Goal: Answer question/provide support: Share knowledge or assist other users

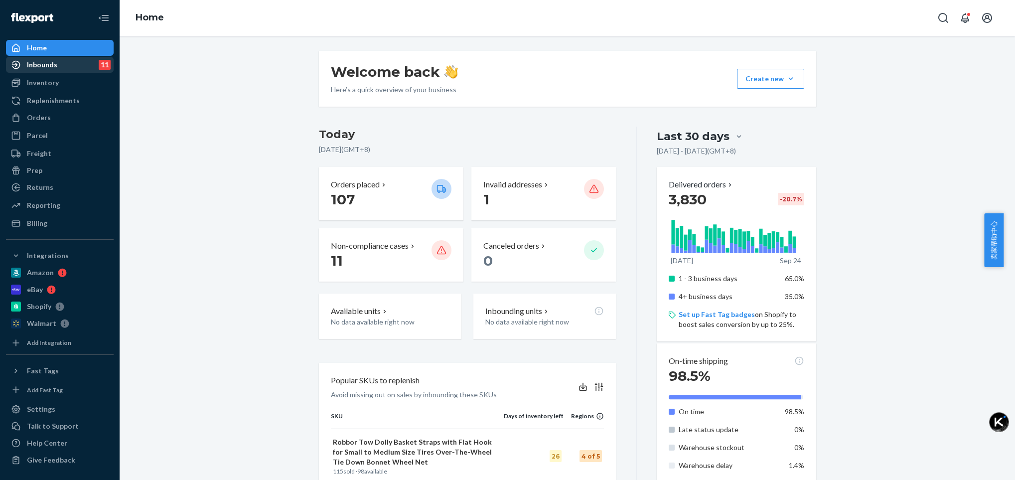
click at [54, 65] on div "Inbounds" at bounding box center [42, 65] width 30 height 10
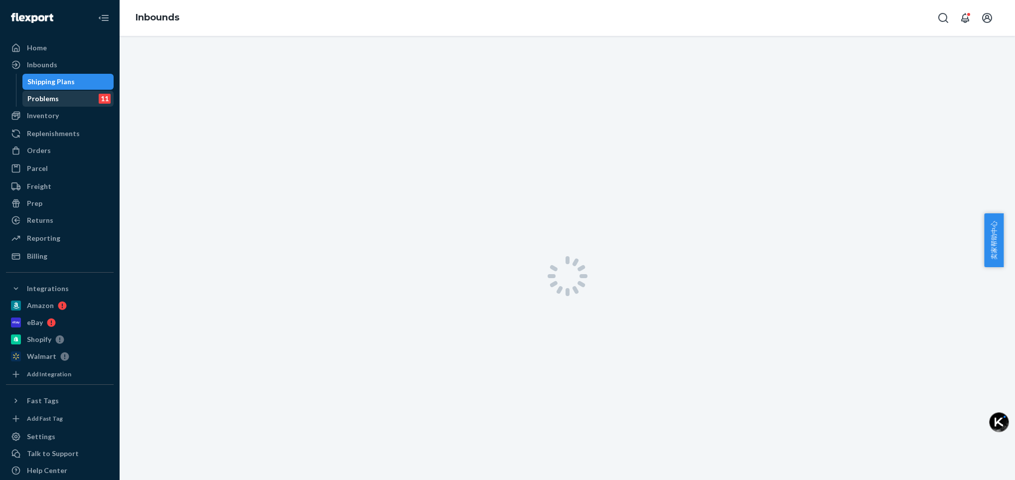
click at [55, 101] on div "Problems" at bounding box center [42, 99] width 31 height 10
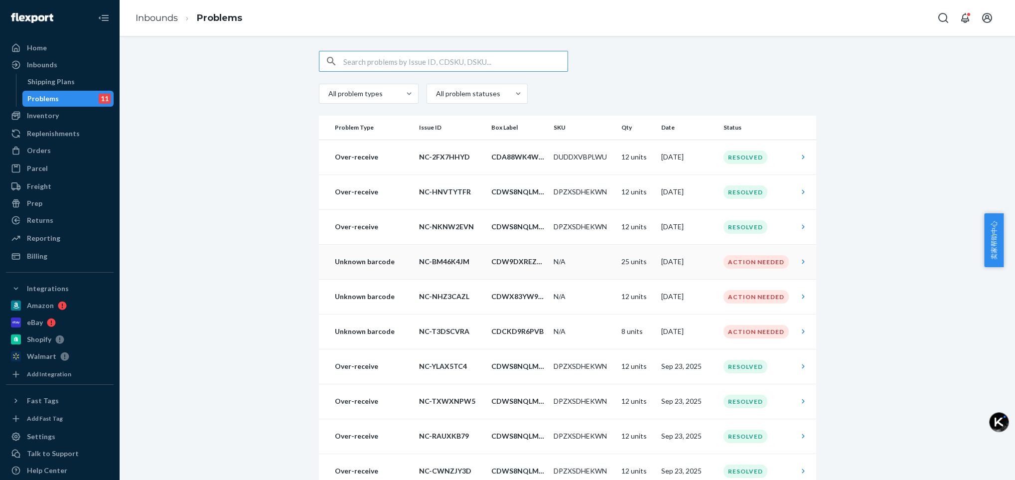
click at [731, 267] on div "Action Needed" at bounding box center [755, 261] width 65 height 13
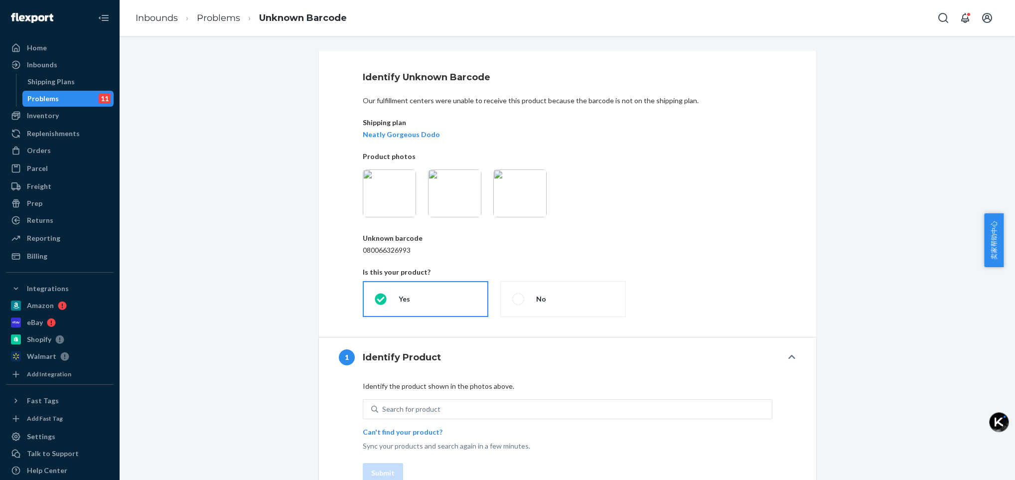
click at [523, 202] on img at bounding box center [519, 193] width 53 height 48
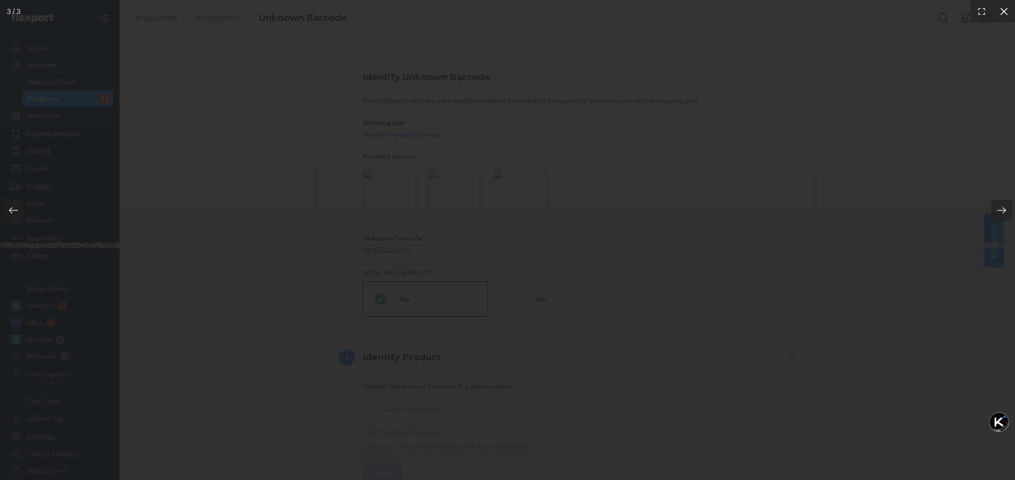
click at [1002, 14] on icon at bounding box center [1004, 11] width 10 height 10
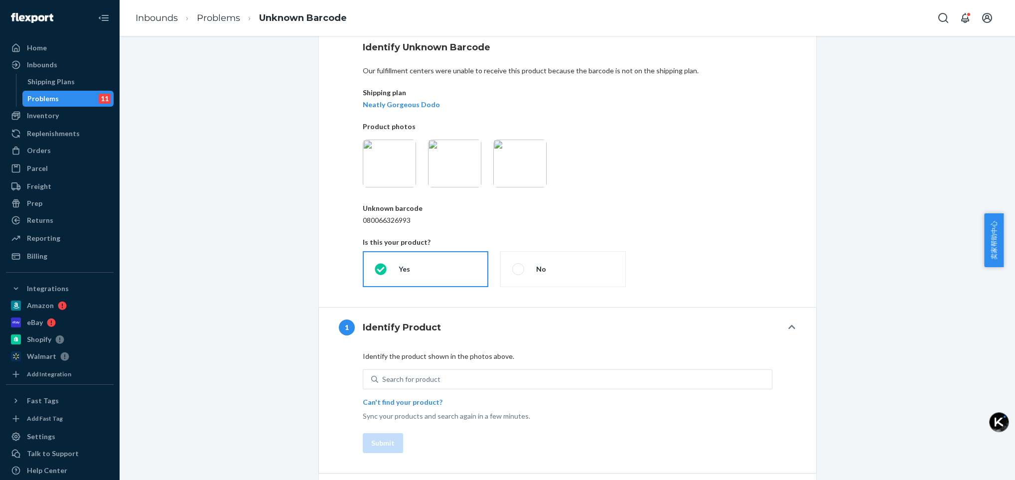
scroll to position [59, 0]
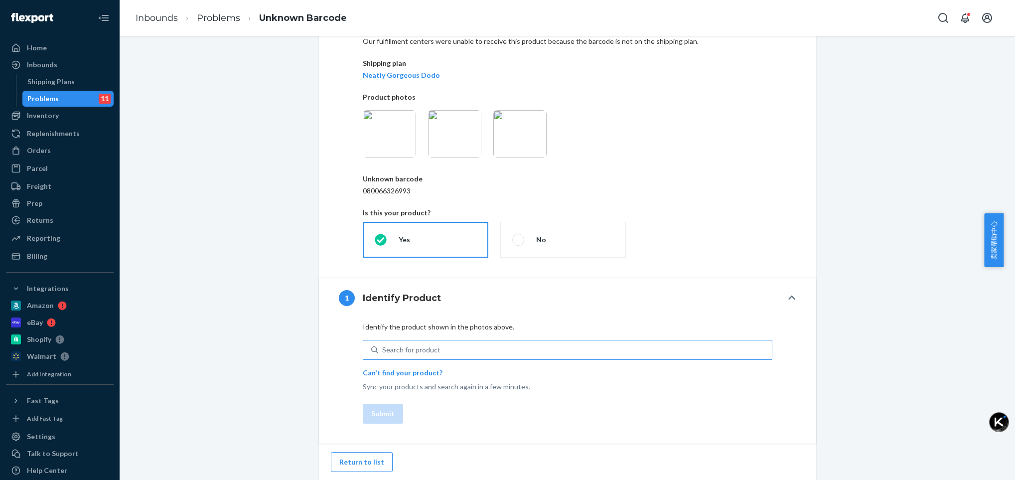
click at [419, 348] on div "Search for product" at bounding box center [411, 350] width 58 height 10
click at [383, 348] on input "Search for product" at bounding box center [382, 350] width 1 height 10
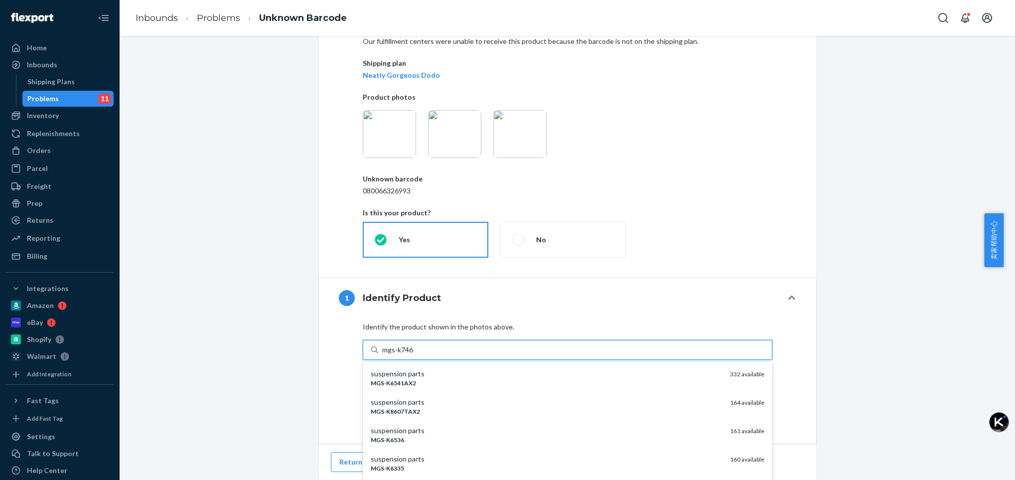
type input "mgs-k7467"
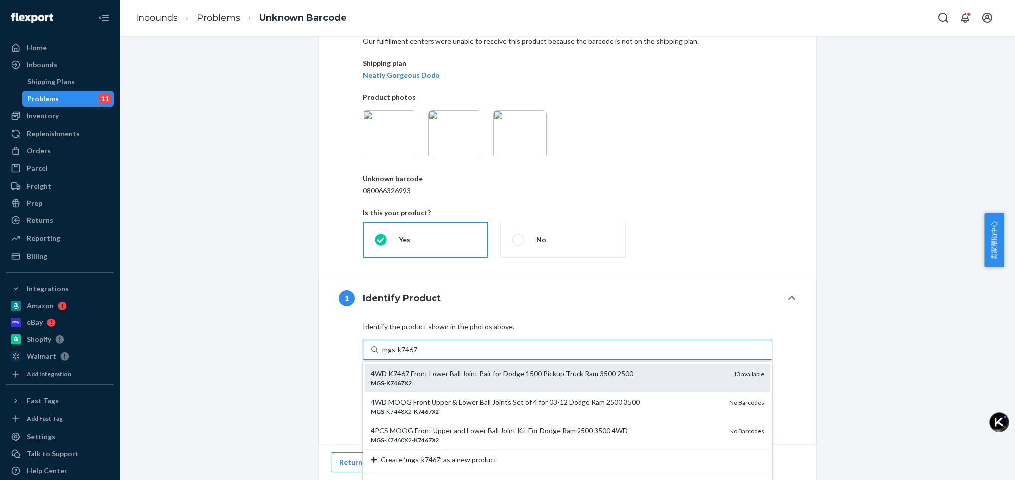
click at [420, 377] on div "4WD K7467 Front Lower Ball Joint Pair for Dodge 1500 Pickup Truck Ram 3500 2500" at bounding box center [548, 374] width 355 height 10
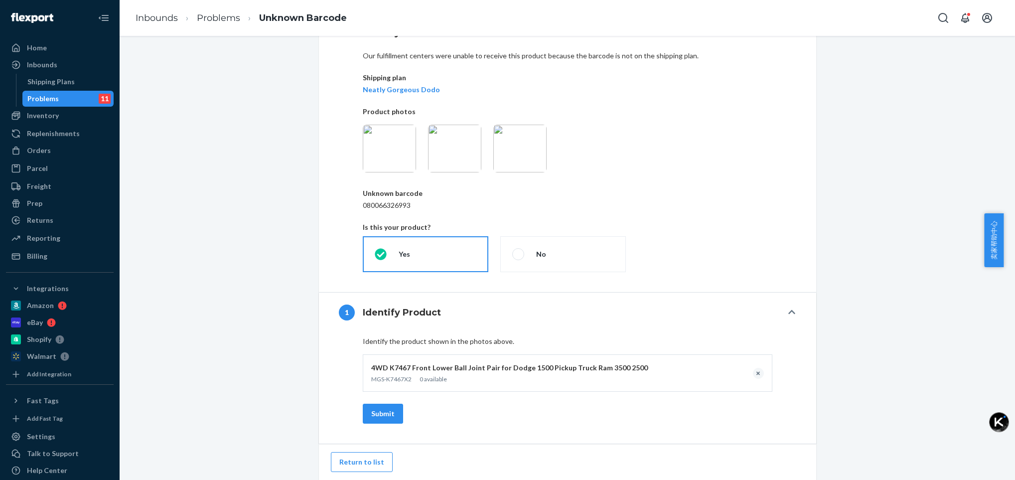
click at [521, 146] on img at bounding box center [519, 149] width 53 height 48
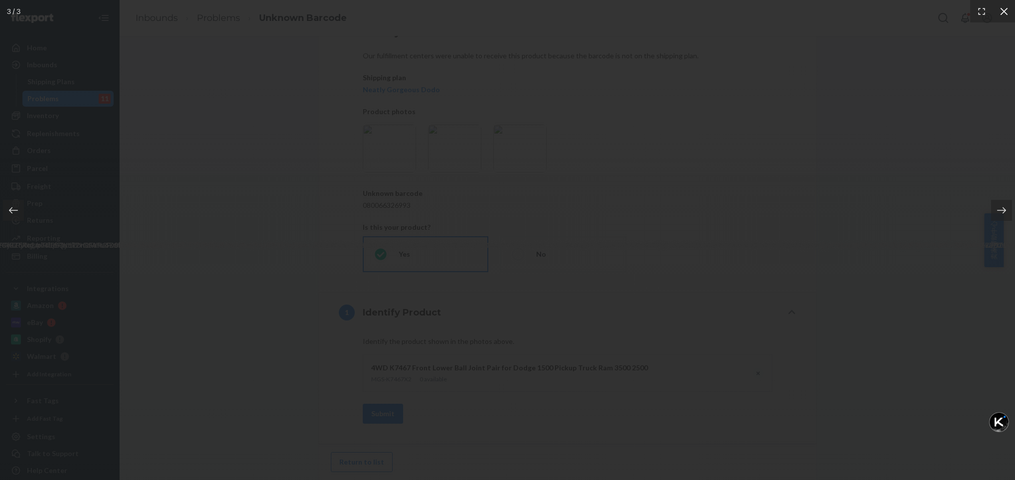
click at [1006, 14] on icon at bounding box center [1003, 10] width 7 height 7
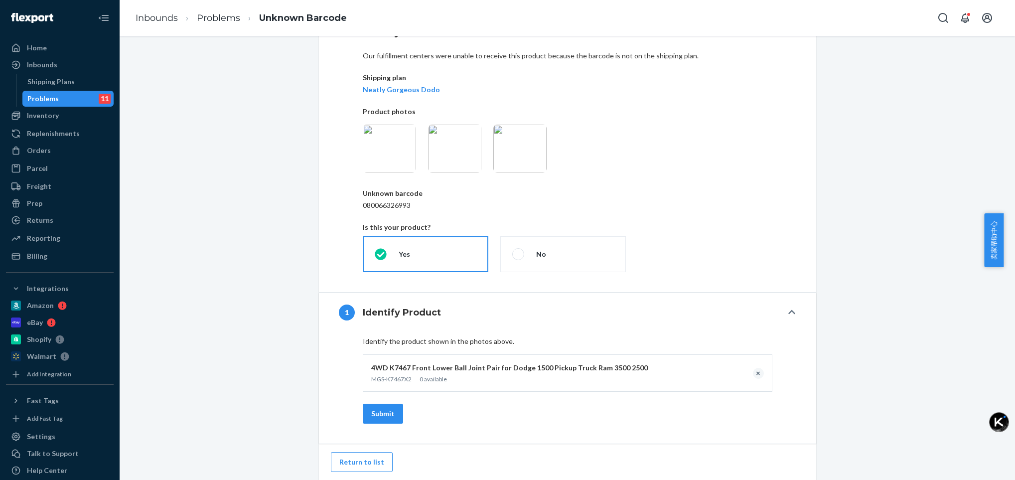
click at [443, 154] on img at bounding box center [454, 149] width 53 height 48
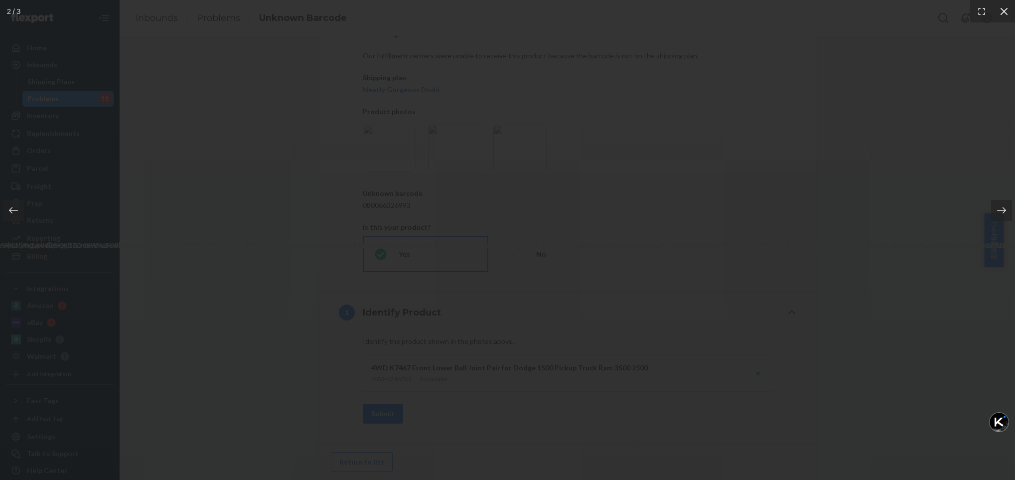
click at [1003, 12] on icon at bounding box center [1003, 10] width 7 height 7
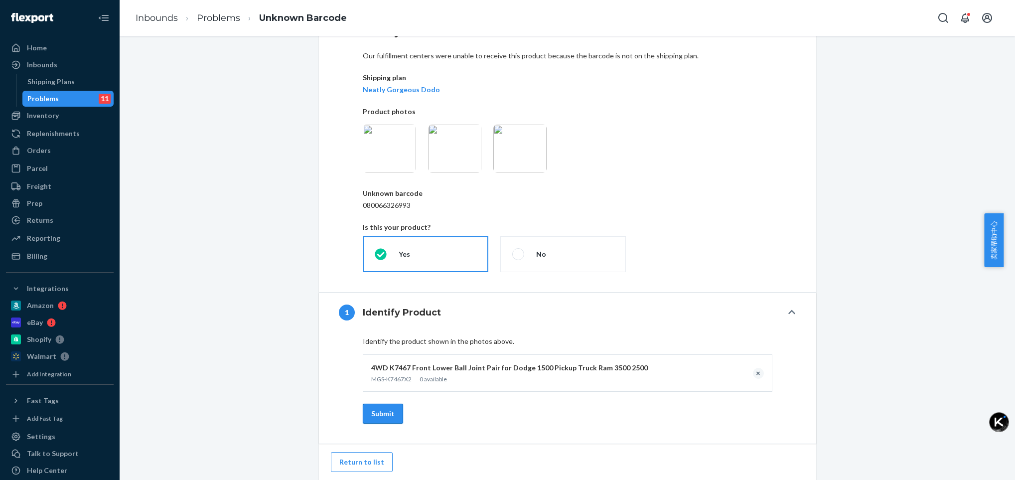
click at [375, 413] on button "Submit" at bounding box center [383, 414] width 40 height 20
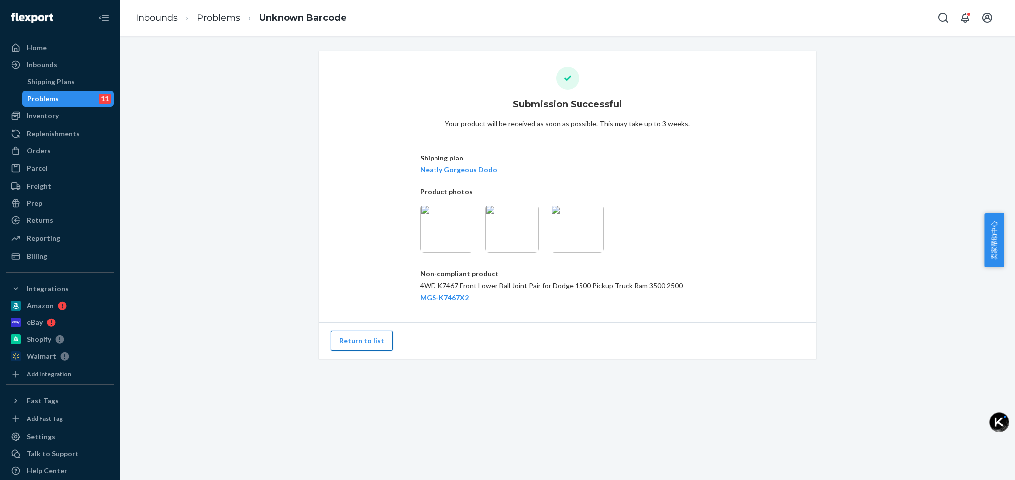
click at [347, 341] on button "Return to list" at bounding box center [362, 341] width 62 height 20
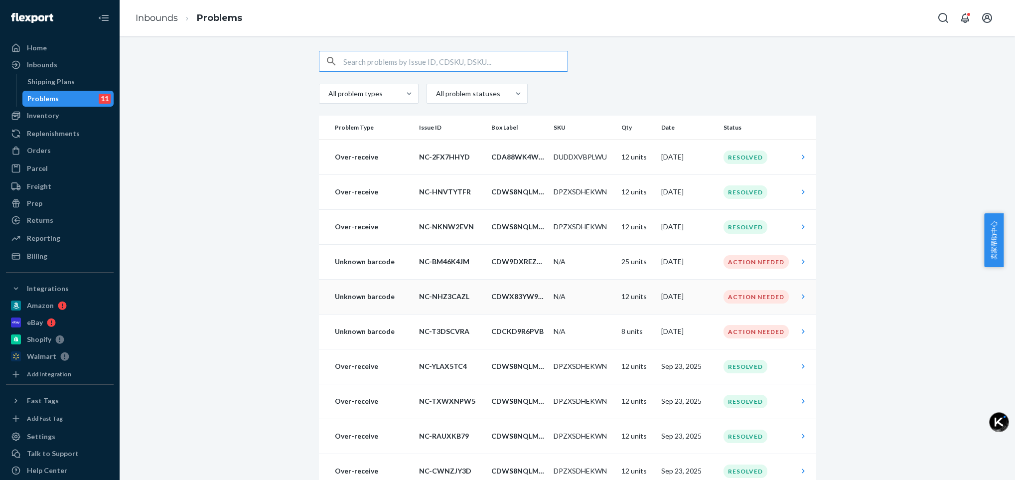
click at [745, 294] on div "Action Needed" at bounding box center [755, 296] width 65 height 13
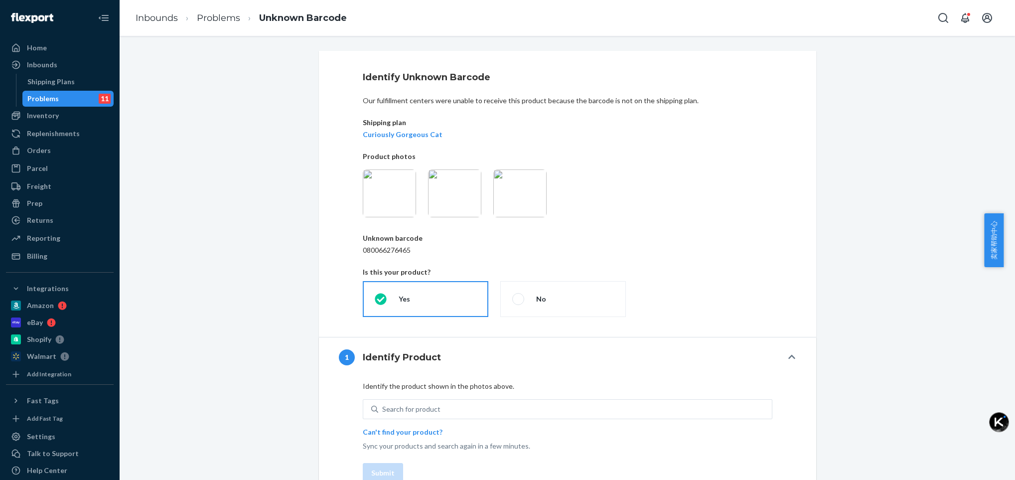
click at [514, 196] on img at bounding box center [519, 193] width 53 height 48
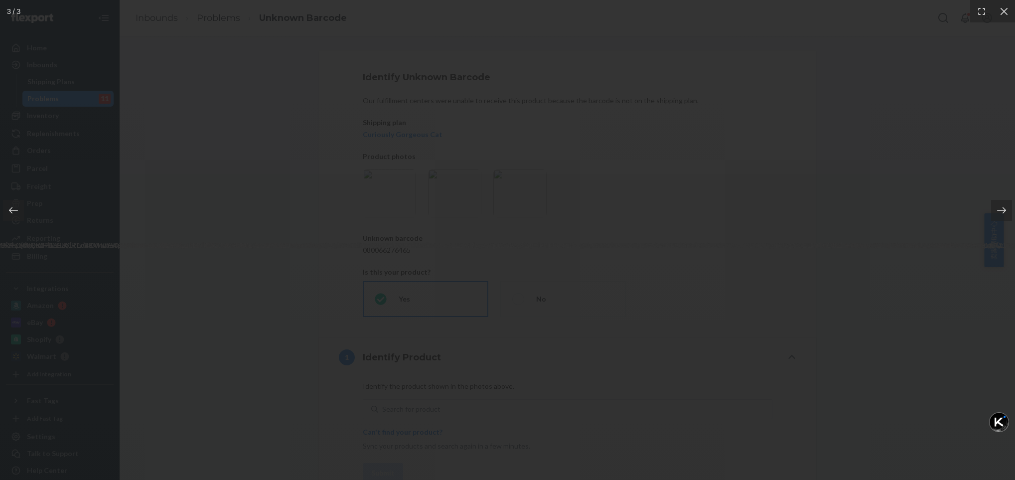
click at [476, 250] on img at bounding box center [507, 240] width 5918 height 20
click at [487, 250] on img at bounding box center [507, 240] width 5918 height 20
click at [465, 249] on img at bounding box center [507, 240] width 5918 height 20
click at [1005, 11] on icon at bounding box center [1004, 11] width 10 height 10
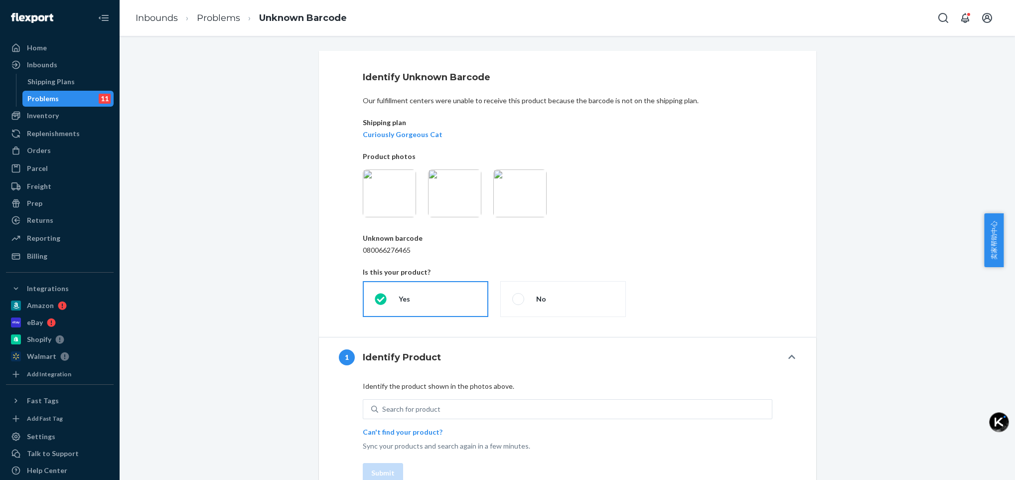
click at [448, 200] on img at bounding box center [454, 193] width 53 height 48
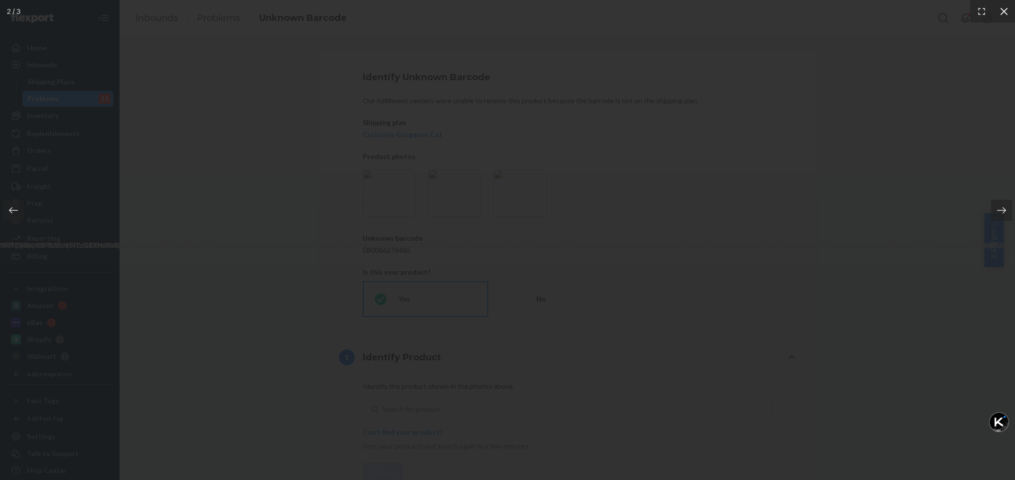
click at [1000, 12] on icon at bounding box center [1004, 11] width 10 height 10
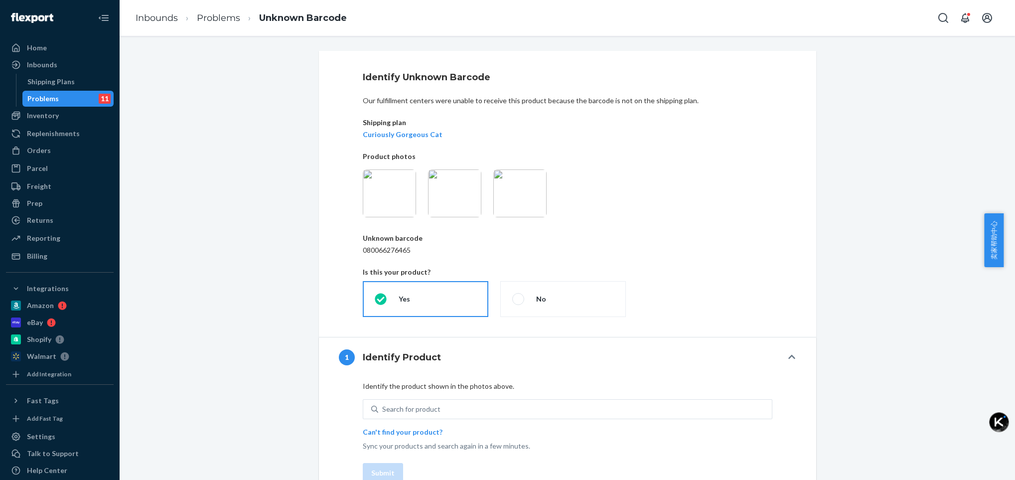
click at [508, 194] on img at bounding box center [519, 193] width 53 height 48
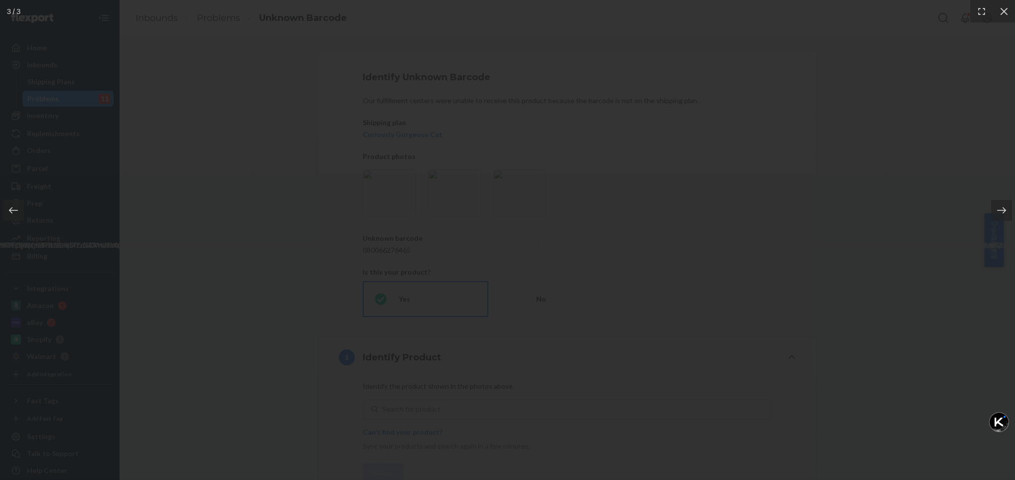
click at [490, 250] on img at bounding box center [507, 240] width 5918 height 20
click at [1001, 14] on icon at bounding box center [1003, 10] width 7 height 7
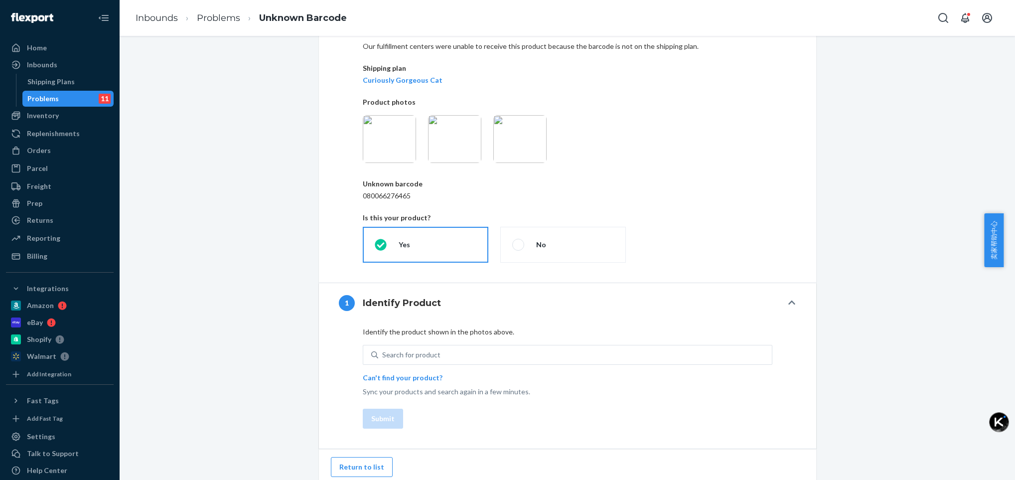
scroll to position [59, 0]
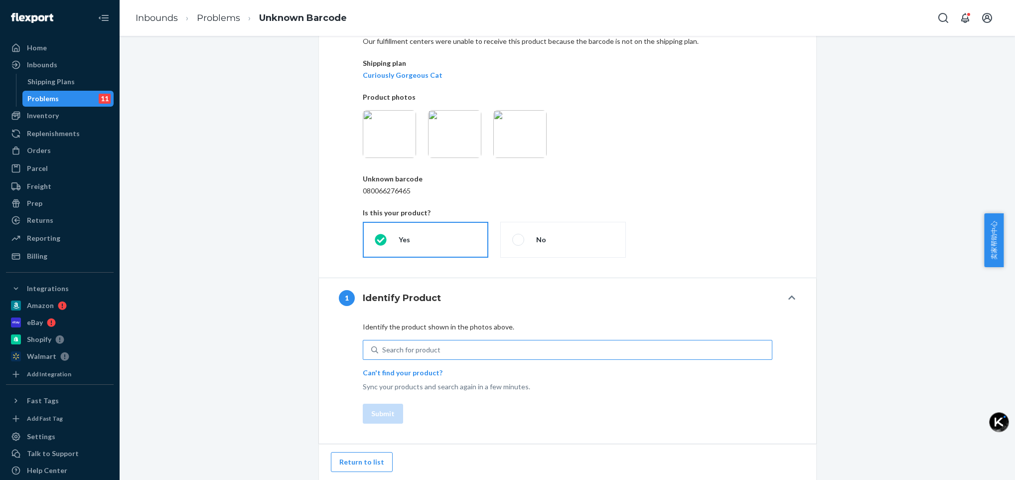
click at [391, 350] on div "Search for product" at bounding box center [411, 350] width 58 height 10
click at [383, 350] on input "Search for product" at bounding box center [382, 350] width 1 height 10
click at [448, 132] on img at bounding box center [454, 134] width 53 height 48
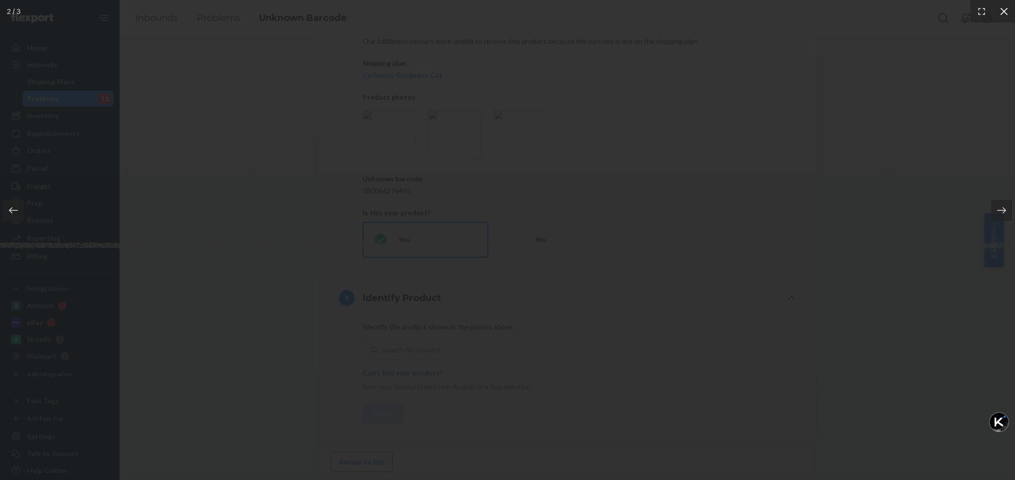
click at [1001, 11] on icon at bounding box center [1004, 11] width 10 height 10
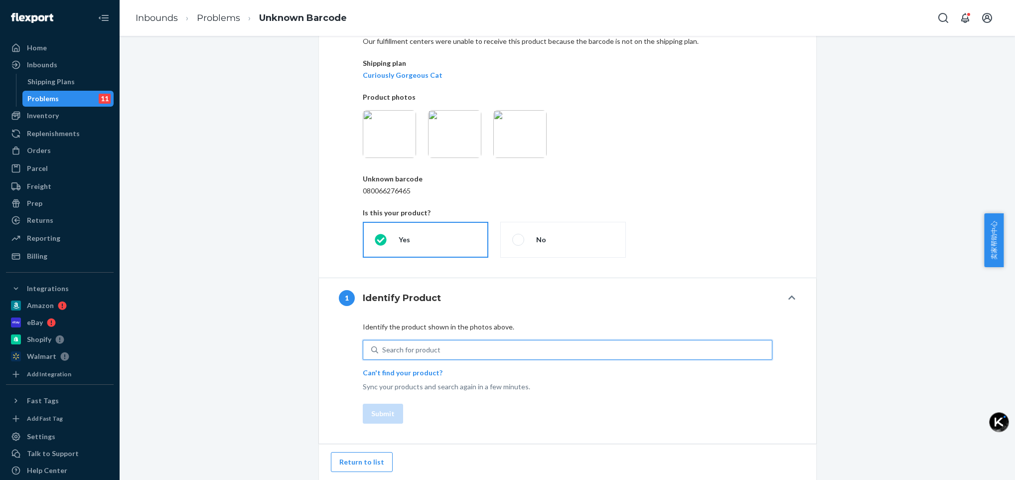
click at [378, 352] on div "Search for product" at bounding box center [575, 350] width 394 height 18
click at [382, 352] on input "0 results available. Use Up and Down to choose options, press Enter to select t…" at bounding box center [382, 350] width 1 height 10
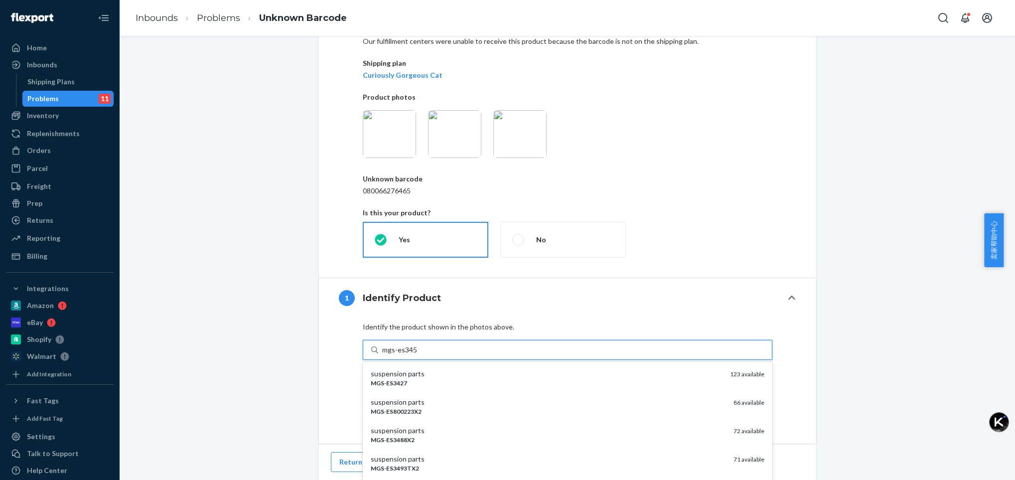
type input "mgs-es3459"
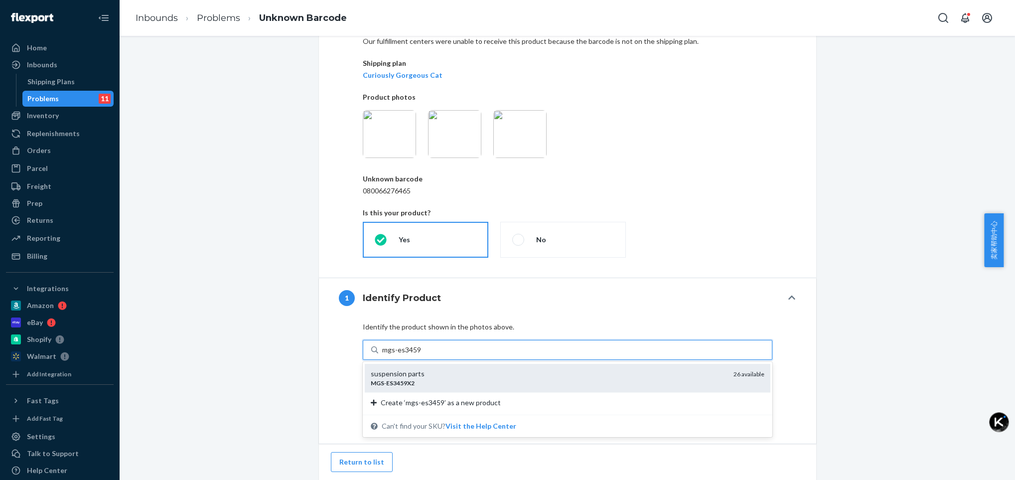
click at [387, 375] on div "suspension parts" at bounding box center [548, 374] width 355 height 10
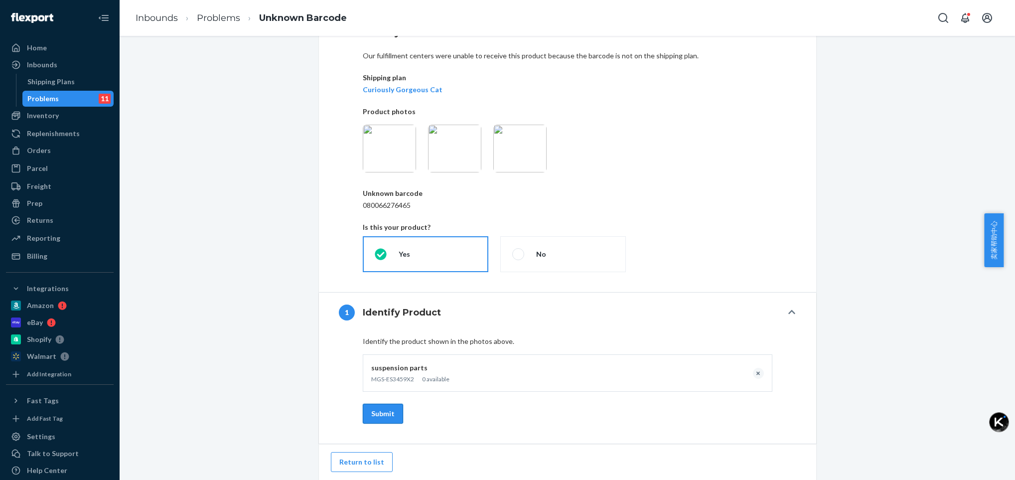
click at [379, 415] on button "Submit" at bounding box center [383, 414] width 40 height 20
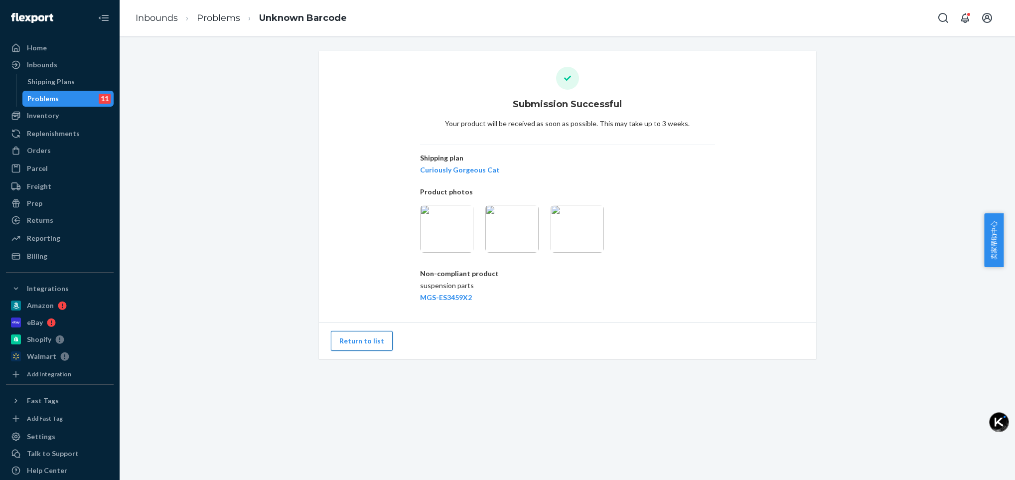
click at [361, 341] on button "Return to list" at bounding box center [362, 341] width 62 height 20
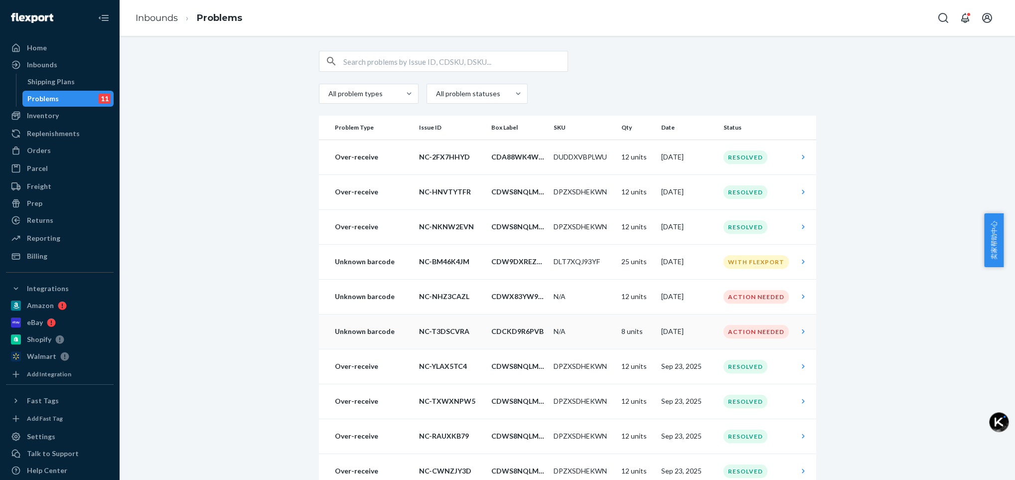
click at [741, 331] on div "Action Needed" at bounding box center [755, 331] width 65 height 13
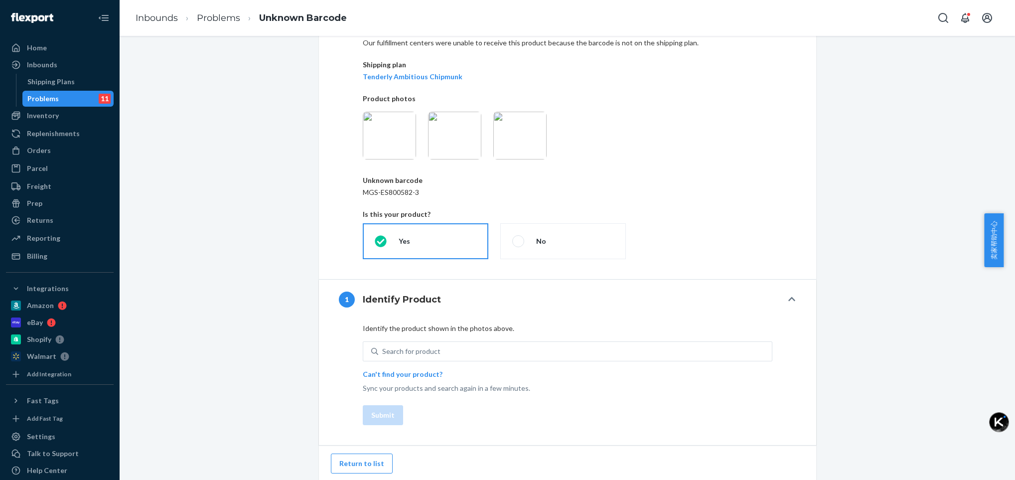
scroll to position [59, 0]
click at [528, 148] on img at bounding box center [519, 134] width 53 height 48
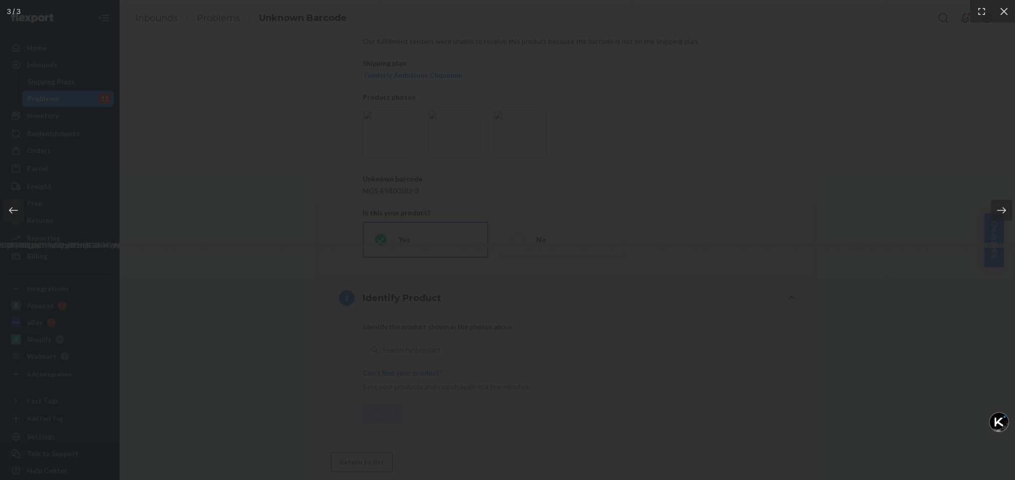
click at [488, 250] on img at bounding box center [508, 240] width 5876 height 20
click at [1001, 12] on icon at bounding box center [1004, 11] width 10 height 10
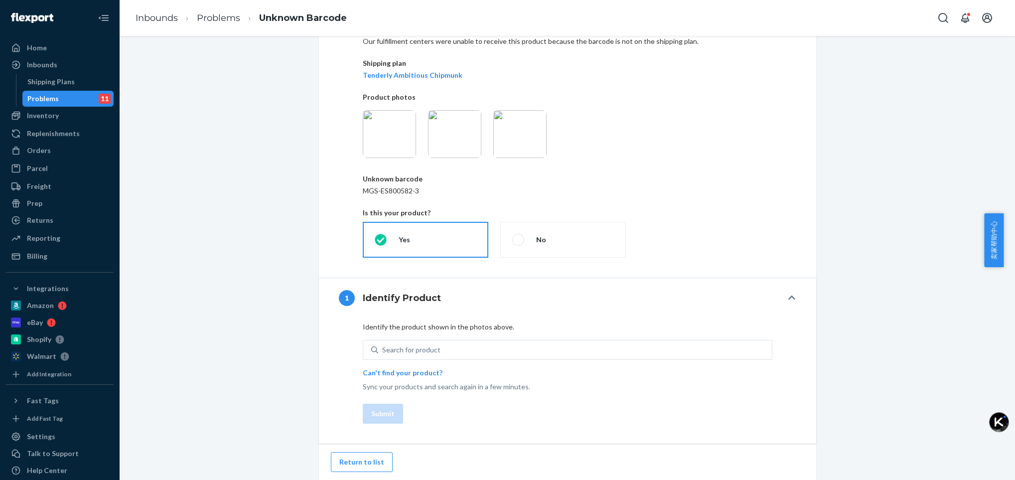
click at [435, 137] on img at bounding box center [454, 134] width 53 height 48
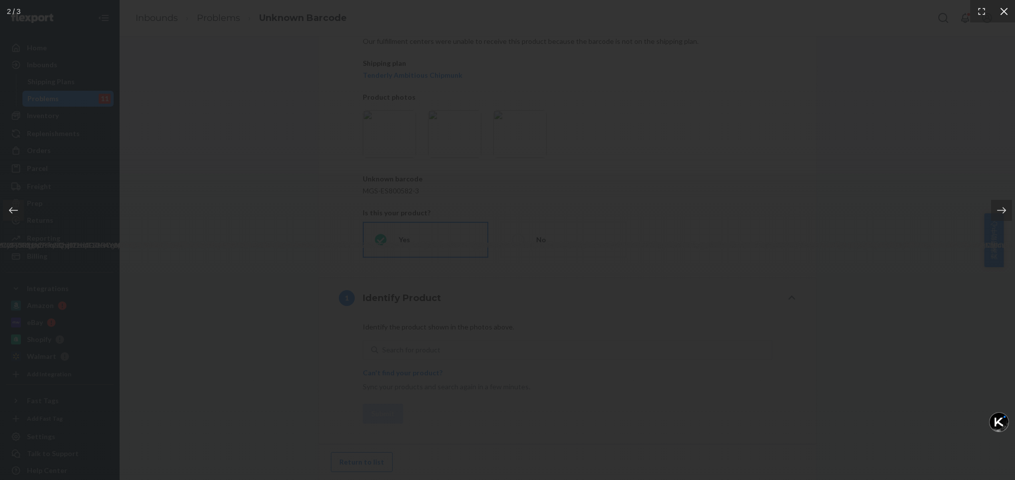
click at [1004, 12] on icon at bounding box center [1004, 11] width 10 height 10
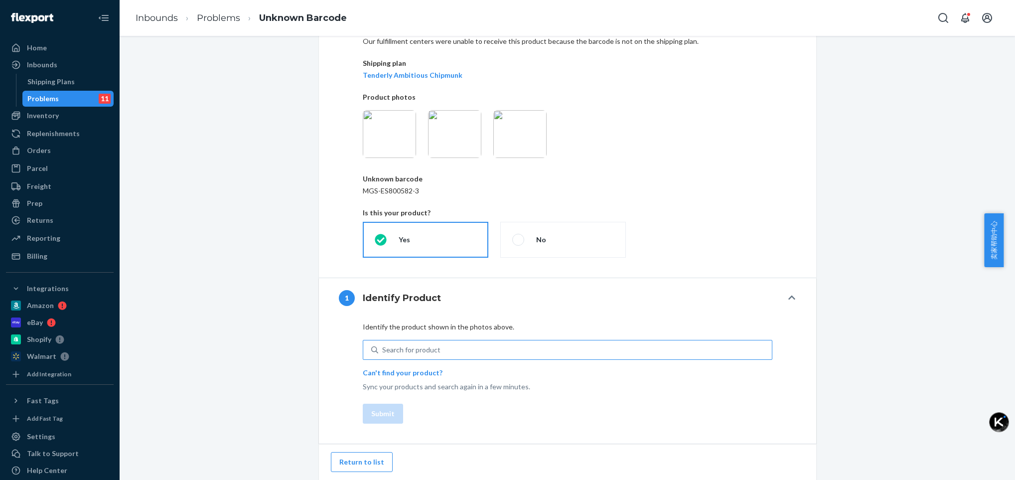
click at [418, 353] on div "Search for product" at bounding box center [411, 350] width 58 height 10
click at [383, 353] on input "Search for product" at bounding box center [382, 350] width 1 height 10
type input "e"
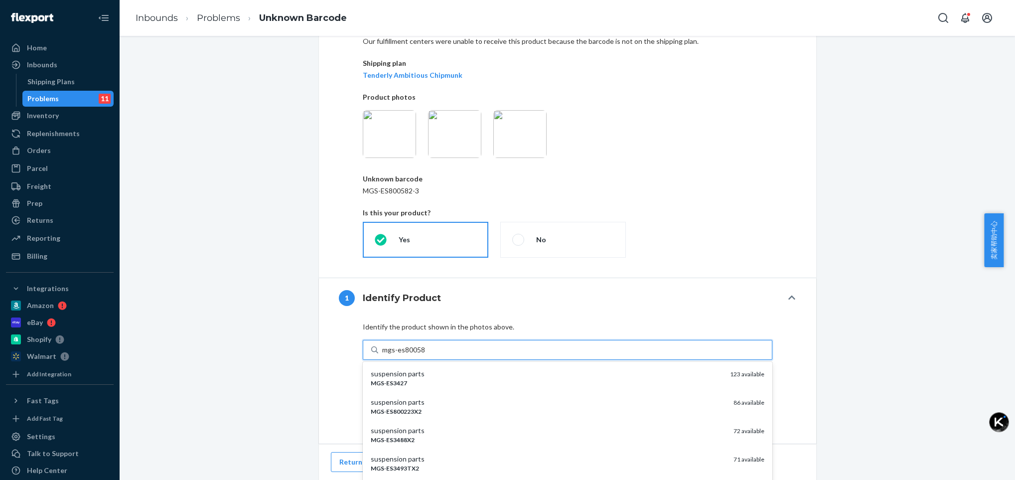
type input "mgs-es800582"
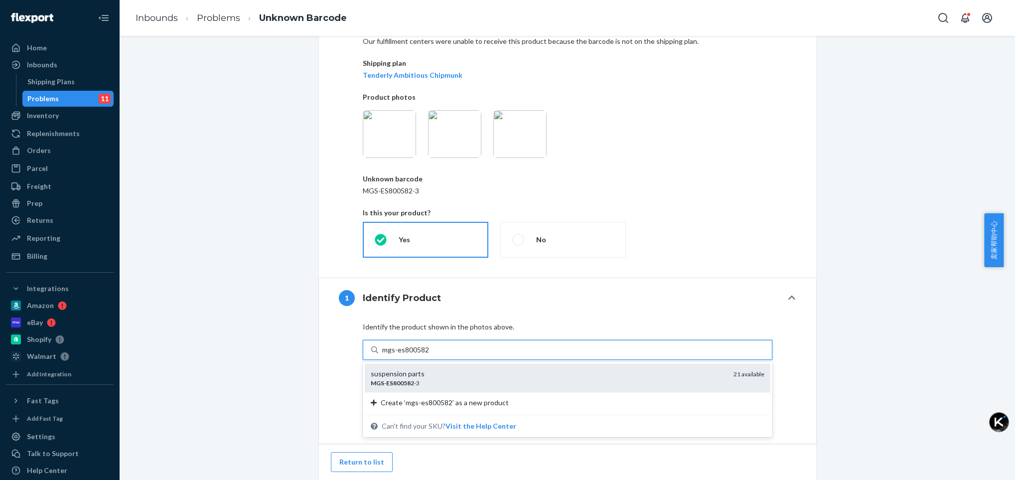
click at [403, 376] on div "suspension parts" at bounding box center [548, 374] width 355 height 10
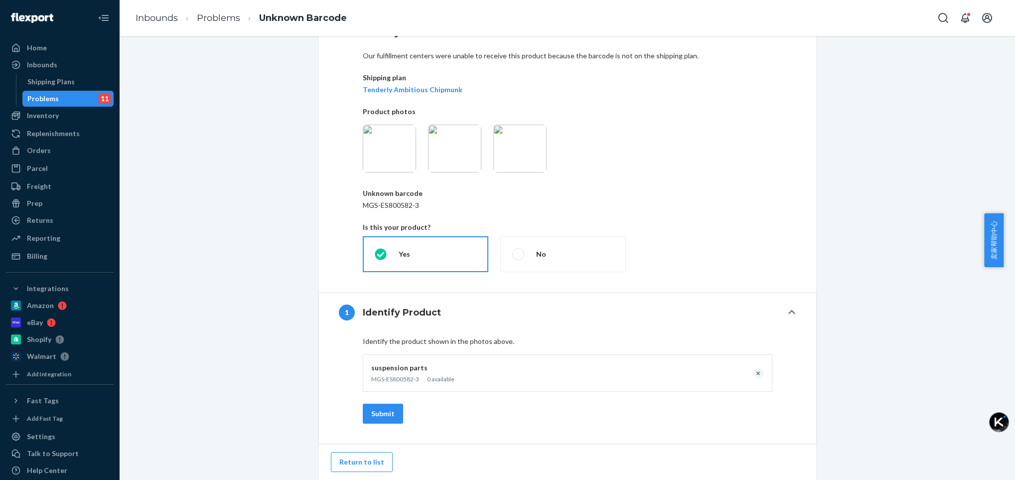
click at [519, 152] on img at bounding box center [519, 149] width 53 height 48
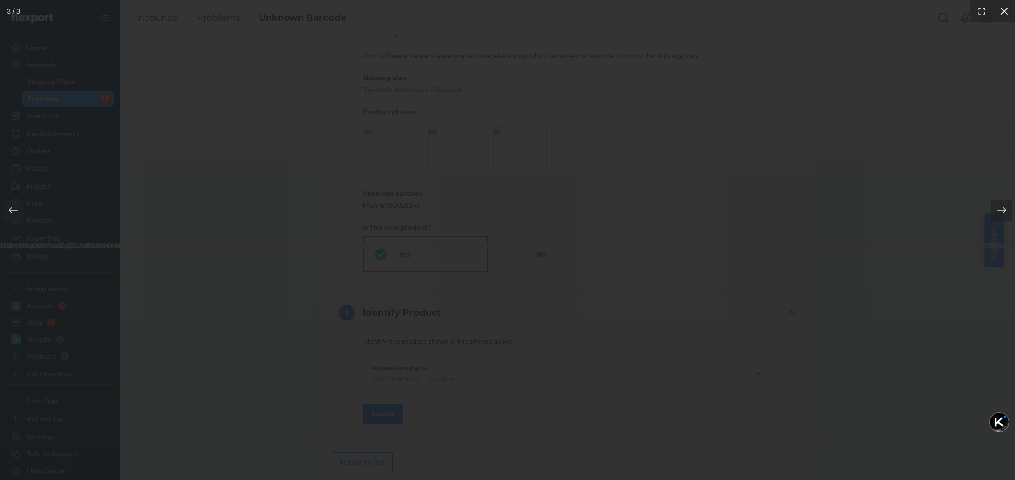
click at [1000, 12] on icon at bounding box center [1004, 11] width 10 height 10
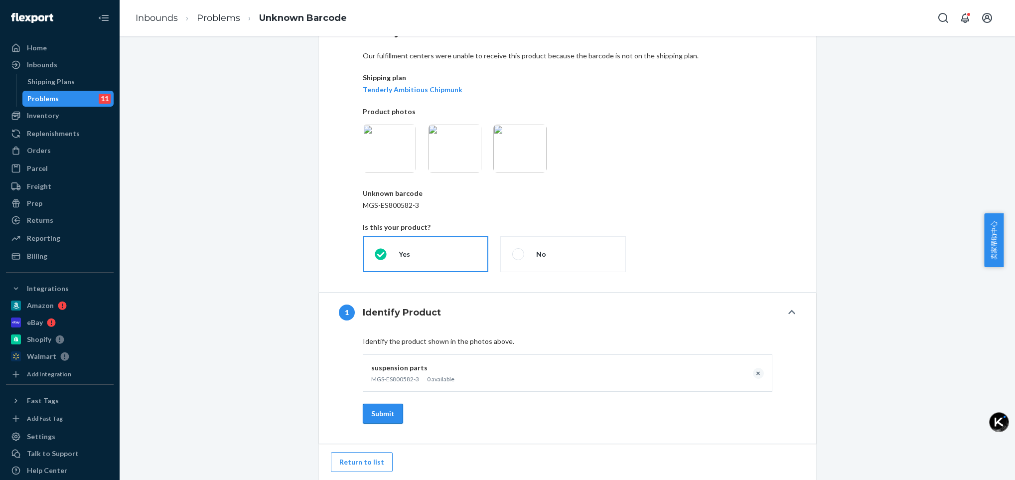
click at [376, 413] on button "Submit" at bounding box center [383, 414] width 40 height 20
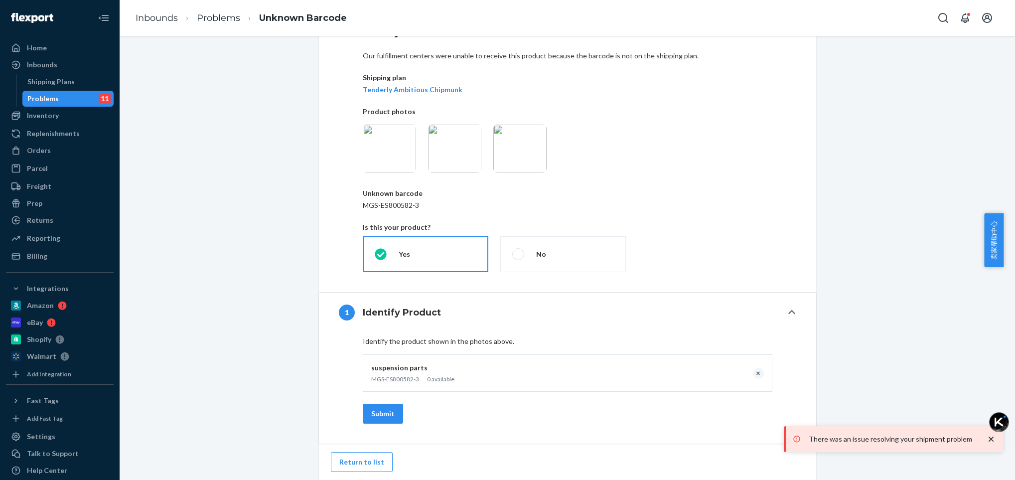
click at [797, 442] on icon at bounding box center [796, 438] width 7 height 7
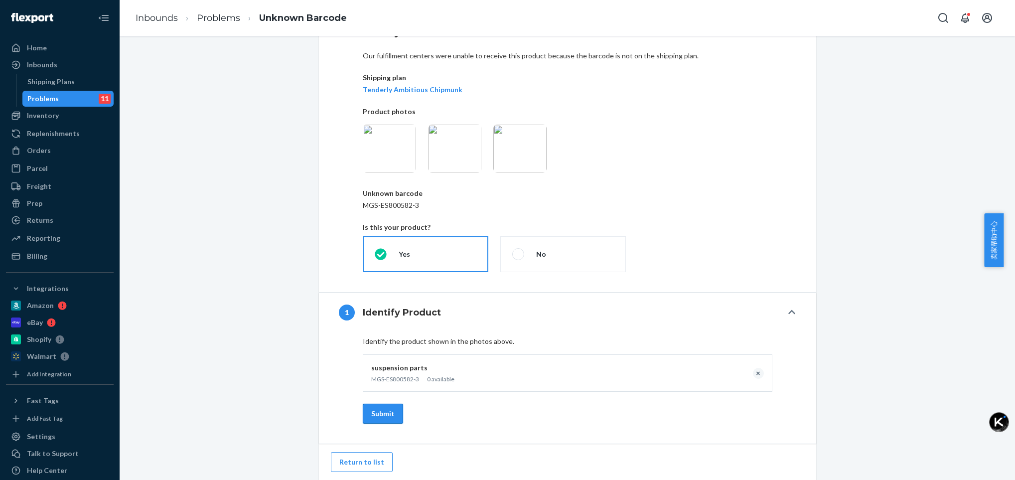
click at [376, 414] on button "Submit" at bounding box center [383, 414] width 40 height 20
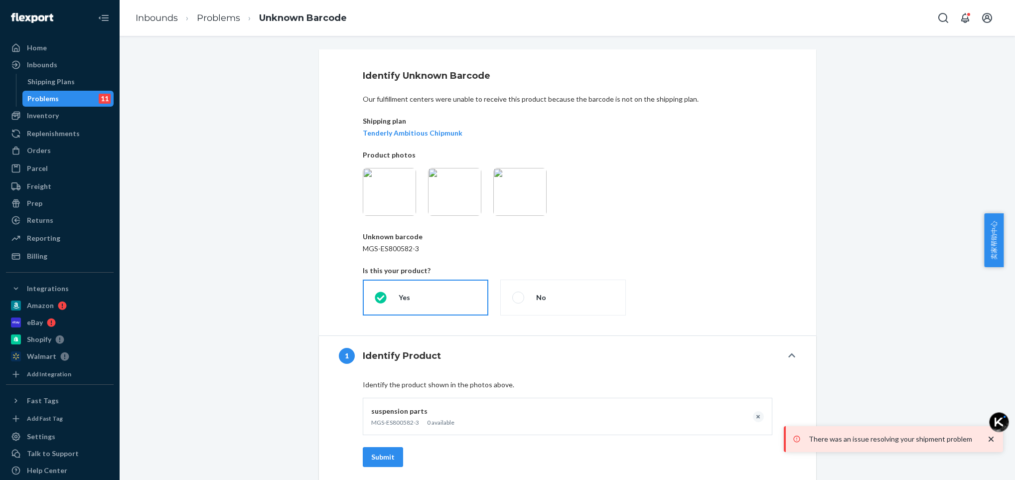
scroll to position [0, 0]
click at [61, 97] on div "Problems 11" at bounding box center [68, 99] width 90 height 14
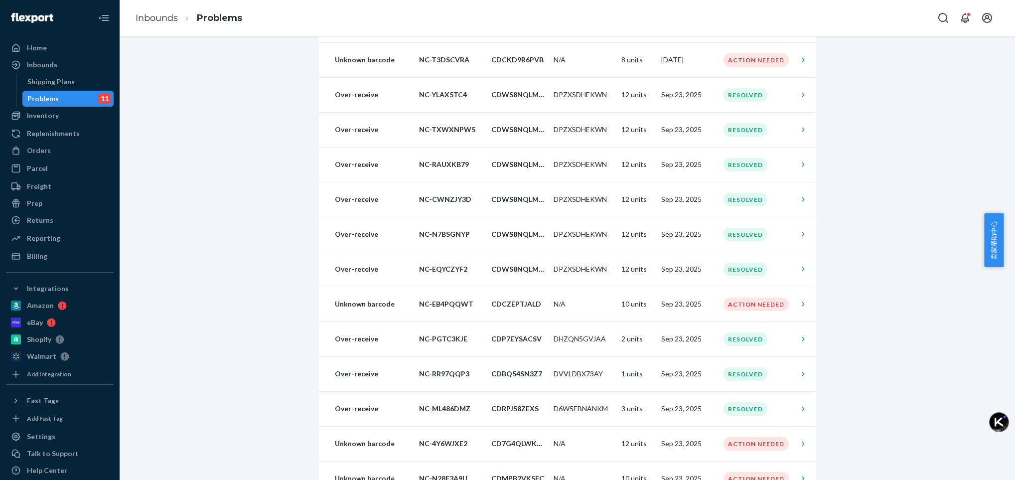
scroll to position [299, 0]
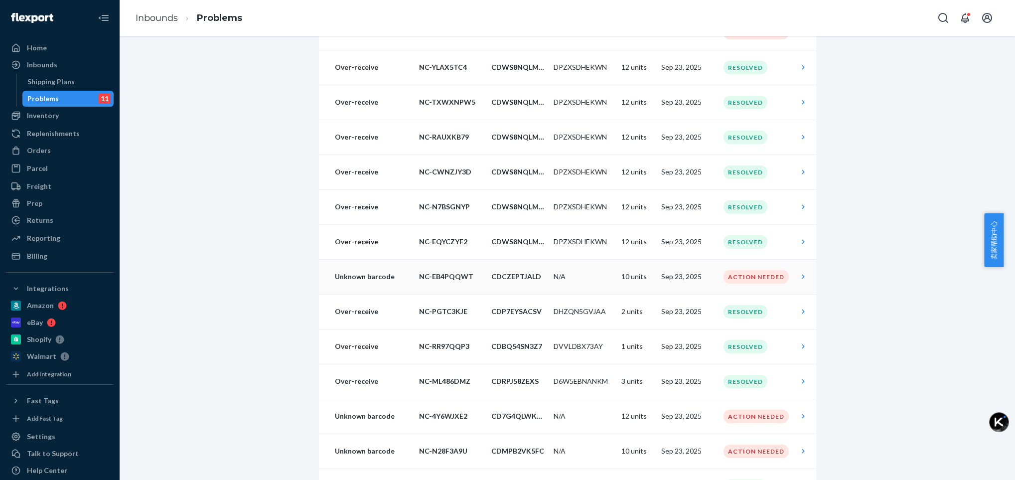
click at [742, 280] on div "Action Needed" at bounding box center [755, 276] width 65 height 13
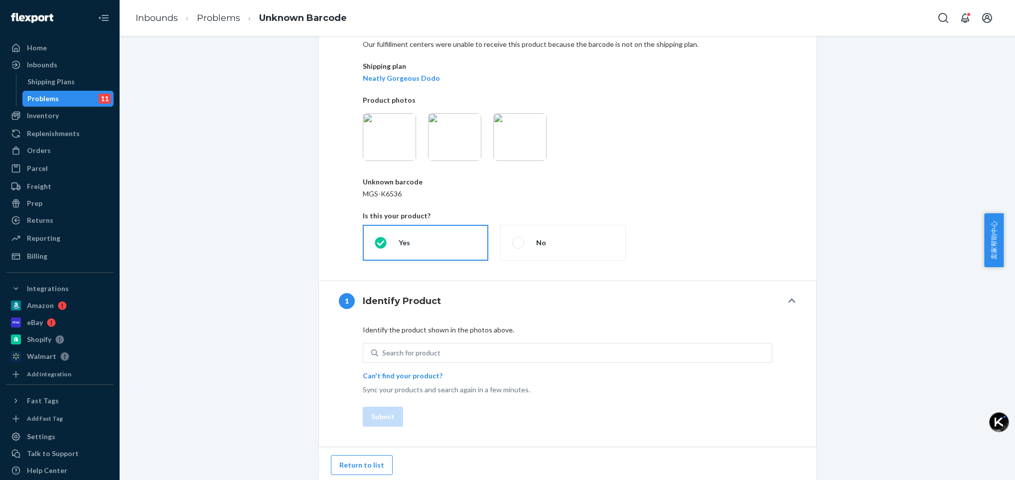
scroll to position [59, 0]
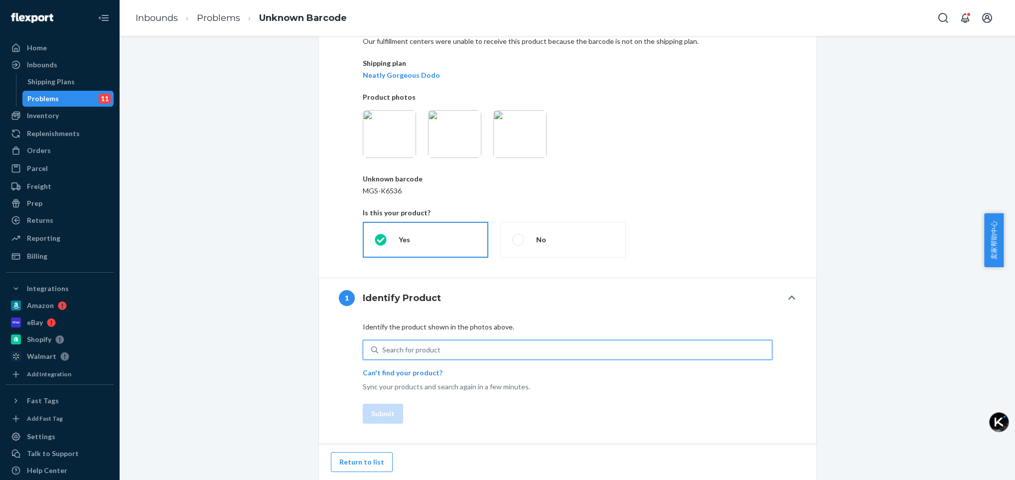
click at [395, 353] on div "Search for product" at bounding box center [411, 350] width 58 height 10
click at [383, 353] on input "0 results available. Use Up and Down to choose options, press Enter to select t…" at bounding box center [382, 350] width 1 height 10
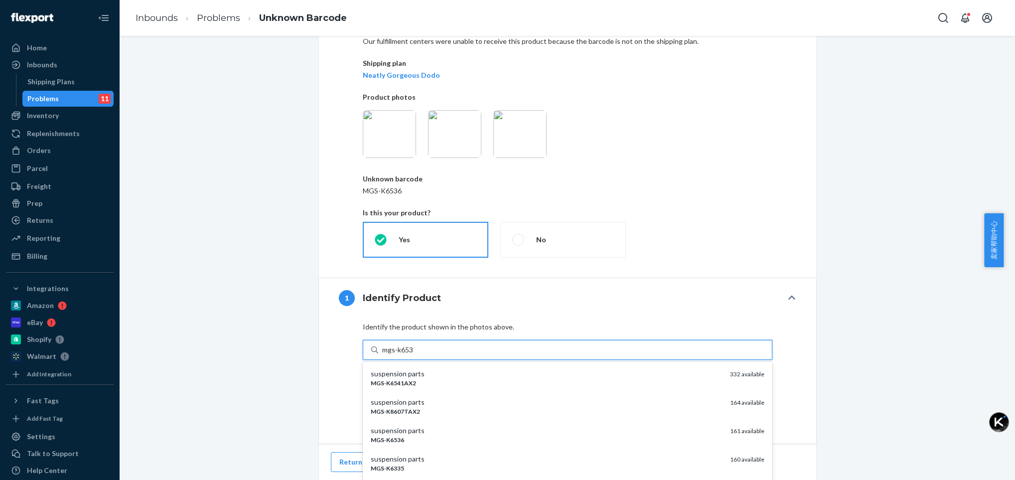
type input "mgs-k6536"
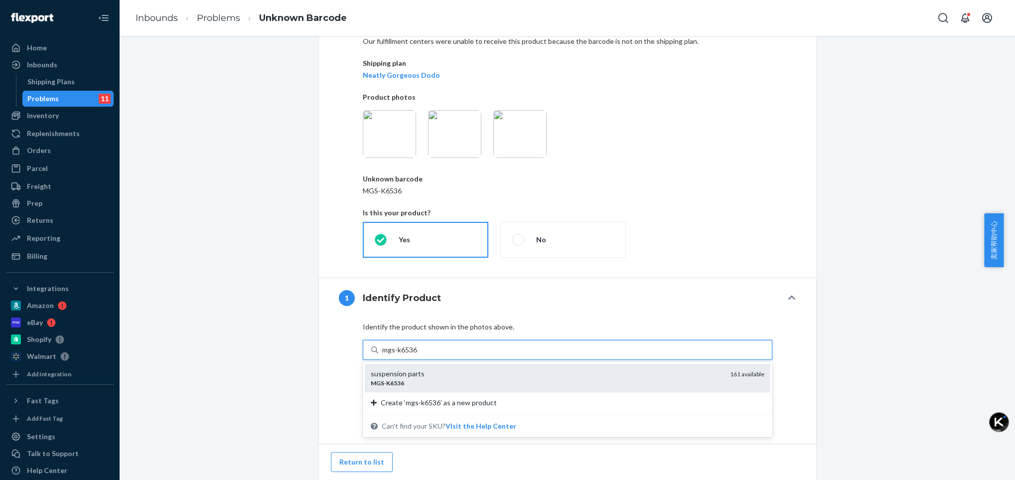
click at [416, 375] on div "suspension parts" at bounding box center [546, 374] width 351 height 10
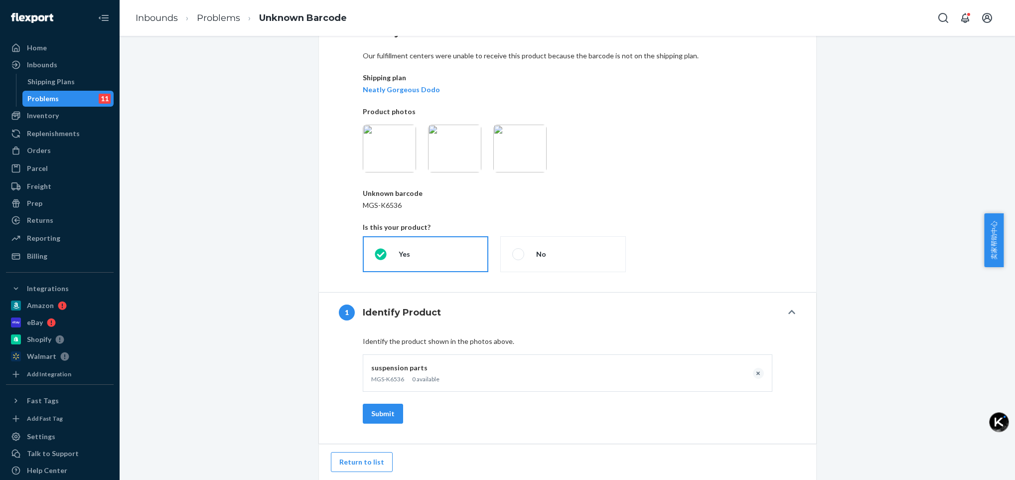
scroll to position [45, 0]
click at [377, 419] on button "Submit" at bounding box center [383, 414] width 40 height 20
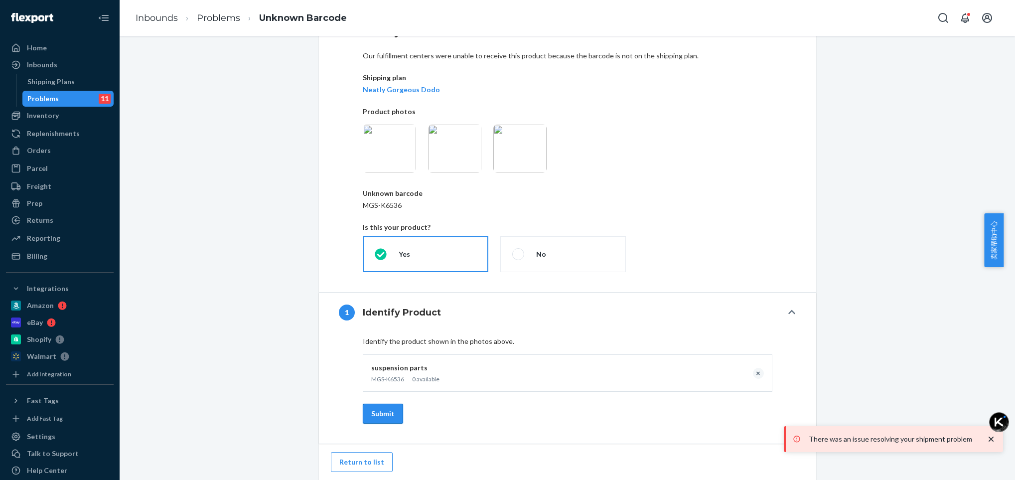
click at [372, 416] on button "Submit" at bounding box center [383, 414] width 40 height 20
click at [373, 416] on button "Submit" at bounding box center [383, 414] width 40 height 20
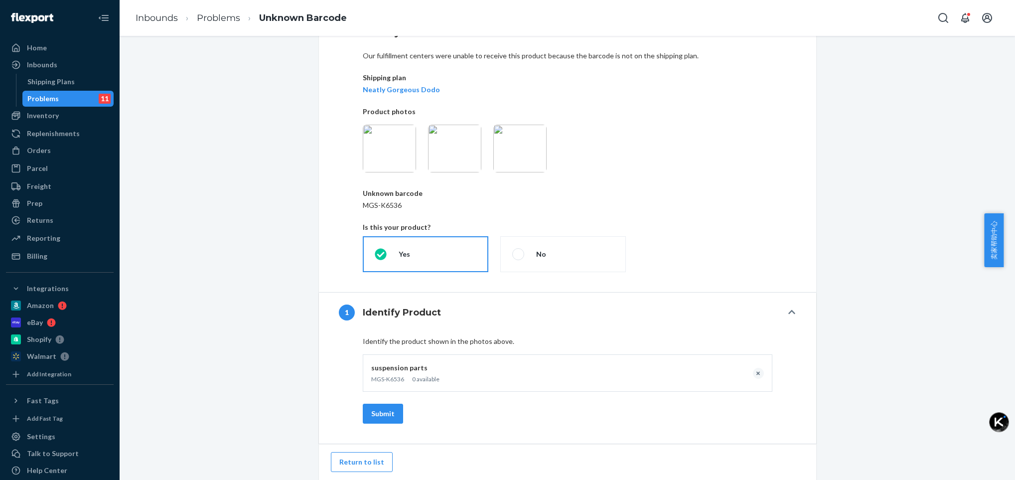
click at [50, 98] on div "Problems" at bounding box center [42, 99] width 31 height 10
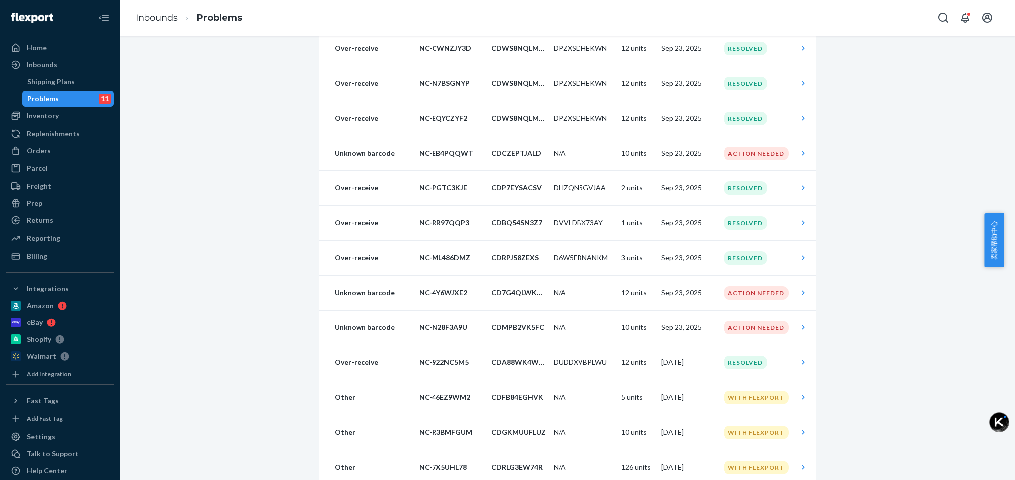
scroll to position [523, 0]
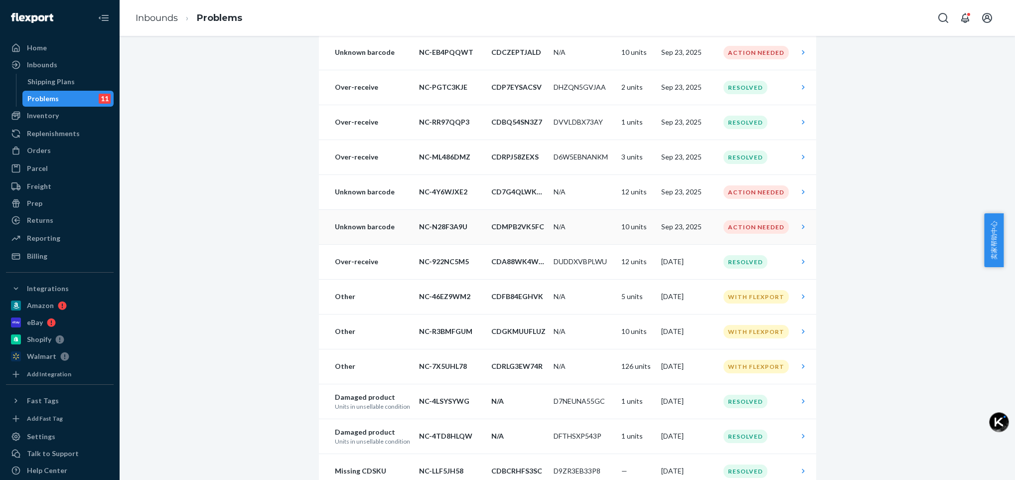
click at [761, 225] on div "Action Needed" at bounding box center [755, 226] width 65 height 13
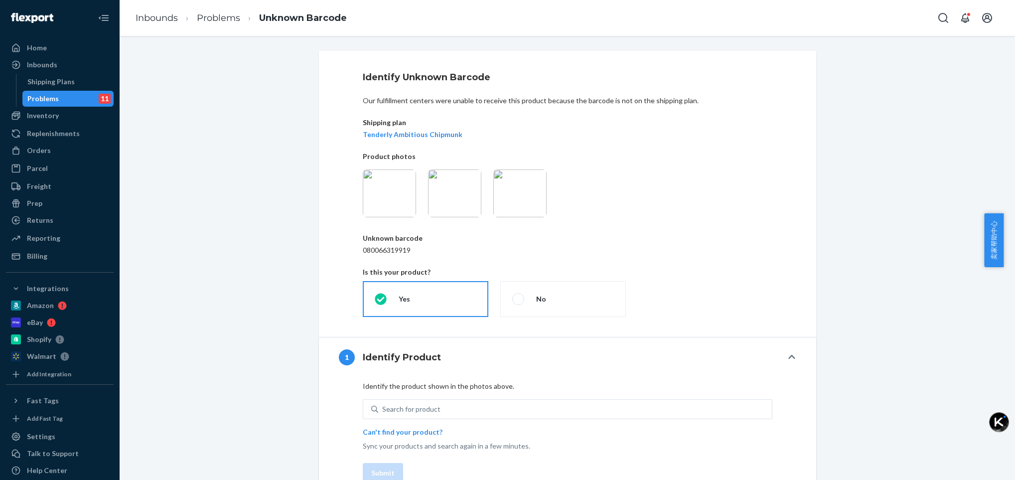
click at [452, 191] on img at bounding box center [454, 193] width 53 height 48
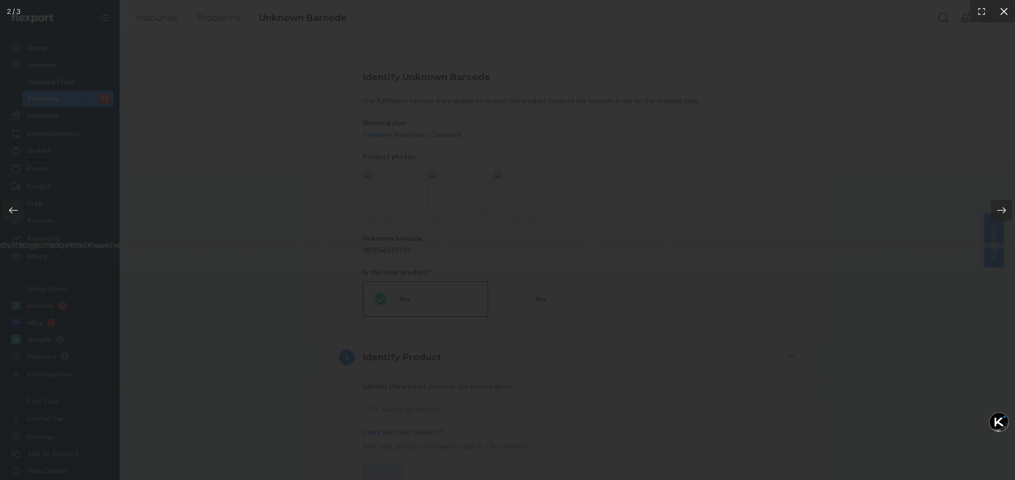
click at [1000, 14] on icon at bounding box center [1004, 11] width 10 height 10
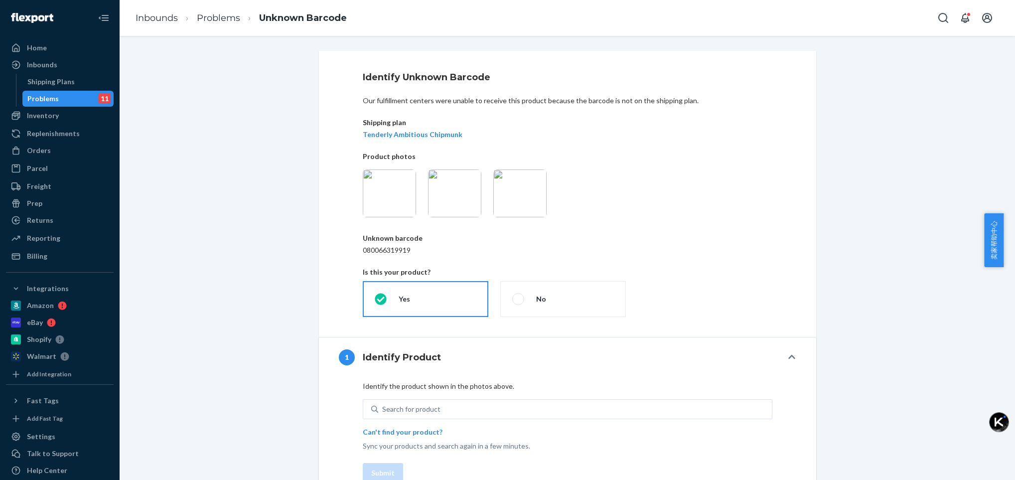
click at [504, 192] on img at bounding box center [519, 193] width 53 height 48
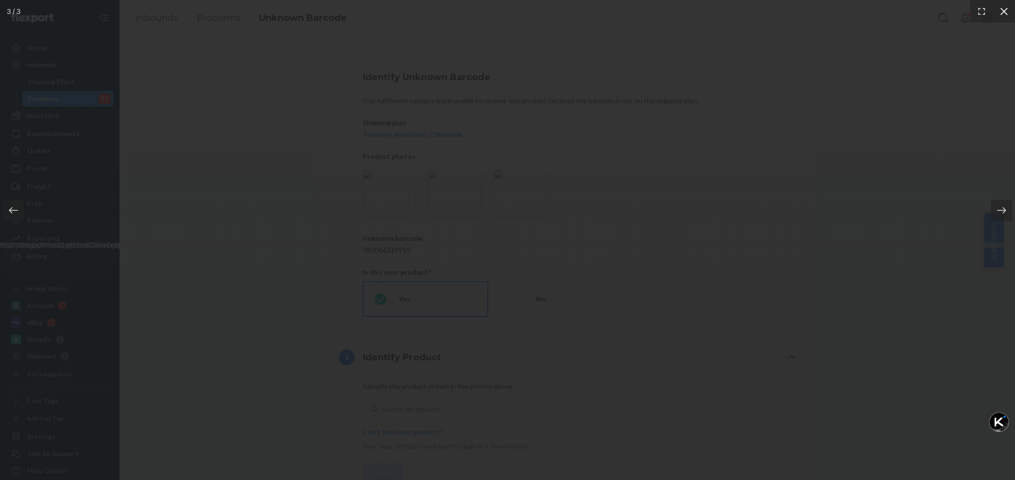
click at [1001, 13] on icon at bounding box center [1003, 10] width 7 height 7
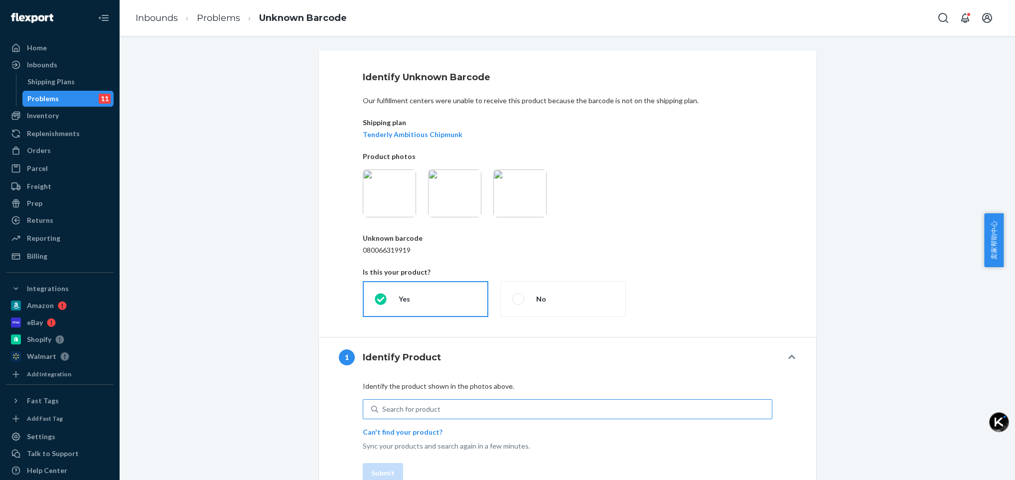
click at [394, 410] on div "Search for product" at bounding box center [411, 409] width 58 height 10
click at [383, 410] on input "Search for product" at bounding box center [382, 409] width 1 height 10
type input "mgs-k6654"
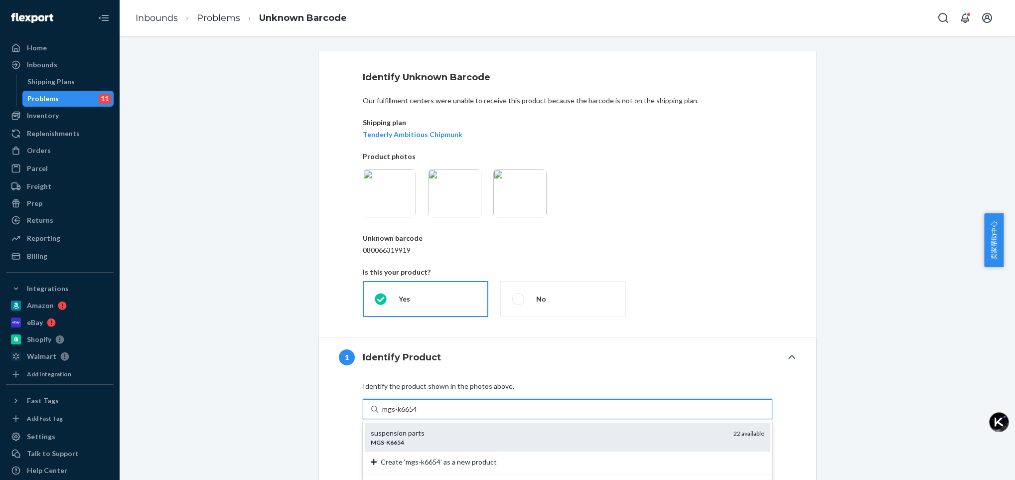
click at [393, 437] on div "suspension parts" at bounding box center [548, 433] width 355 height 10
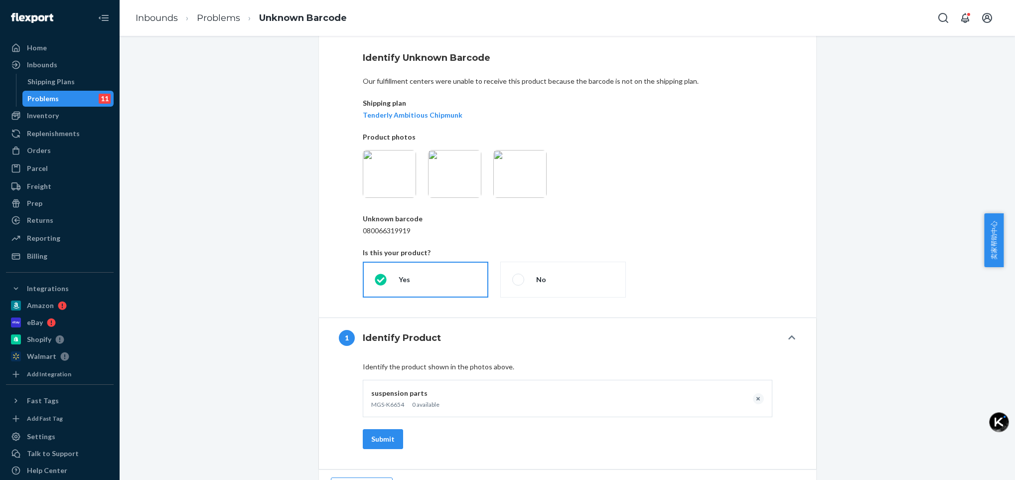
scroll to position [45, 0]
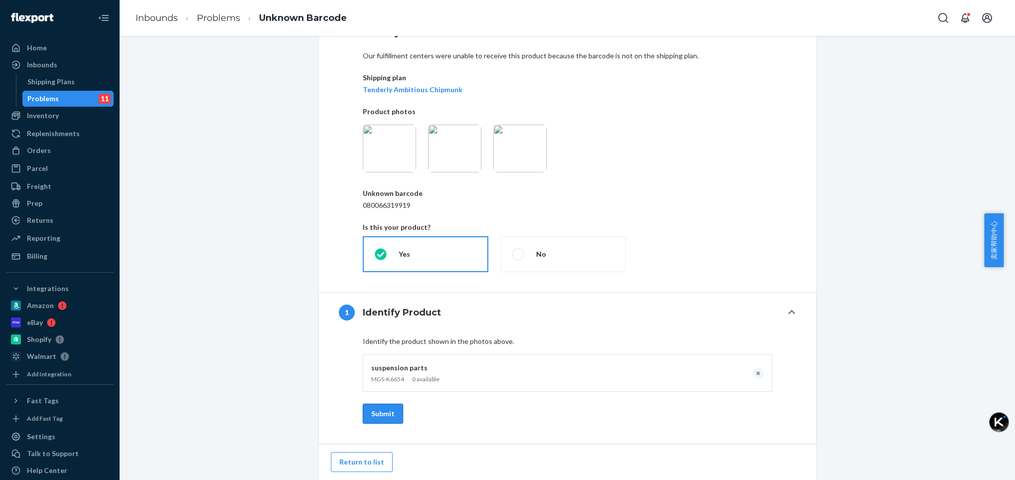
click at [371, 415] on button "Submit" at bounding box center [383, 414] width 40 height 20
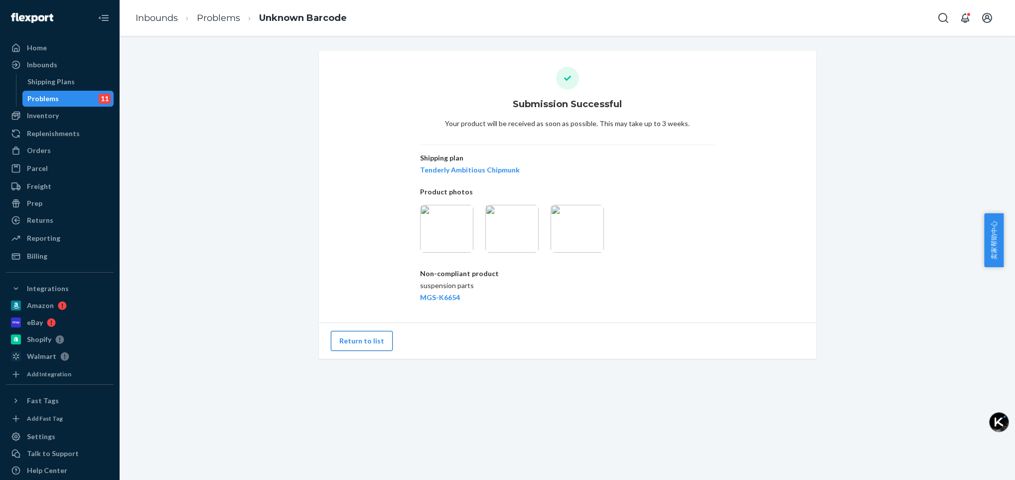
click at [353, 344] on button "Return to list" at bounding box center [362, 341] width 62 height 20
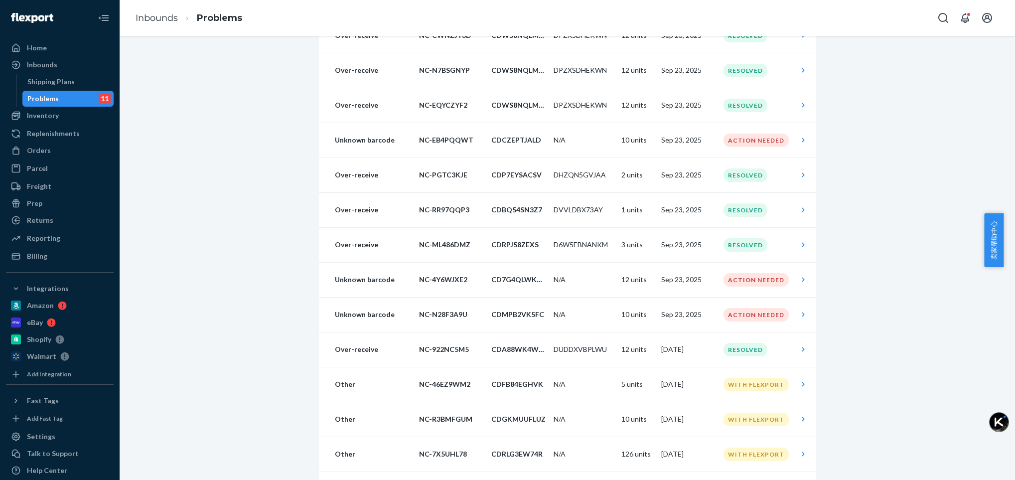
scroll to position [448, 0]
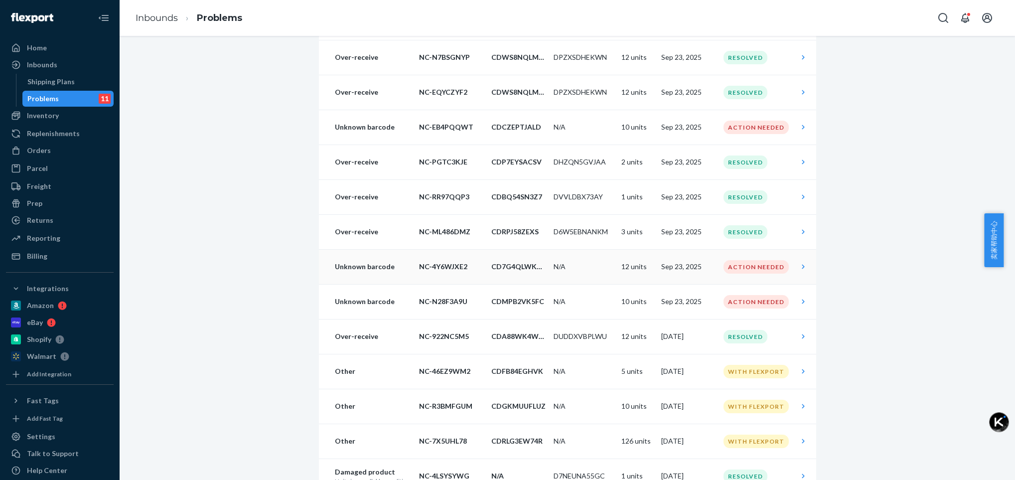
click at [752, 271] on div "Action Needed" at bounding box center [755, 266] width 65 height 13
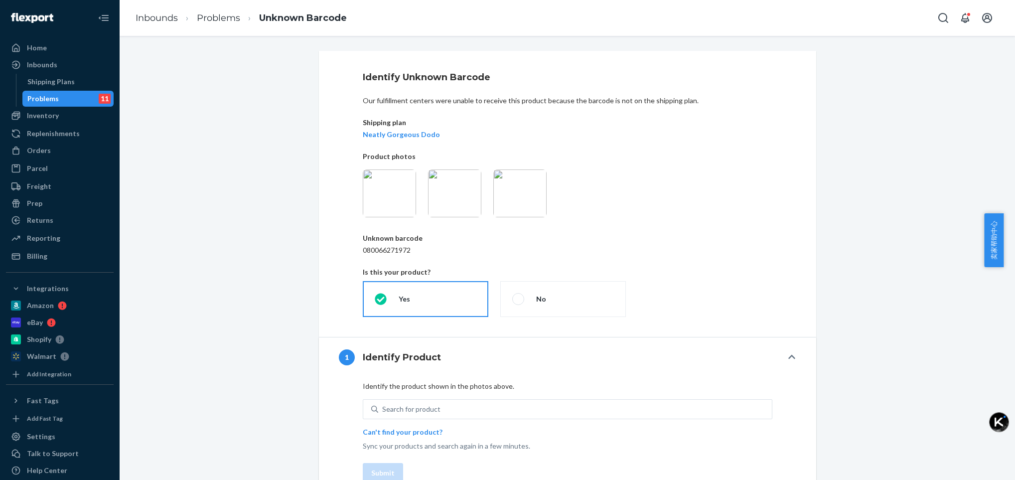
click at [537, 199] on img at bounding box center [519, 193] width 53 height 48
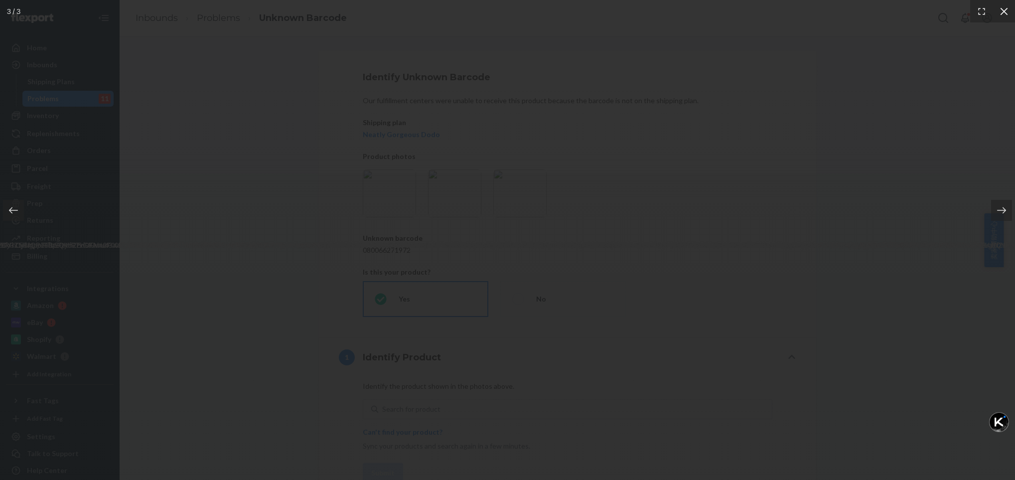
click at [1006, 12] on icon at bounding box center [1004, 11] width 10 height 10
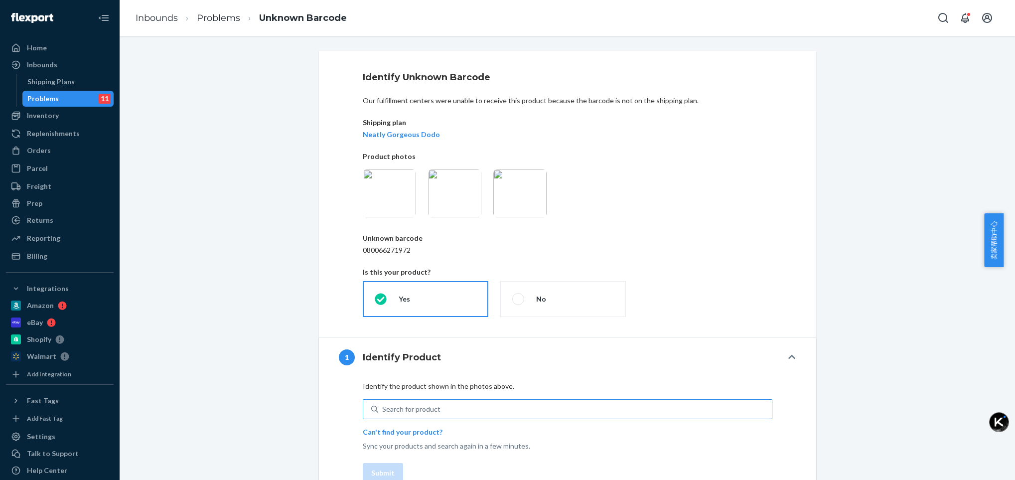
click at [400, 415] on div "Search for product" at bounding box center [575, 409] width 394 height 18
click at [383, 414] on input "Search for product" at bounding box center [382, 409] width 1 height 10
type input "mgs-k8607"
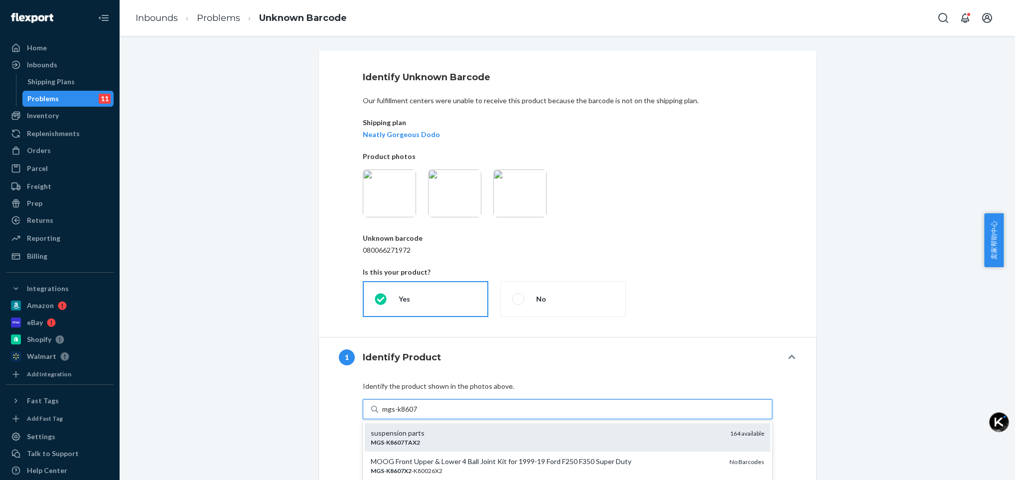
click at [399, 446] on div "MGS - K8607TAX2" at bounding box center [546, 442] width 351 height 8
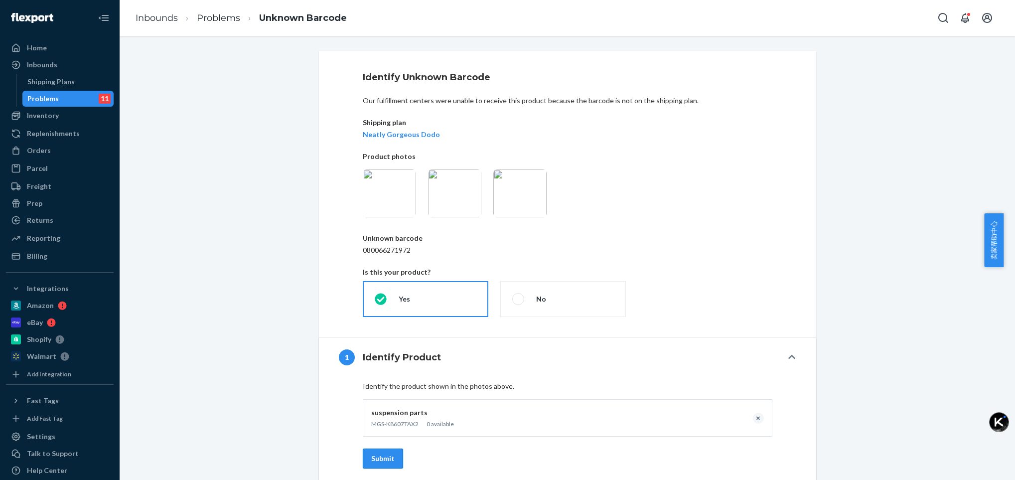
click at [376, 453] on button "Submit" at bounding box center [383, 458] width 40 height 20
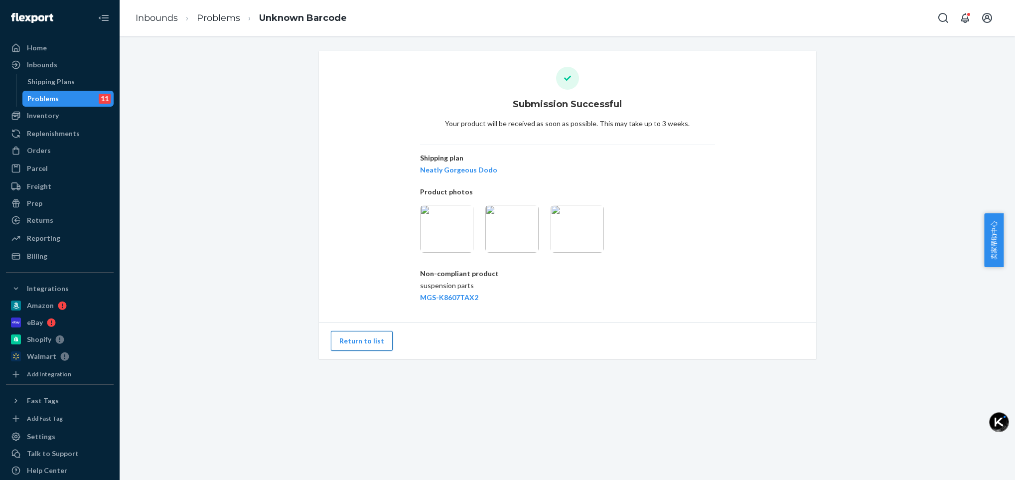
click at [355, 344] on button "Return to list" at bounding box center [362, 341] width 62 height 20
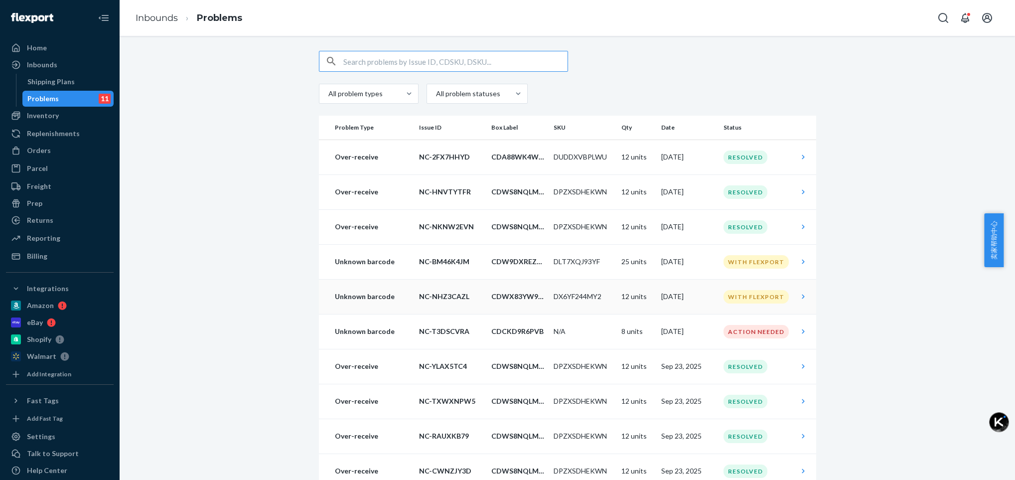
click at [751, 296] on div "With Flexport" at bounding box center [755, 296] width 65 height 13
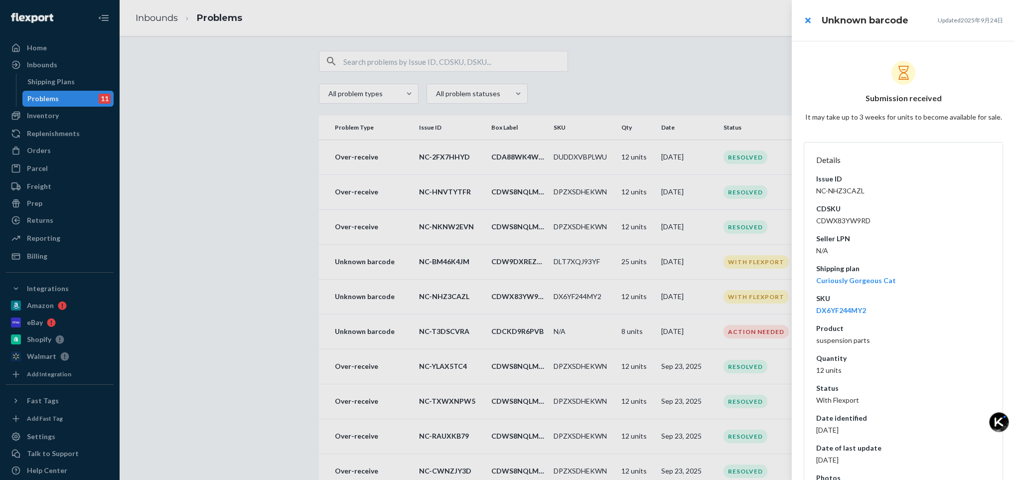
click at [728, 329] on div at bounding box center [507, 240] width 1015 height 480
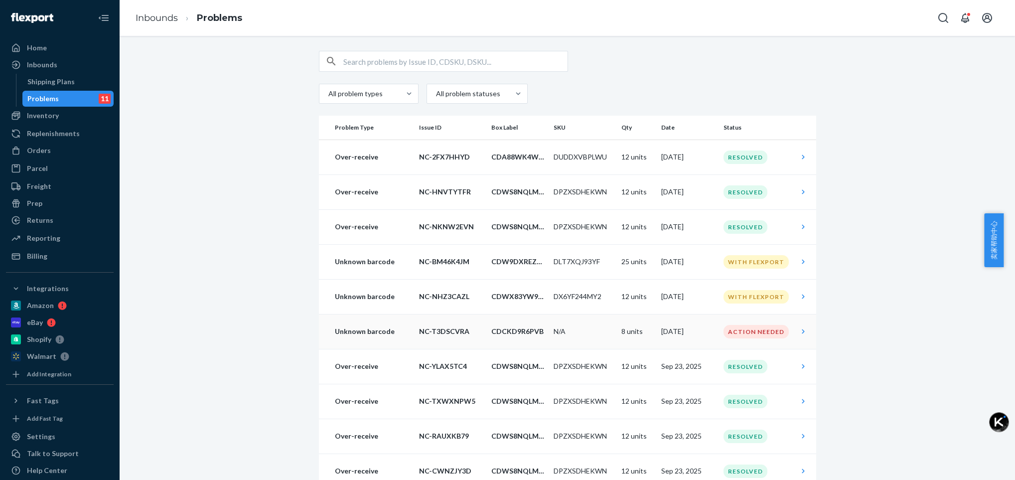
click at [746, 336] on div "Action Needed" at bounding box center [755, 331] width 65 height 13
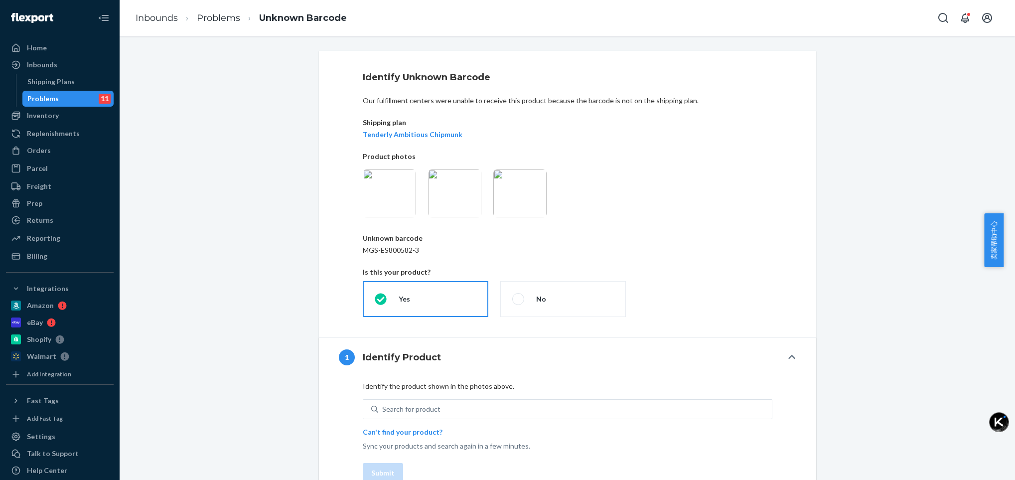
click at [527, 190] on img at bounding box center [519, 193] width 53 height 48
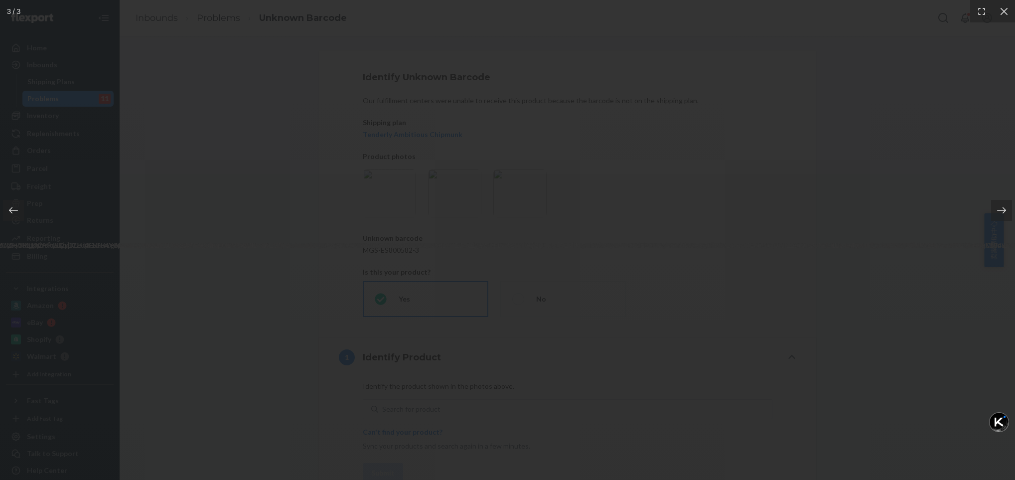
click at [507, 250] on img at bounding box center [508, 240] width 5876 height 20
click at [499, 250] on img at bounding box center [508, 240] width 5876 height 20
click at [1006, 9] on icon at bounding box center [1004, 11] width 10 height 10
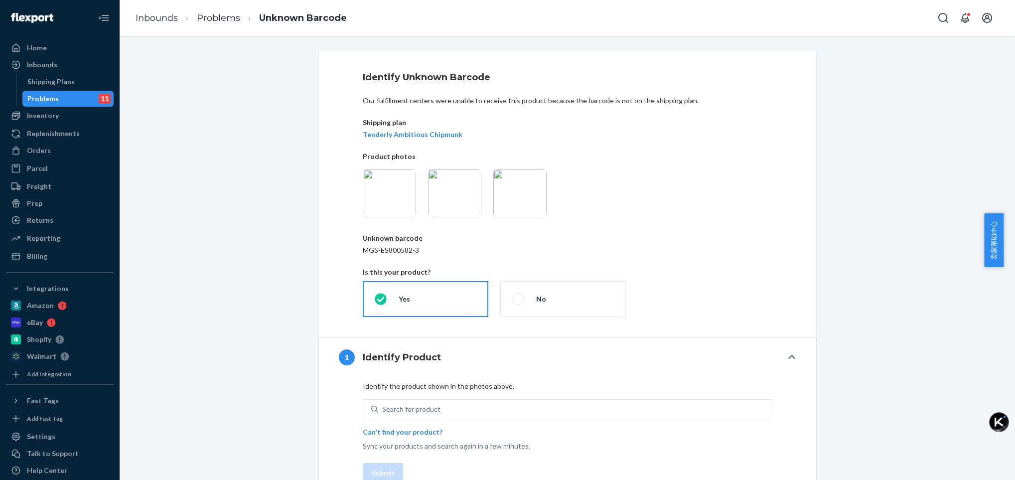
click at [449, 199] on img at bounding box center [454, 193] width 53 height 48
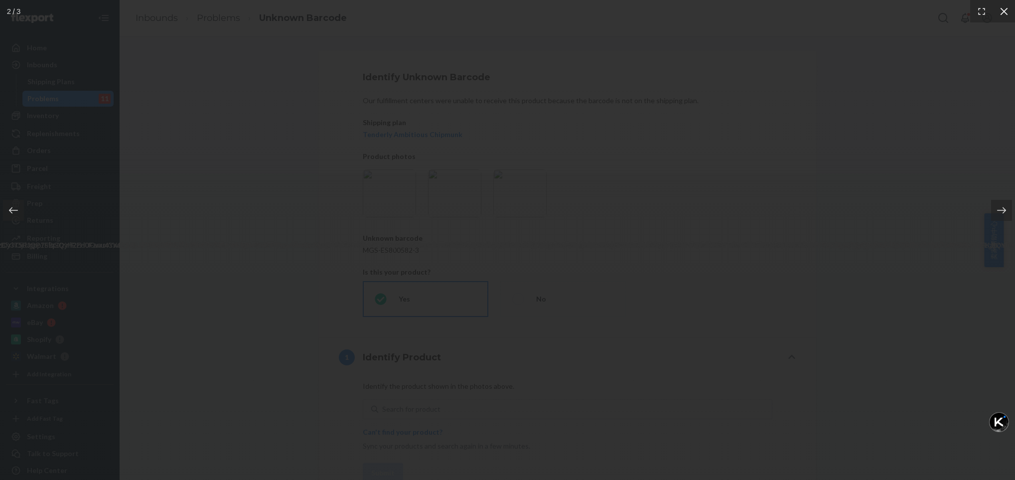
click at [1003, 14] on icon at bounding box center [1004, 11] width 10 height 10
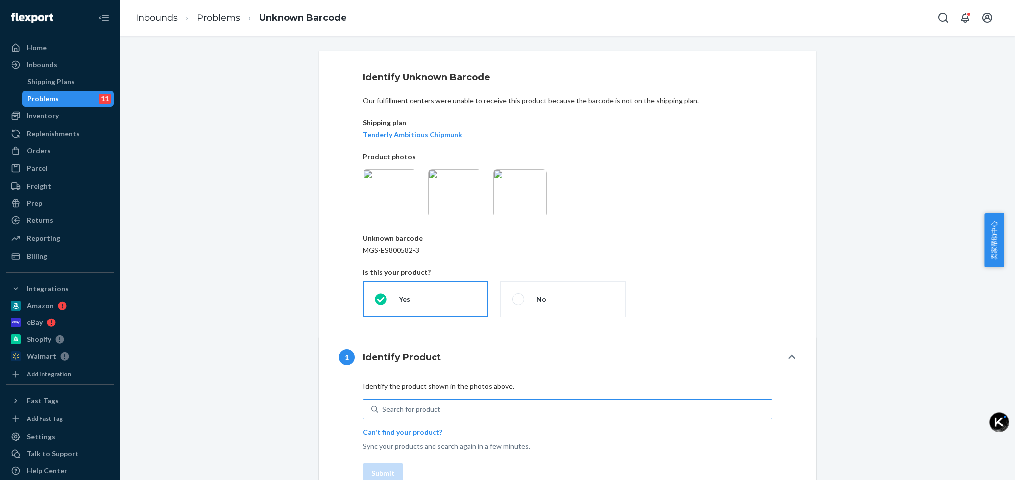
click at [398, 410] on div "Search for product" at bounding box center [411, 409] width 58 height 10
click at [383, 410] on input "Search for product" at bounding box center [382, 409] width 1 height 10
click at [450, 194] on img at bounding box center [454, 193] width 53 height 48
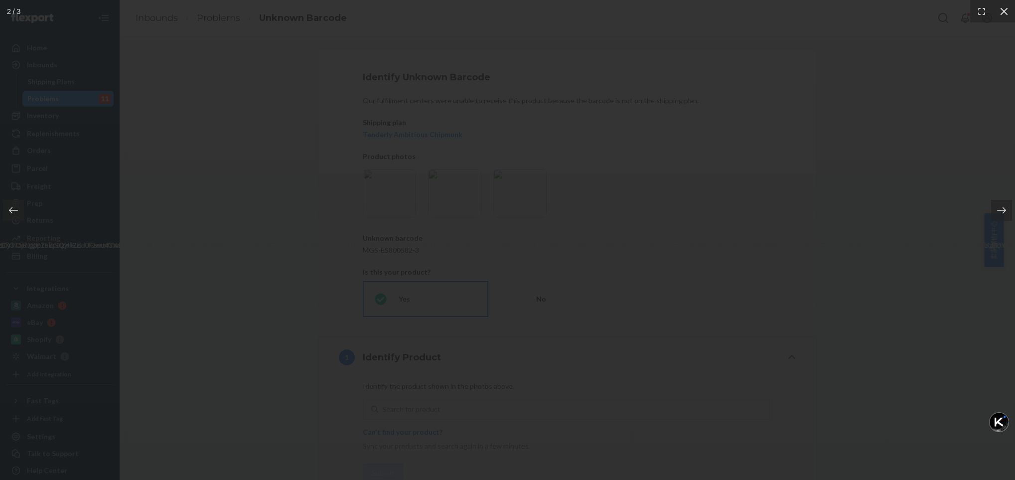
click at [1002, 12] on icon at bounding box center [1004, 11] width 10 height 10
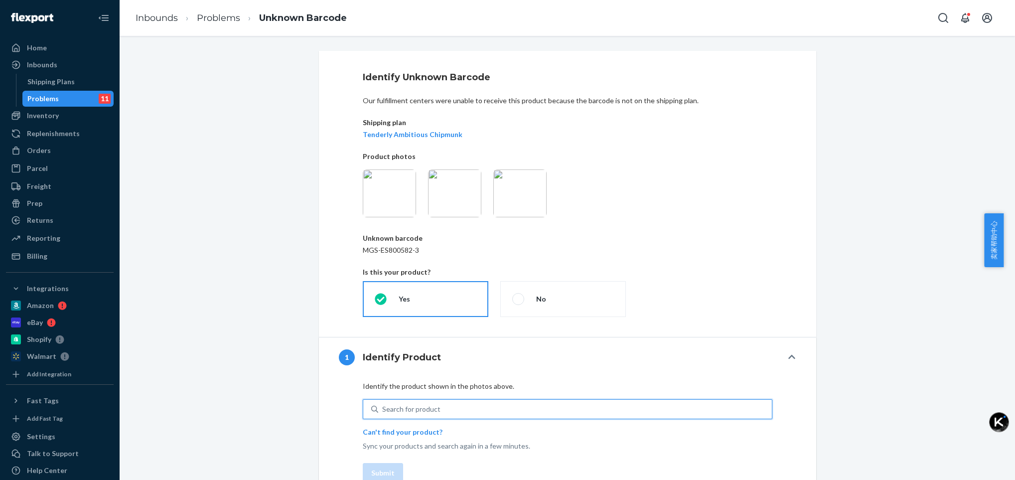
click at [402, 410] on div "Search for product" at bounding box center [411, 409] width 58 height 10
click at [383, 410] on input "0 results available. Use Up and Down to choose options, press Enter to select t…" at bounding box center [382, 409] width 1 height 10
type input "mgs-es800582"
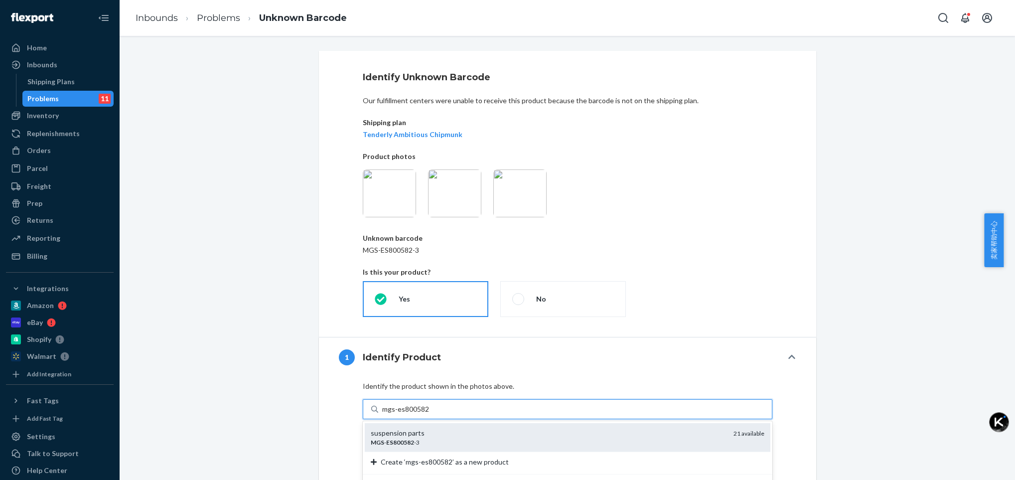
click at [395, 435] on div "suspension parts" at bounding box center [548, 433] width 355 height 10
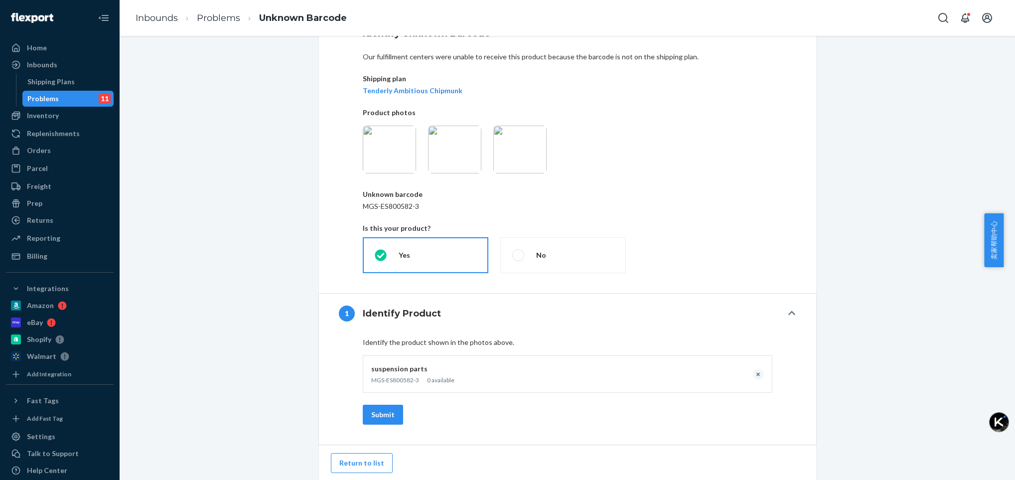
scroll to position [45, 0]
click at [383, 415] on button "Submit" at bounding box center [383, 414] width 40 height 20
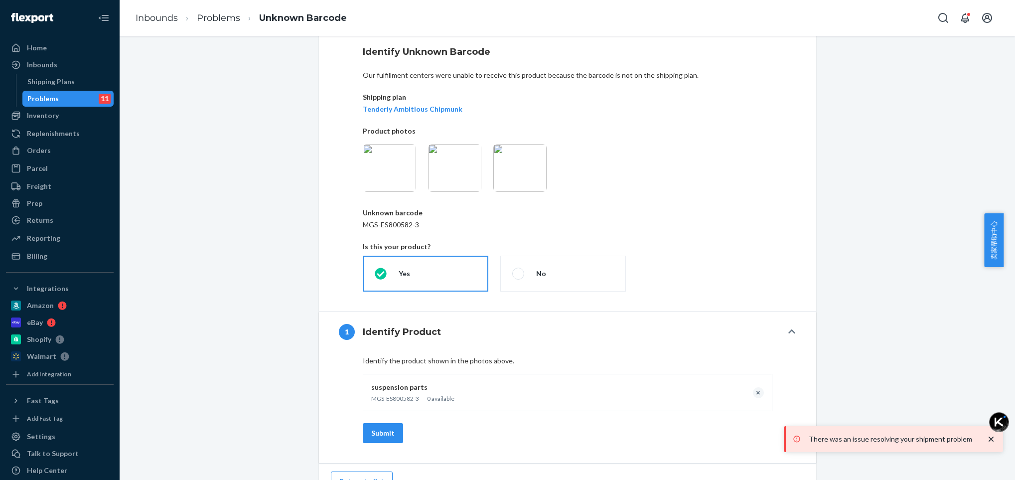
scroll to position [0, 0]
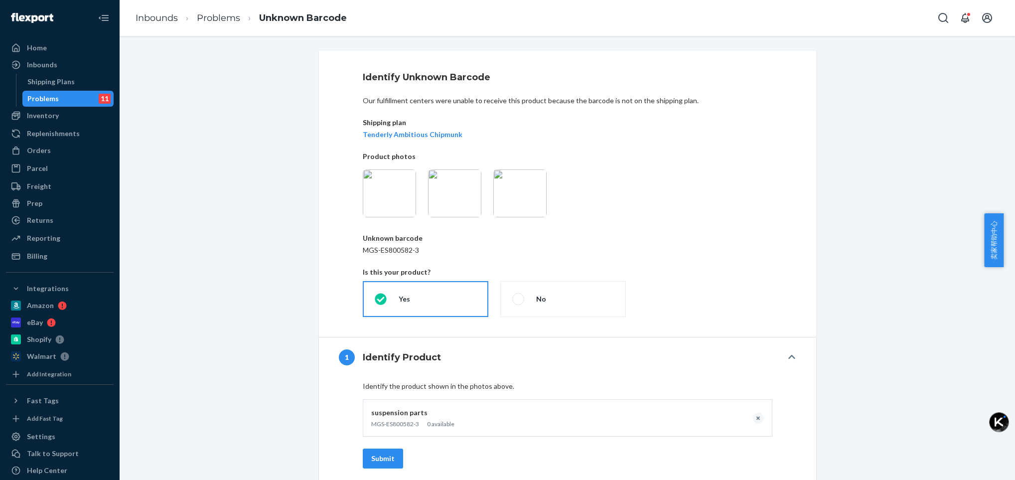
click at [49, 94] on div "Problems" at bounding box center [42, 99] width 31 height 10
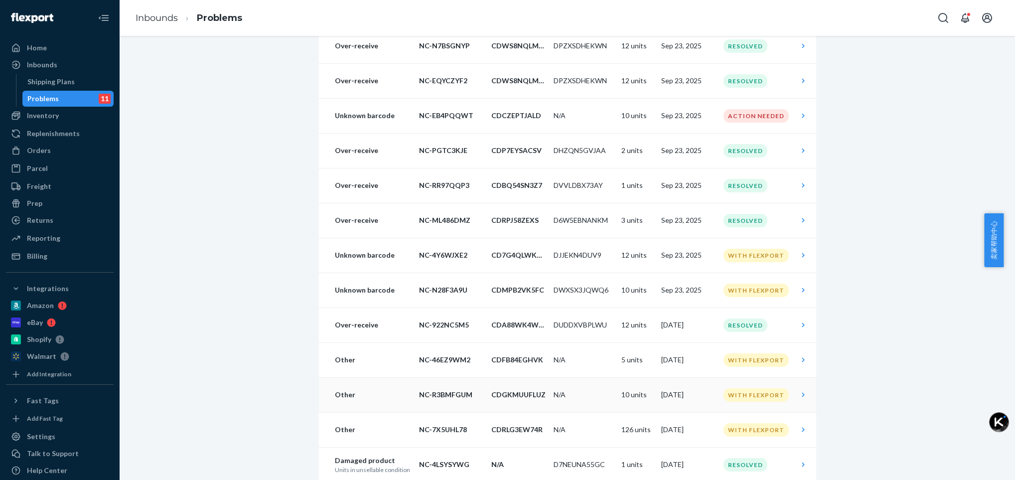
scroll to position [576, 0]
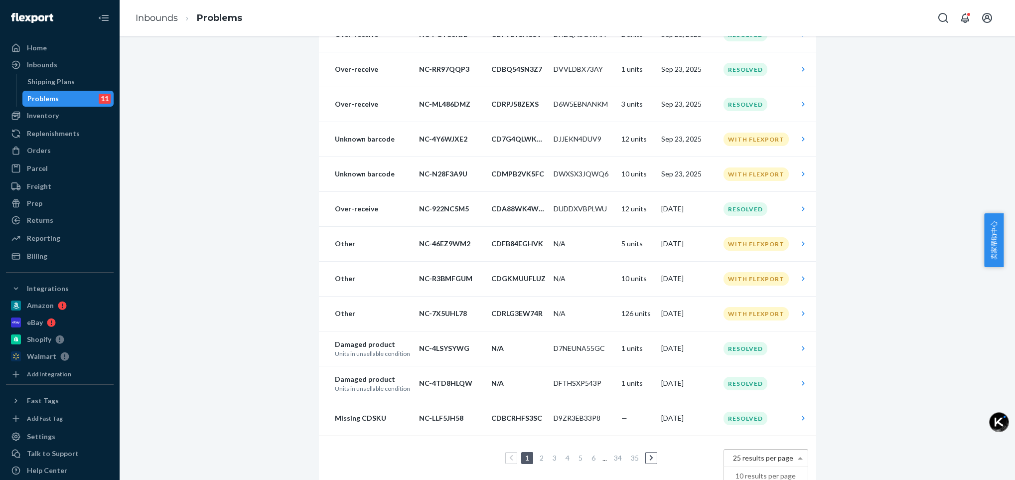
click at [773, 460] on span "25 results per page" at bounding box center [763, 457] width 60 height 8
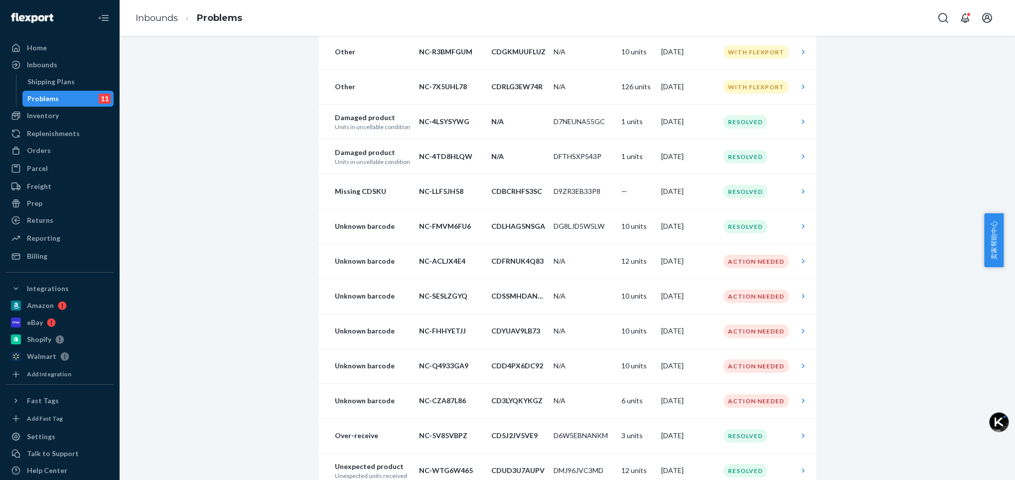
scroll to position [822, 0]
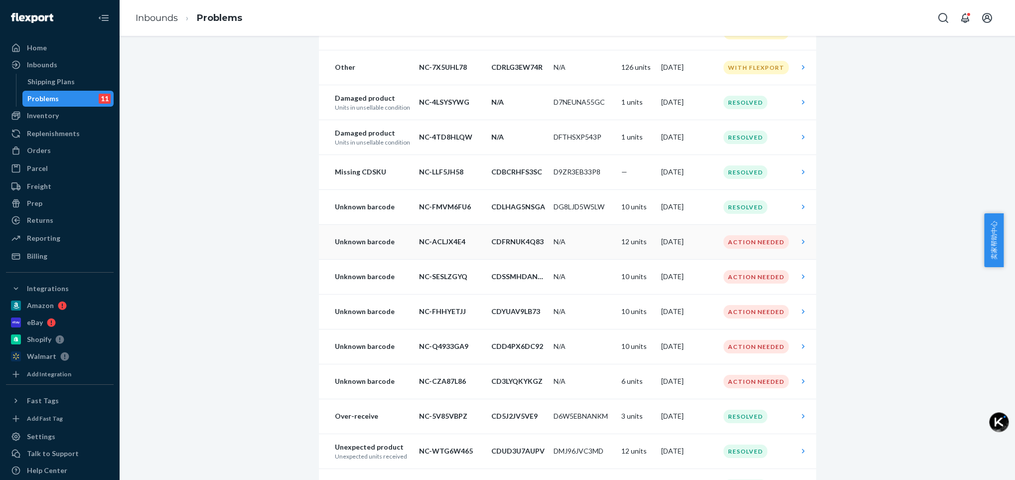
click at [740, 240] on div "Action Needed" at bounding box center [755, 241] width 65 height 13
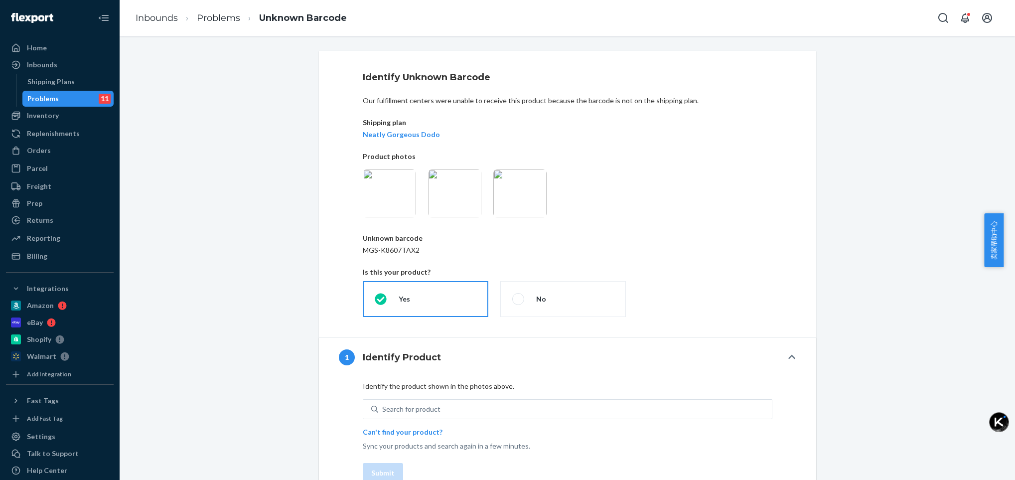
click at [514, 207] on img at bounding box center [519, 193] width 53 height 48
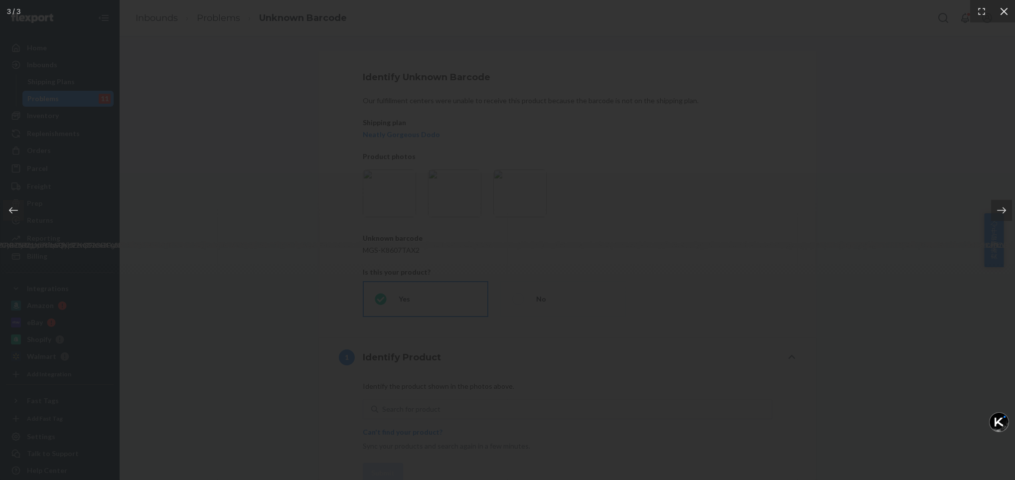
click at [1004, 9] on icon at bounding box center [1004, 11] width 10 height 10
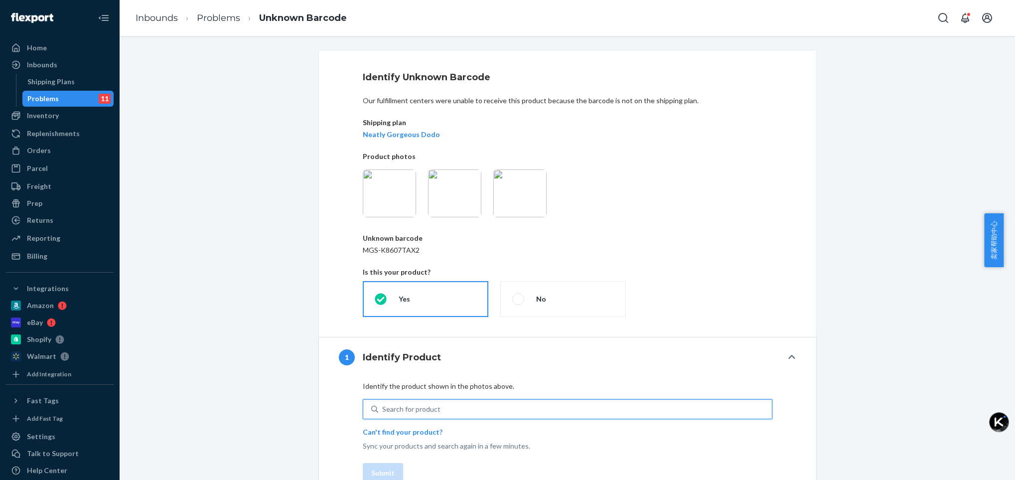
click at [408, 409] on div "Search for product" at bounding box center [411, 409] width 58 height 10
click at [383, 409] on input "0 results available. Use Up and Down to choose options, press Enter to select t…" at bounding box center [382, 409] width 1 height 10
type input "mgs-k8607"
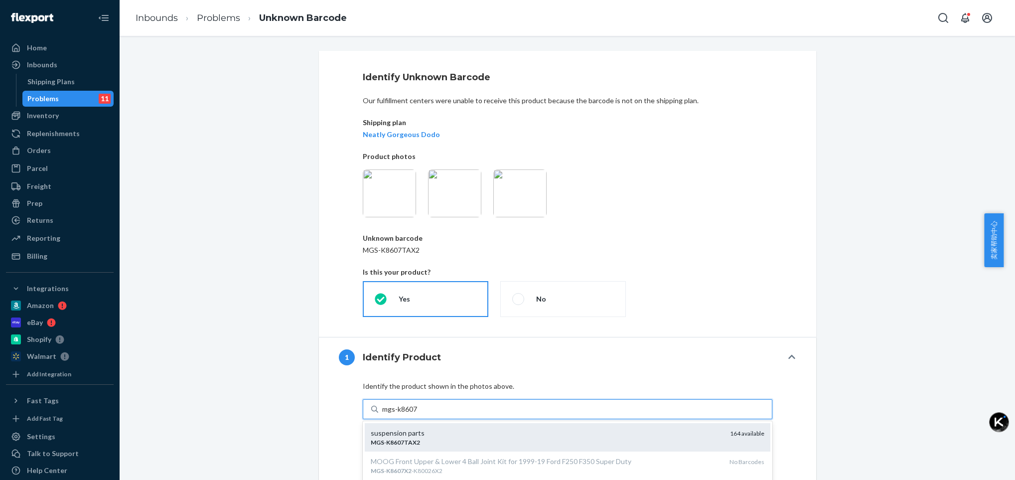
click at [409, 439] on em "K8607TAX2" at bounding box center [403, 441] width 34 height 7
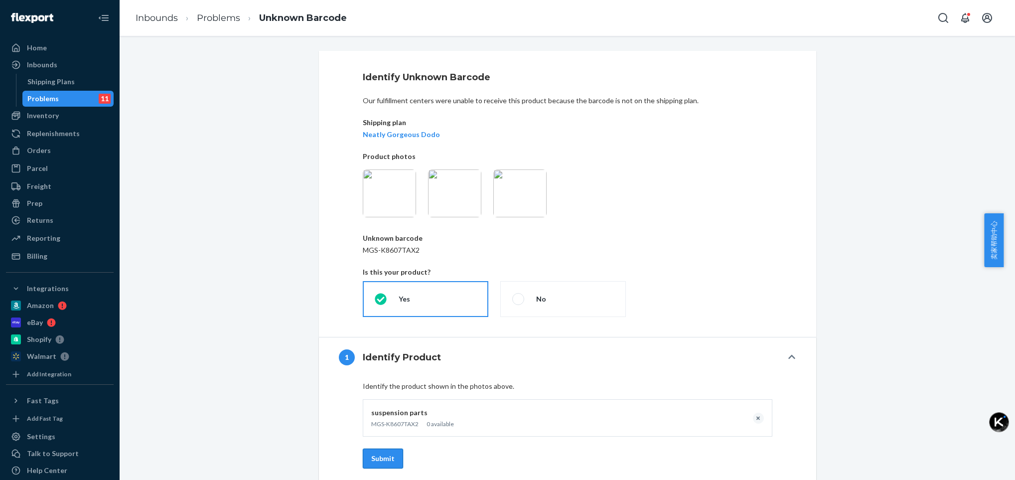
click at [374, 462] on button "Submit" at bounding box center [383, 458] width 40 height 20
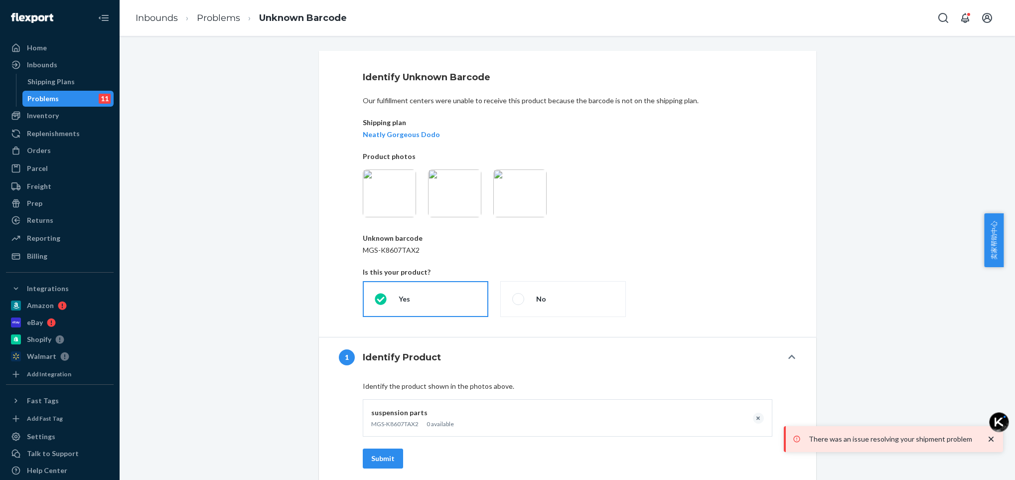
click at [45, 103] on div "Problems" at bounding box center [42, 99] width 31 height 10
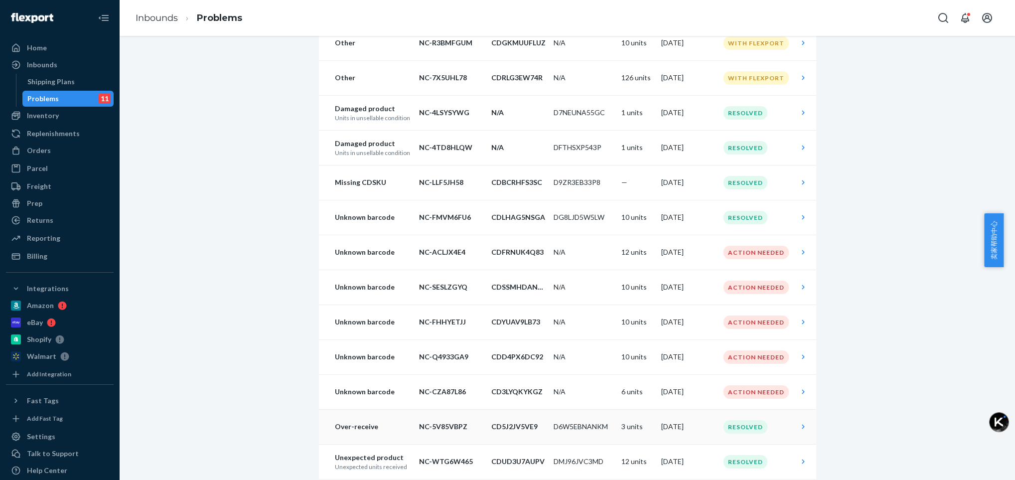
scroll to position [972, 0]
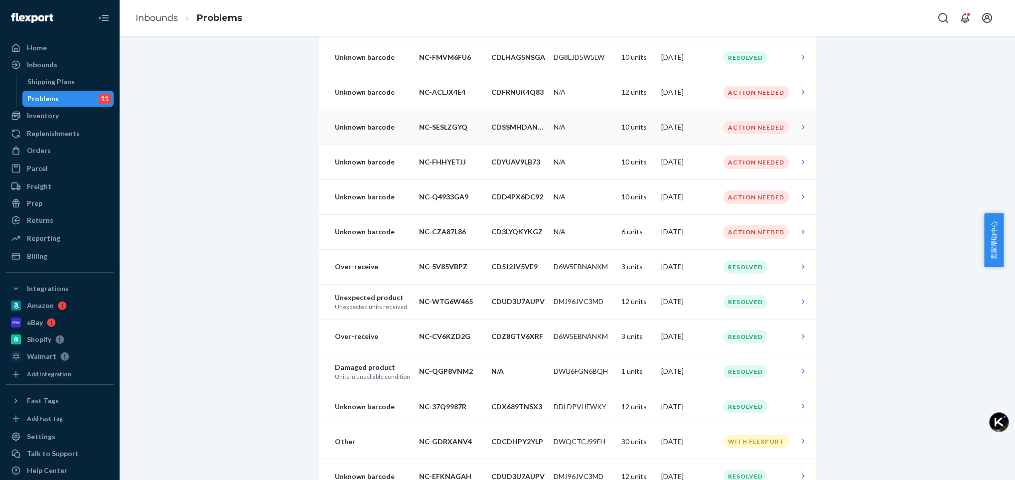
click at [743, 129] on div "Action Needed" at bounding box center [755, 127] width 65 height 13
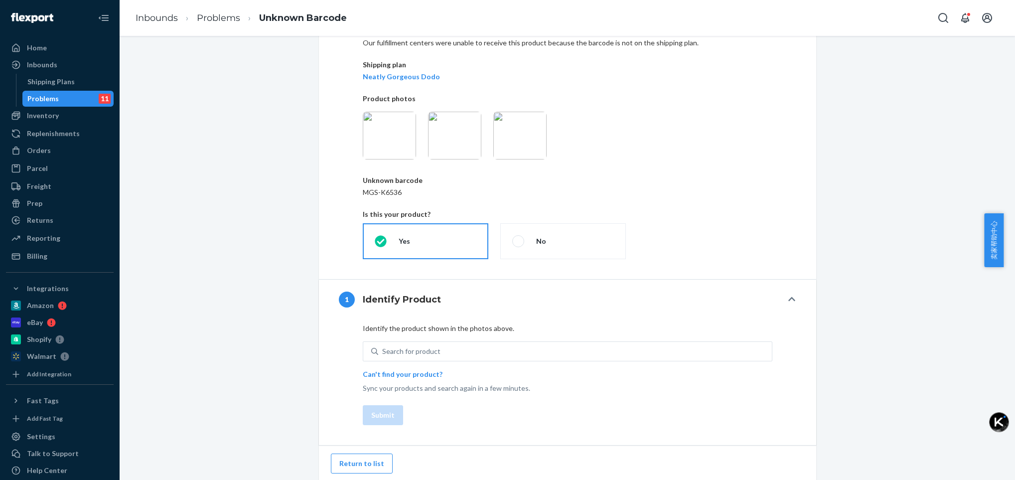
scroll to position [59, 0]
click at [392, 349] on div "Search for product" at bounding box center [411, 350] width 58 height 10
click at [383, 349] on input "0 results available. Use Up and Down to choose options, press Enter to select t…" at bounding box center [382, 350] width 1 height 10
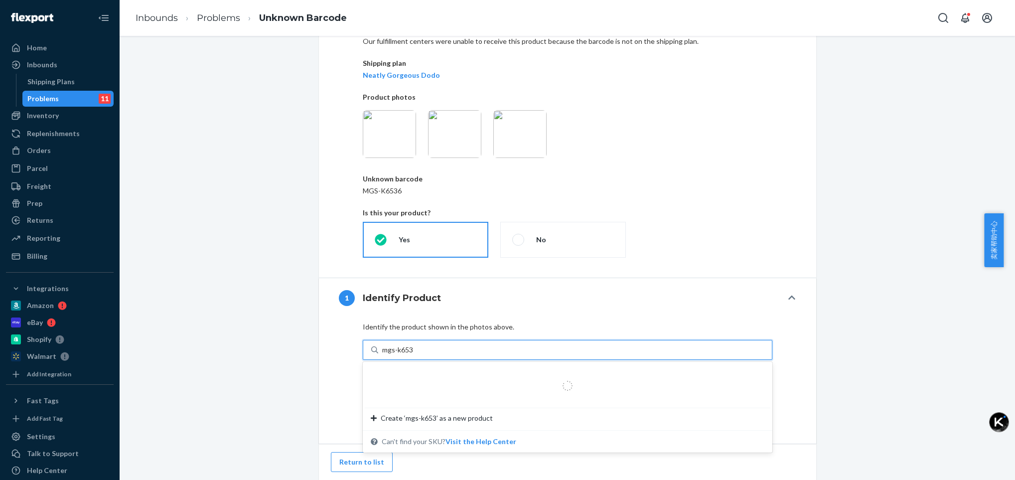
type input "mgs-k6536"
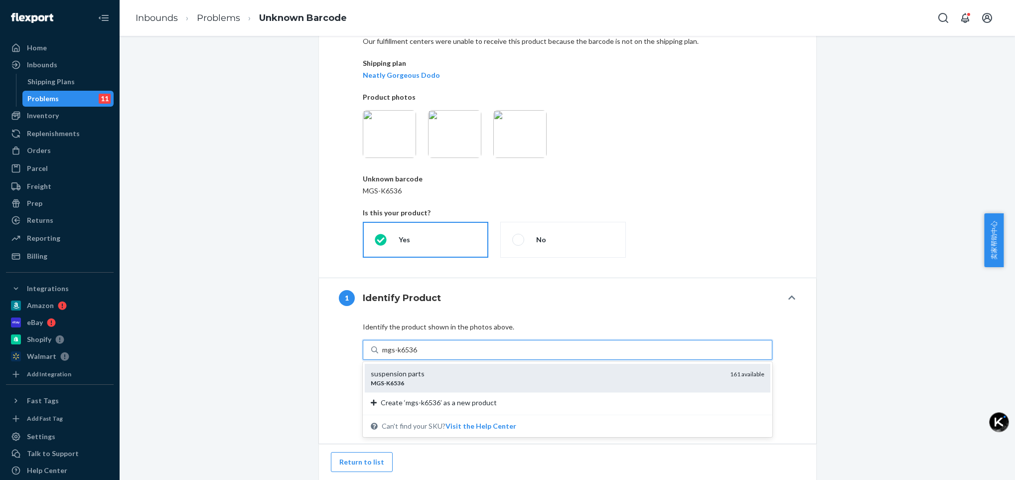
click at [420, 380] on div "MGS - K6536" at bounding box center [546, 383] width 351 height 8
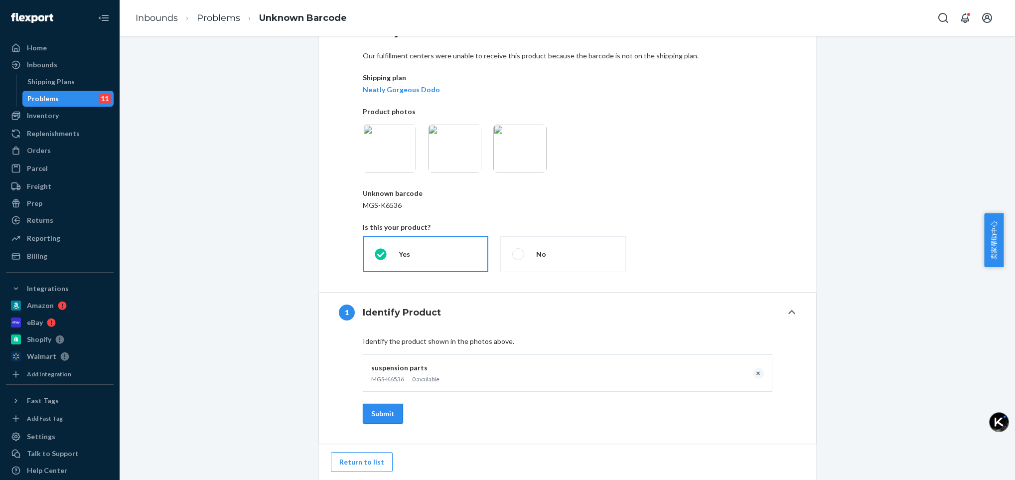
click at [370, 414] on button "Submit" at bounding box center [383, 414] width 40 height 20
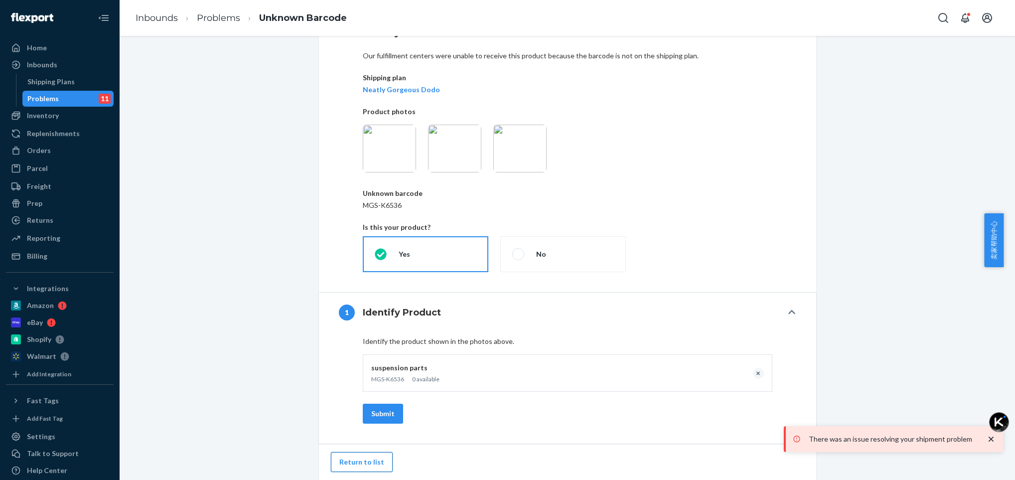
click at [361, 460] on button "Return to list" at bounding box center [362, 462] width 62 height 20
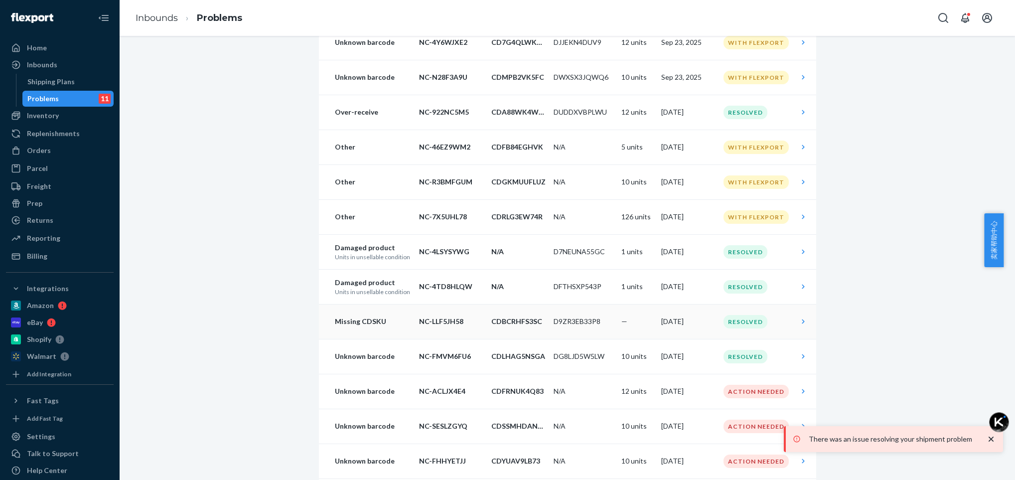
scroll to position [897, 0]
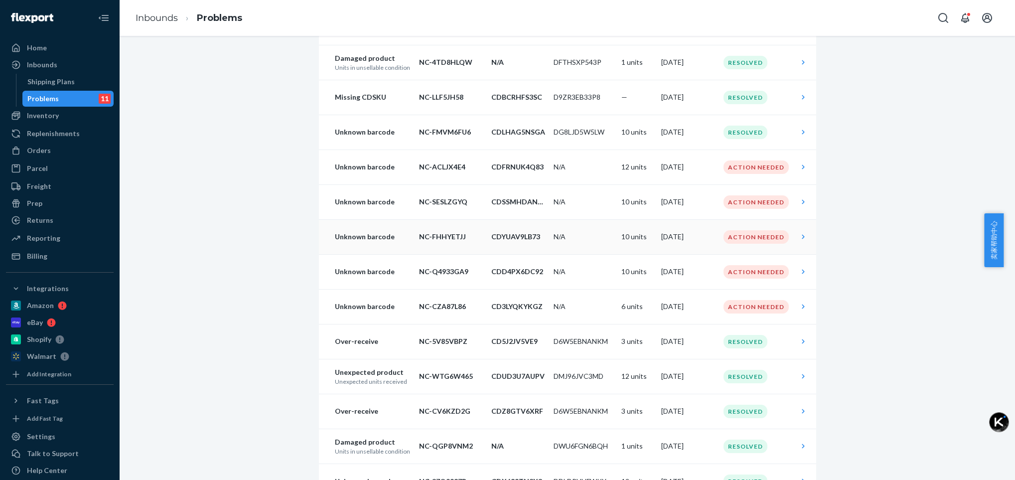
click at [740, 235] on div "Action Needed" at bounding box center [755, 236] width 65 height 13
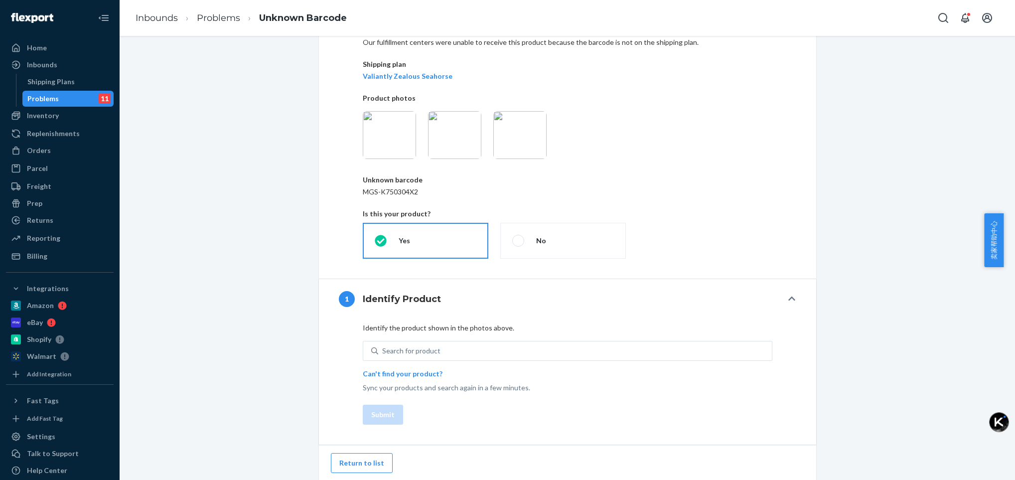
scroll to position [59, 0]
click at [429, 352] on div "Search for product" at bounding box center [411, 350] width 58 height 10
click at [383, 352] on input "0 results available. Use Up and Down to choose options, press Enter to select t…" at bounding box center [382, 350] width 1 height 10
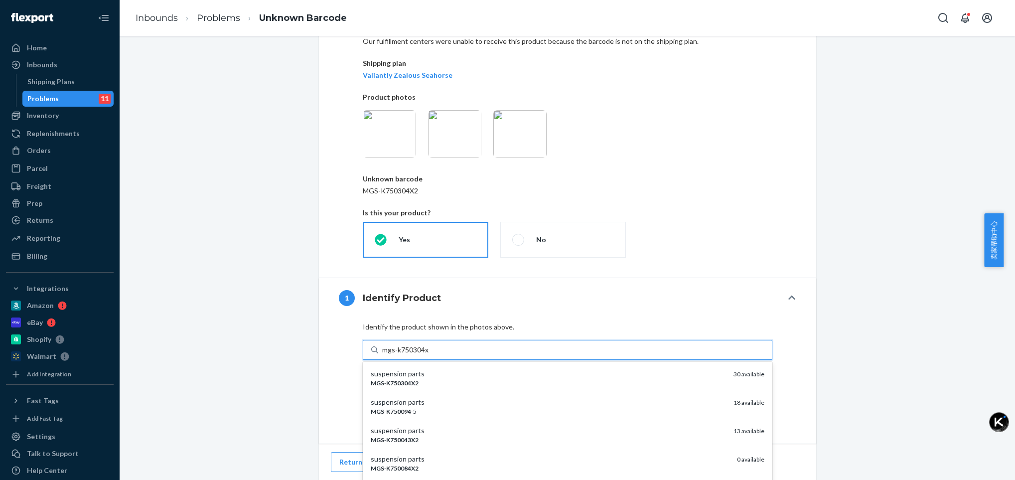
type input "mgs-k750304x2"
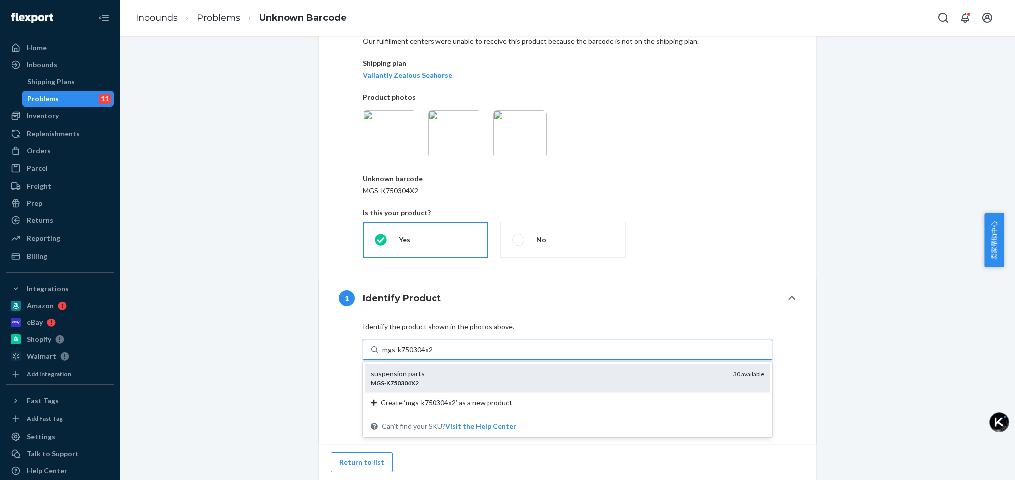
click at [391, 380] on em "K750304X2" at bounding box center [402, 382] width 32 height 7
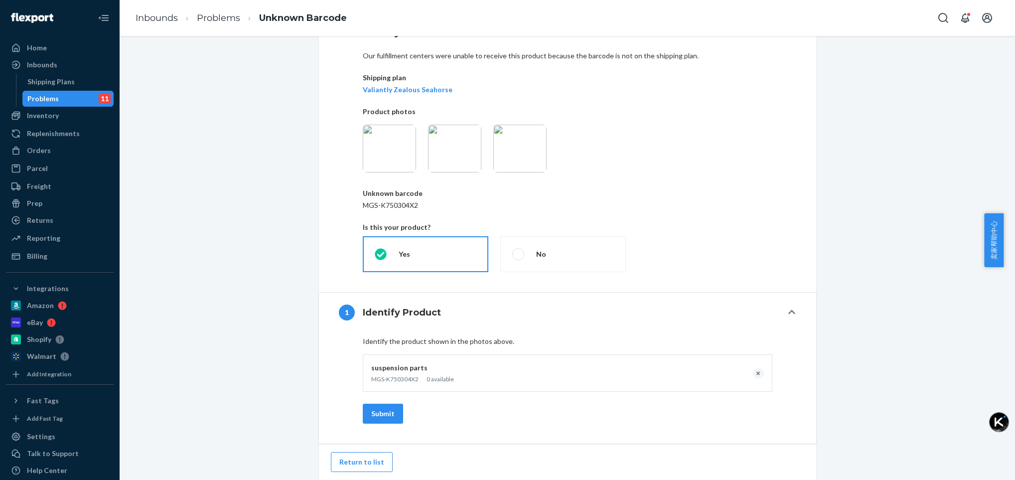
scroll to position [45, 0]
click at [378, 415] on button "Submit" at bounding box center [383, 414] width 40 height 20
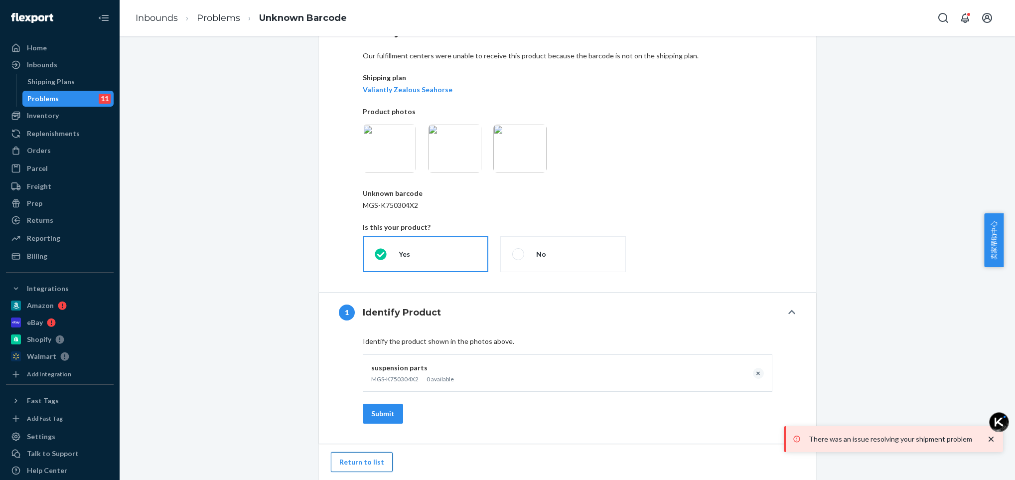
click at [364, 461] on button "Return to list" at bounding box center [362, 462] width 62 height 20
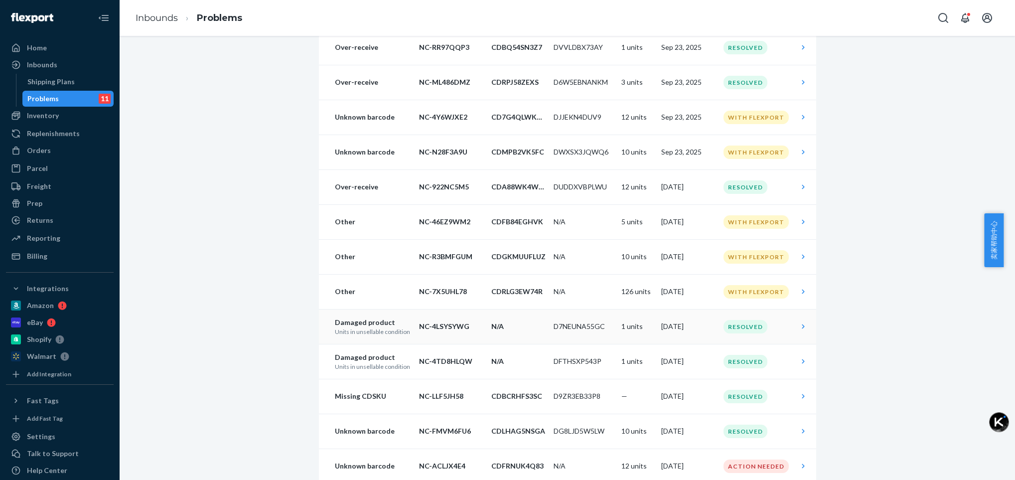
scroll to position [822, 0]
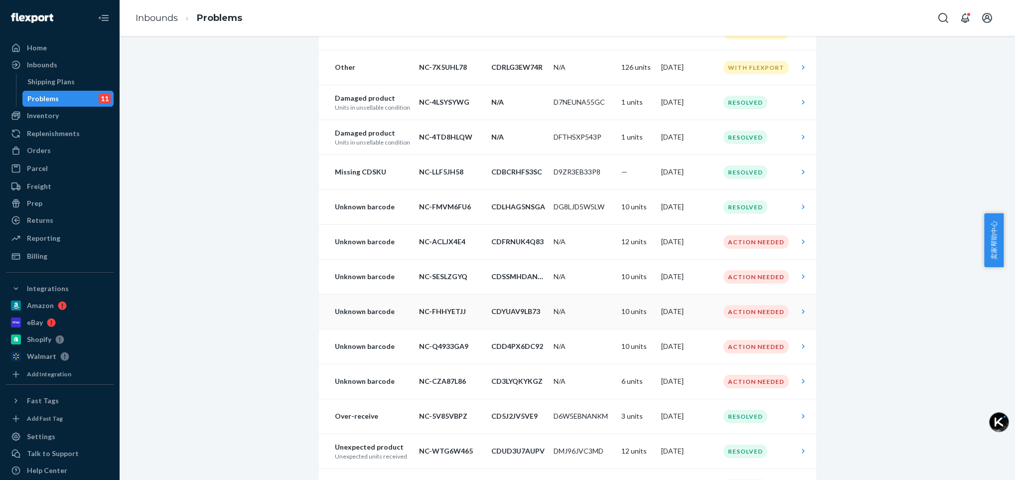
click at [736, 309] on div "Action Needed" at bounding box center [755, 311] width 65 height 13
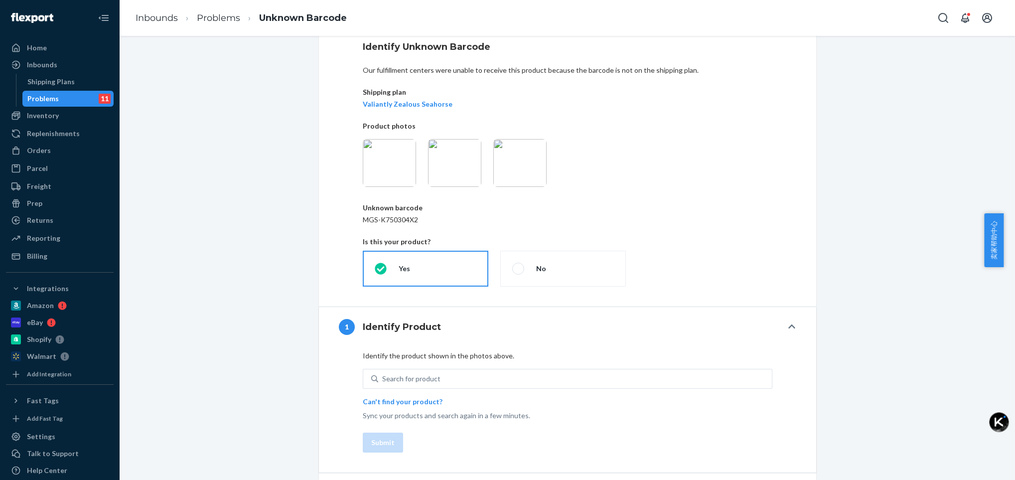
scroll to position [59, 0]
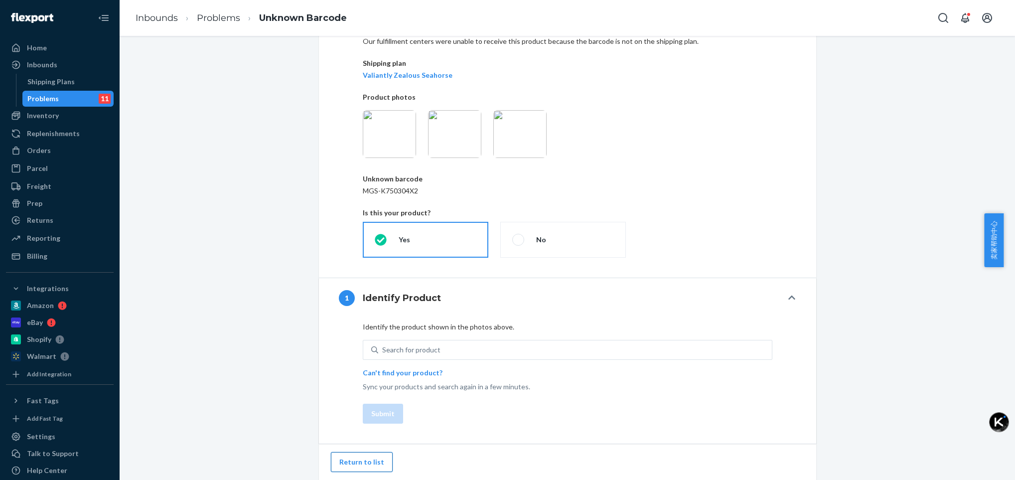
click at [364, 459] on button "Return to list" at bounding box center [362, 462] width 62 height 20
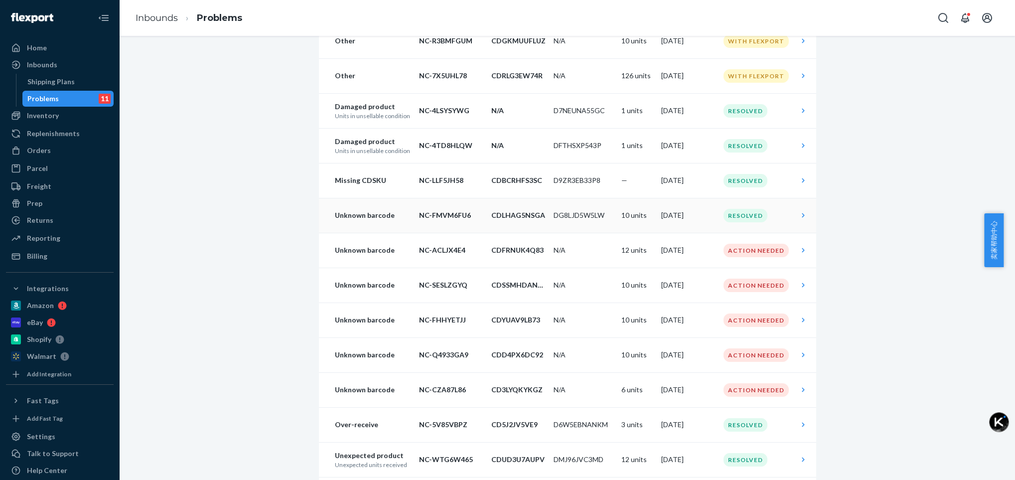
scroll to position [822, 0]
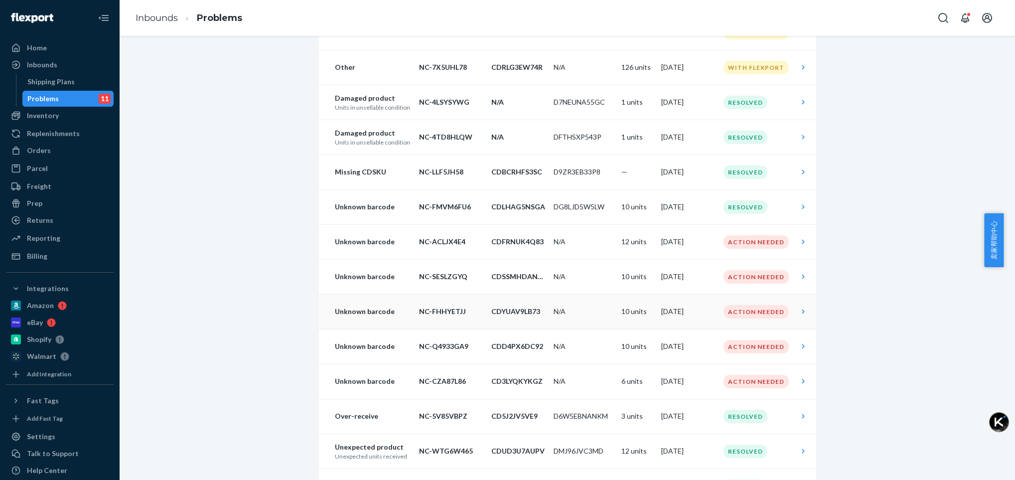
click at [736, 314] on div "Action Needed" at bounding box center [755, 311] width 65 height 13
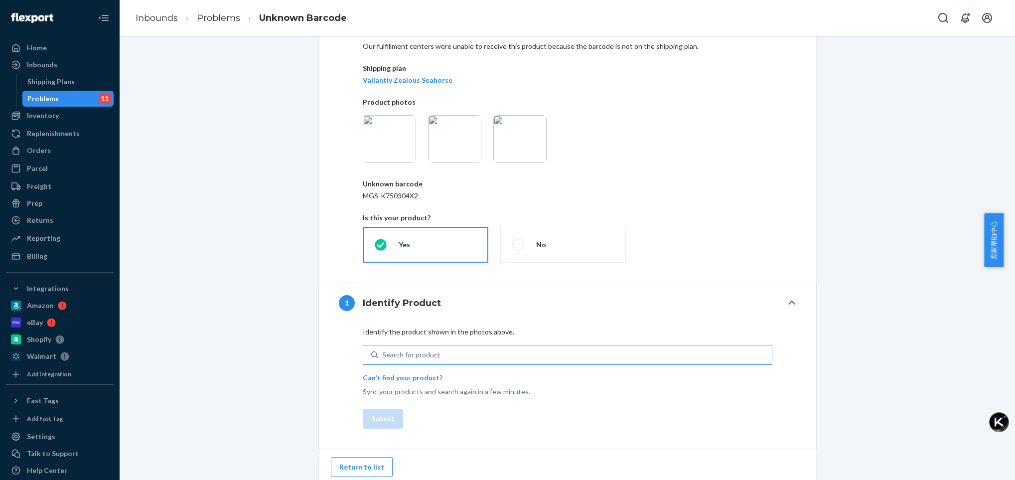
scroll to position [59, 0]
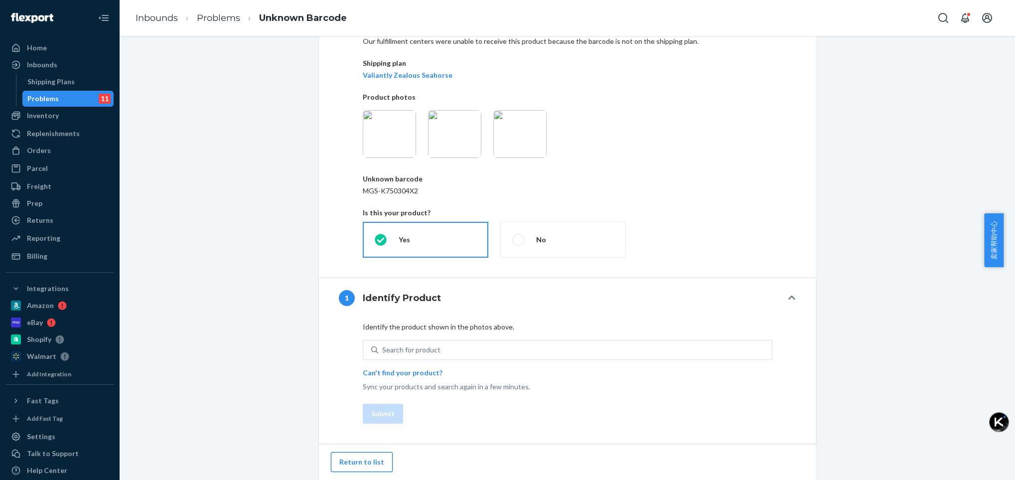
click at [352, 460] on button "Return to list" at bounding box center [362, 462] width 62 height 20
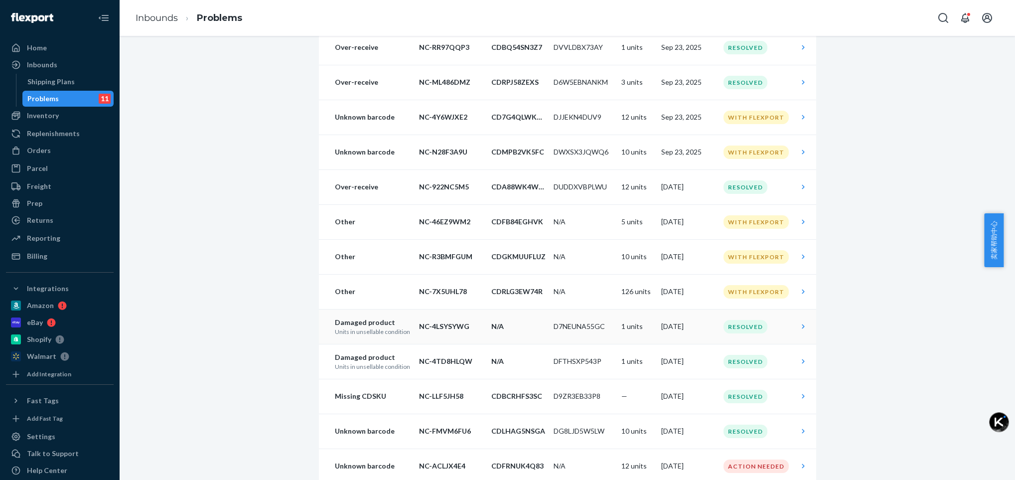
scroll to position [822, 0]
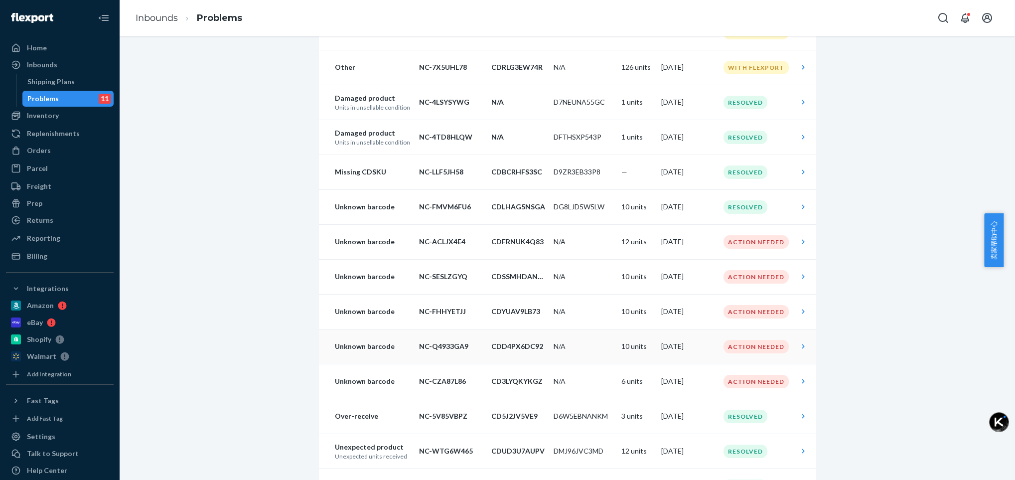
click at [737, 346] on div "Action Needed" at bounding box center [755, 346] width 65 height 13
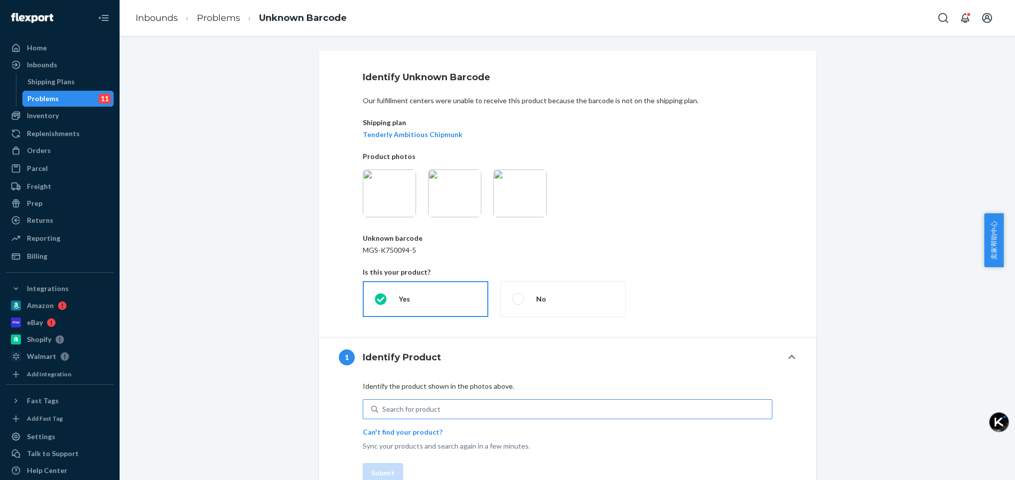
click at [419, 409] on div "Search for product" at bounding box center [411, 409] width 58 height 10
click at [383, 409] on input "Search for product" at bounding box center [382, 409] width 1 height 10
type input "mgs-k750094"
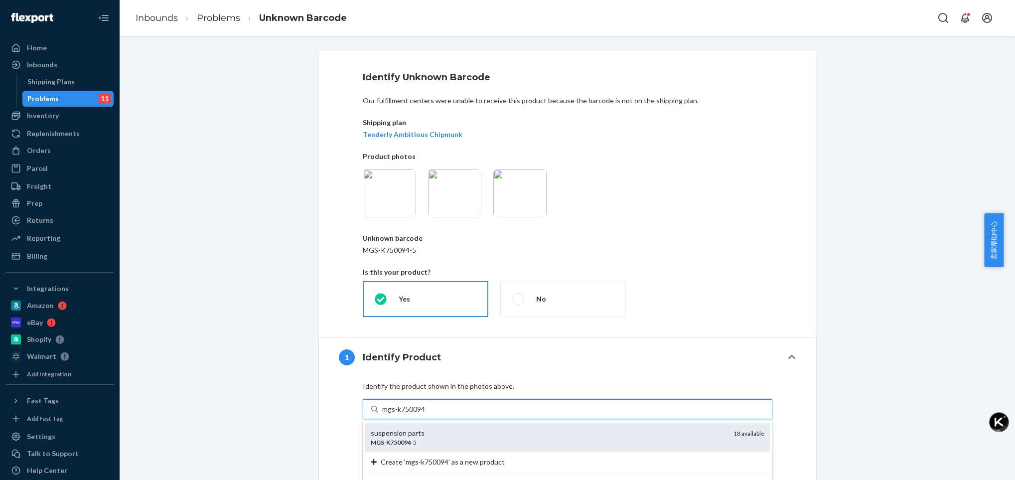
click at [411, 436] on div "suspension parts" at bounding box center [548, 433] width 355 height 10
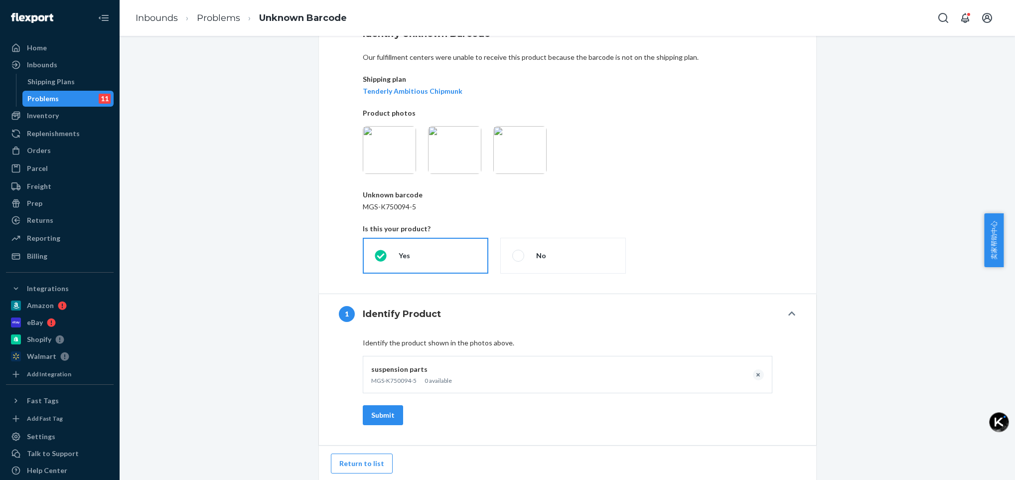
scroll to position [45, 0]
click at [378, 412] on button "Submit" at bounding box center [383, 414] width 40 height 20
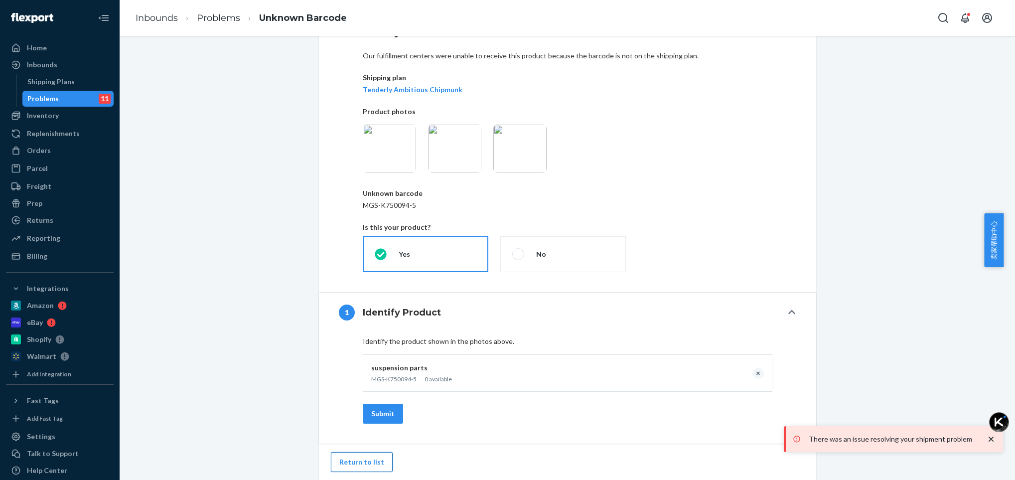
click at [366, 458] on button "Return to list" at bounding box center [362, 462] width 62 height 20
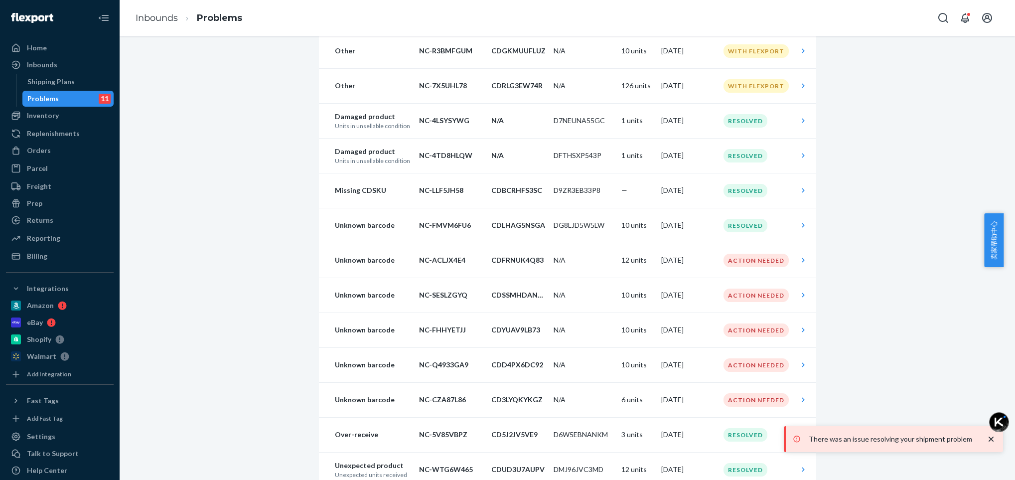
scroll to position [822, 0]
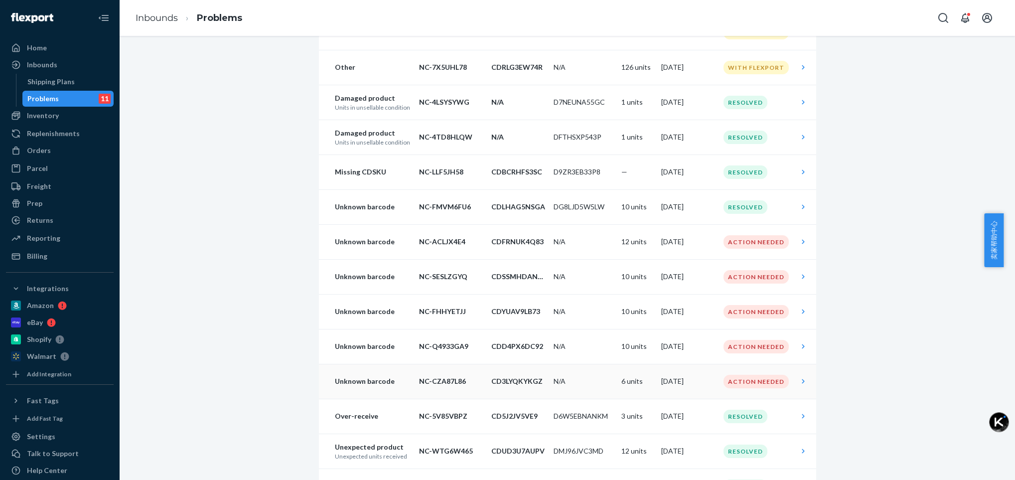
click at [733, 385] on div "Action Needed" at bounding box center [755, 381] width 65 height 13
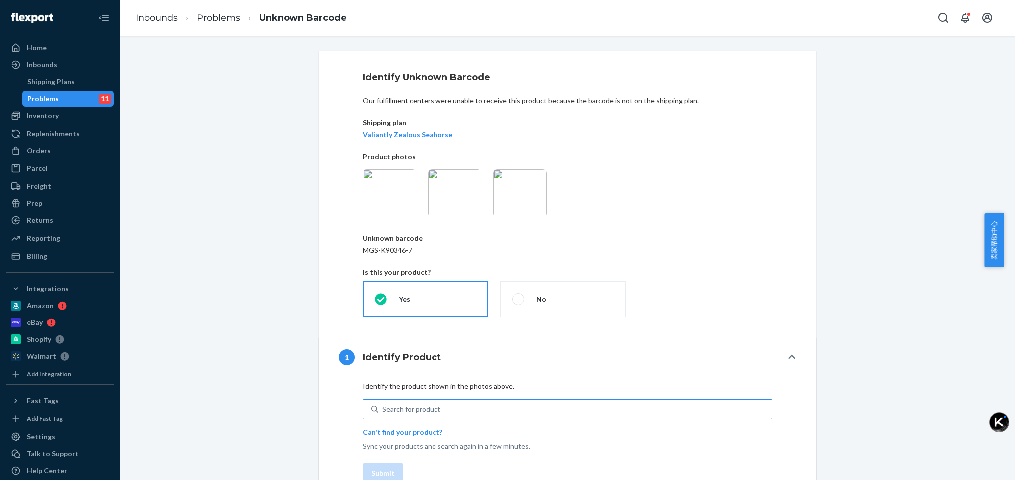
click at [390, 408] on div "Search for product" at bounding box center [411, 409] width 58 height 10
click at [383, 408] on input "Search for product" at bounding box center [382, 409] width 1 height 10
type input "mgs-k90346"
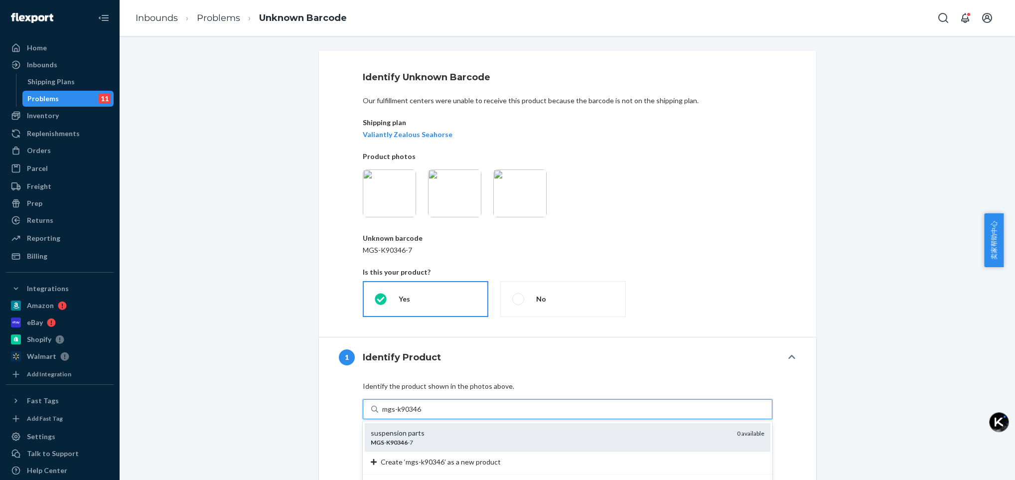
click at [397, 441] on em "K90346" at bounding box center [396, 441] width 21 height 7
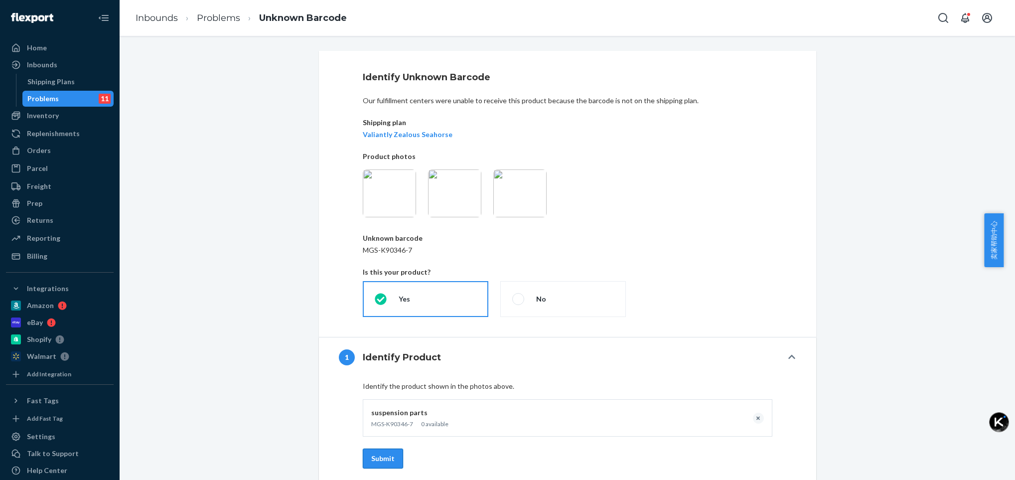
click at [377, 455] on button "Submit" at bounding box center [383, 458] width 40 height 20
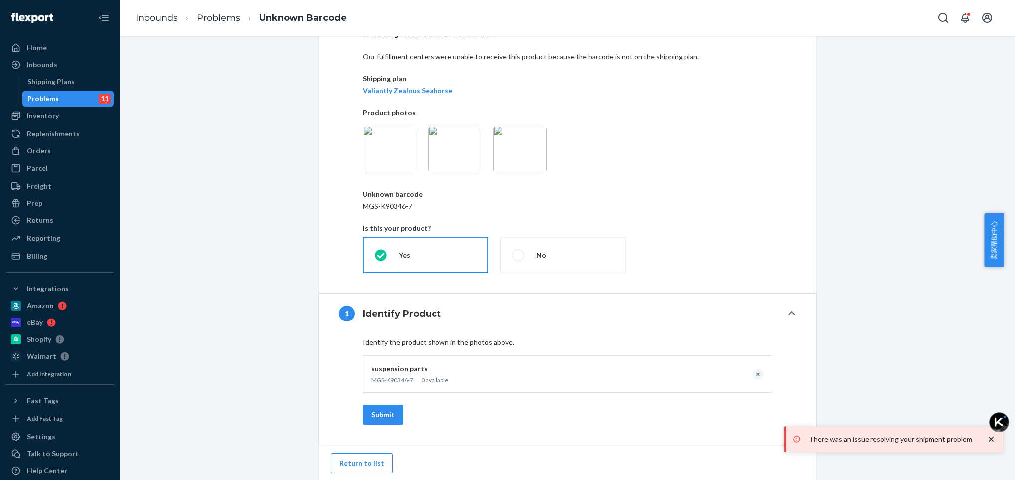
scroll to position [45, 0]
click at [360, 461] on button "Return to list" at bounding box center [362, 462] width 62 height 20
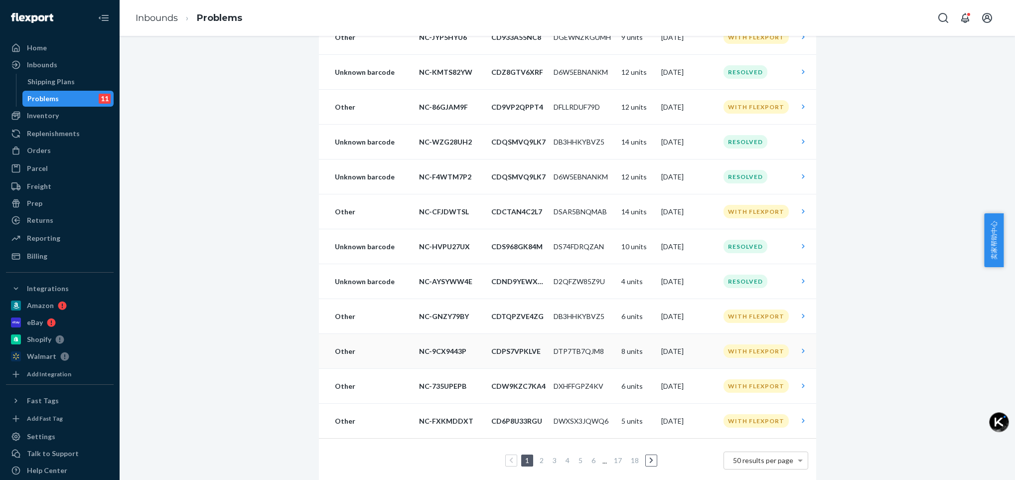
scroll to position [1448, 0]
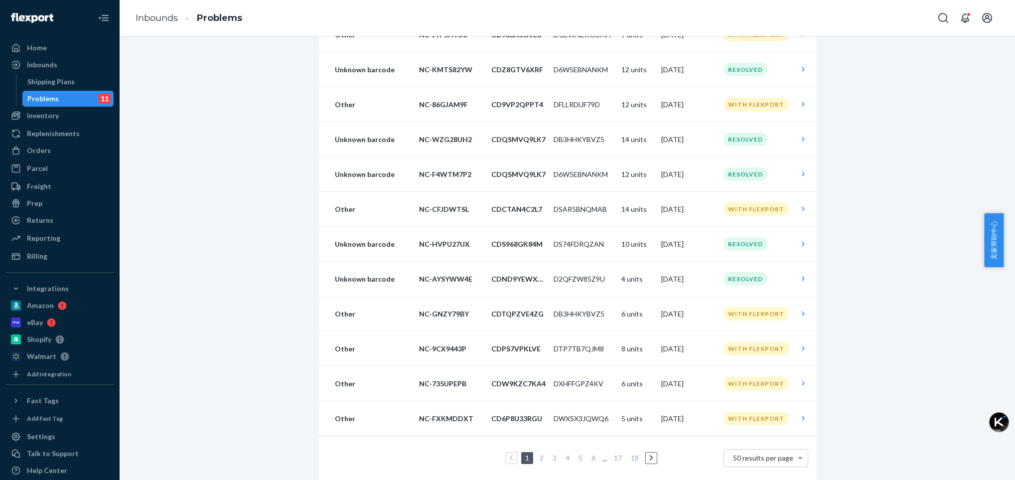
click at [538, 456] on link "2" at bounding box center [542, 457] width 8 height 8
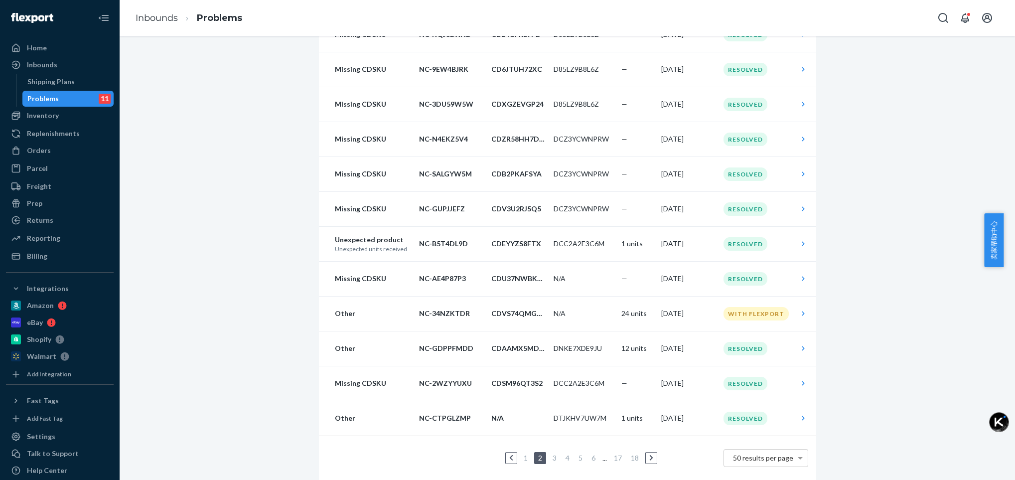
click at [551, 458] on link "3" at bounding box center [555, 457] width 8 height 8
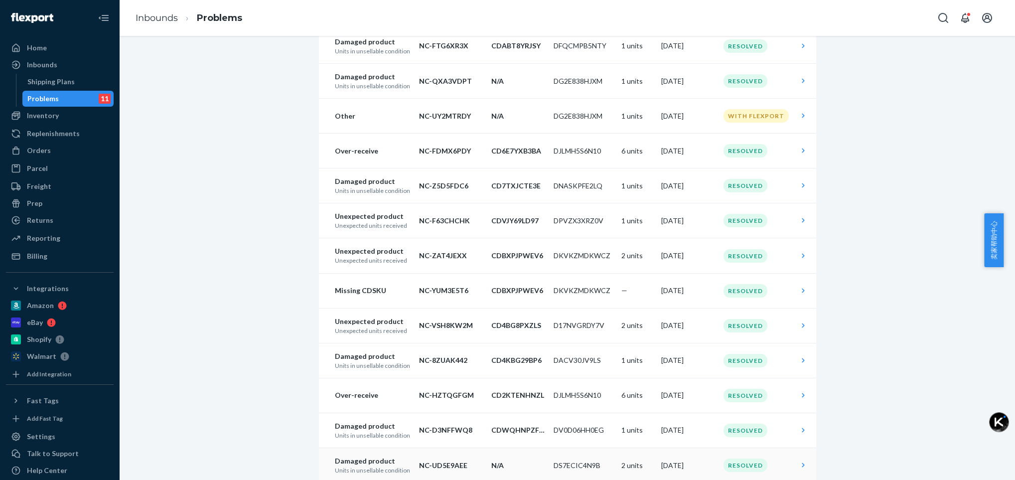
scroll to position [1450, 0]
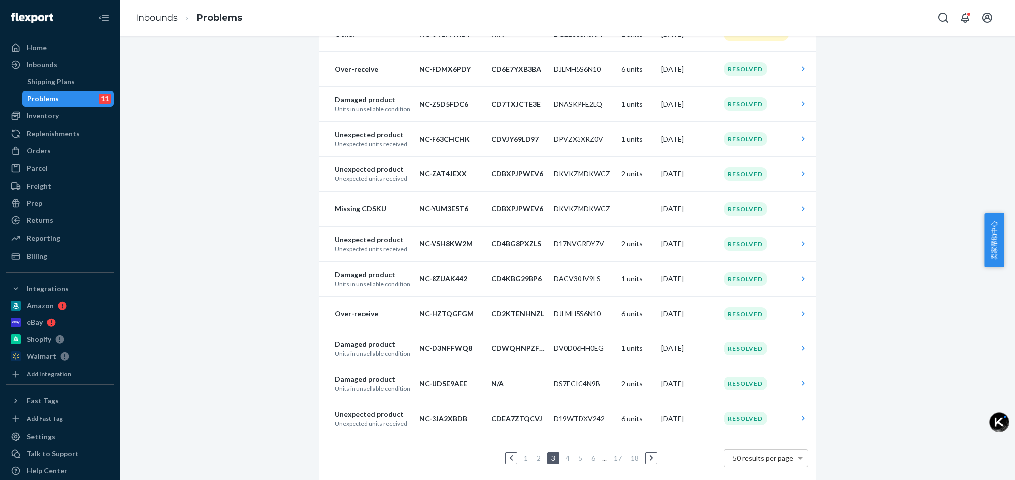
click at [563, 458] on link "4" at bounding box center [567, 457] width 8 height 8
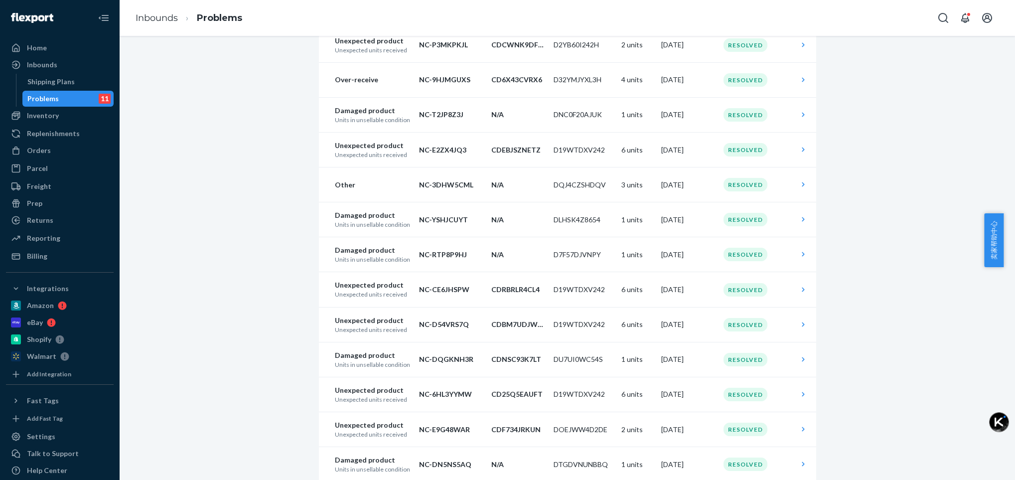
scroll to position [0, 0]
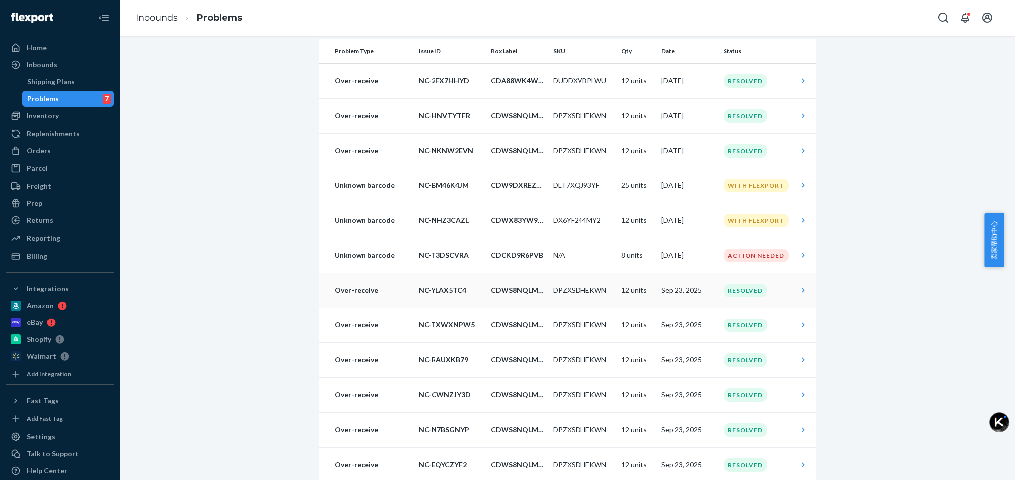
scroll to position [75, 0]
click at [744, 258] on div "Action Needed" at bounding box center [755, 256] width 65 height 13
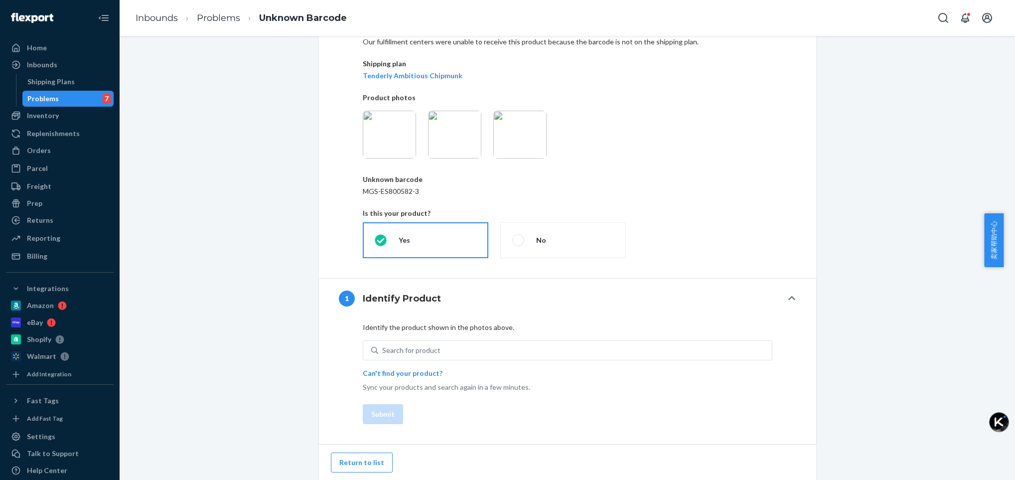
scroll to position [59, 0]
click at [638, 355] on div "Search for product" at bounding box center [575, 350] width 394 height 18
click at [383, 355] on input "0 results available. Use Up and Down to choose options, press Enter to select t…" at bounding box center [382, 350] width 1 height 10
click at [513, 239] on span at bounding box center [518, 240] width 12 height 12
click at [513, 239] on input "No" at bounding box center [515, 240] width 6 height 6
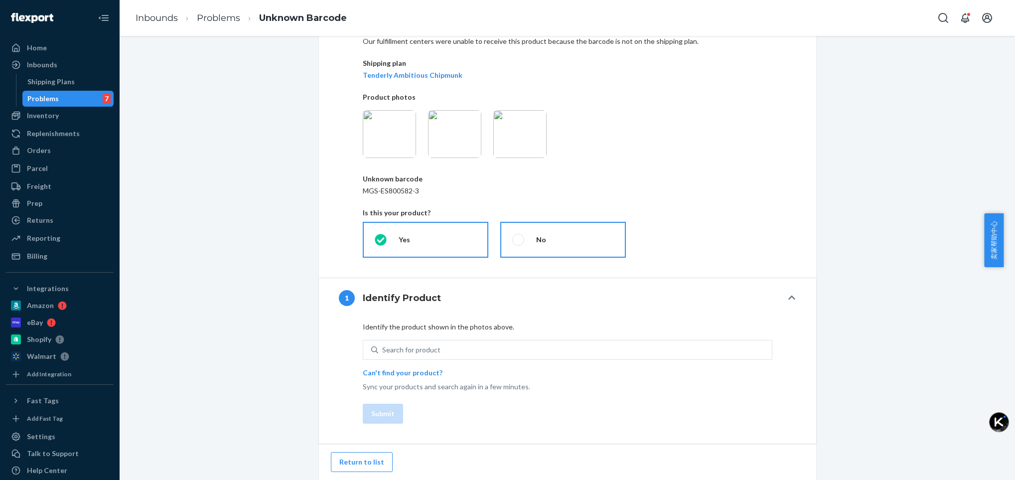
radio input "true"
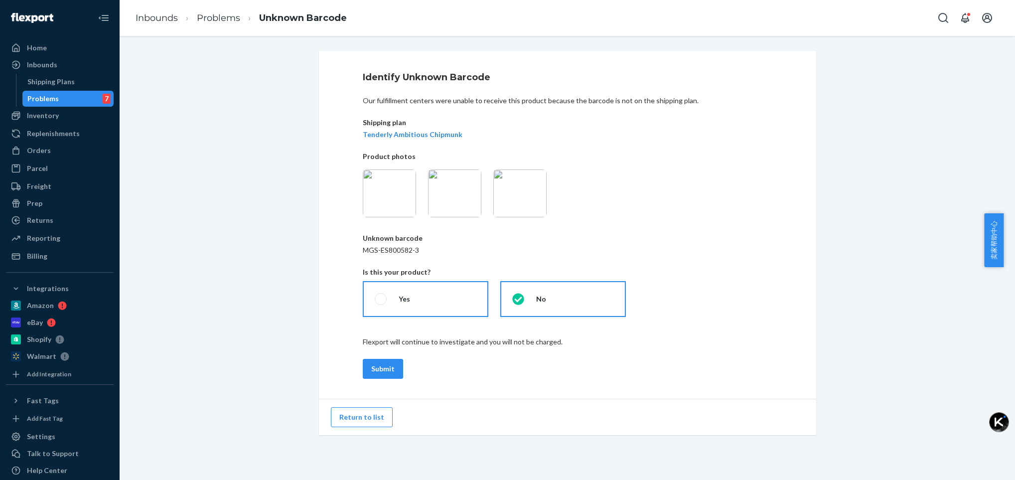
click at [377, 297] on span at bounding box center [381, 299] width 12 height 12
click at [377, 297] on input "Yes" at bounding box center [378, 299] width 6 height 6
radio input "true"
radio input "false"
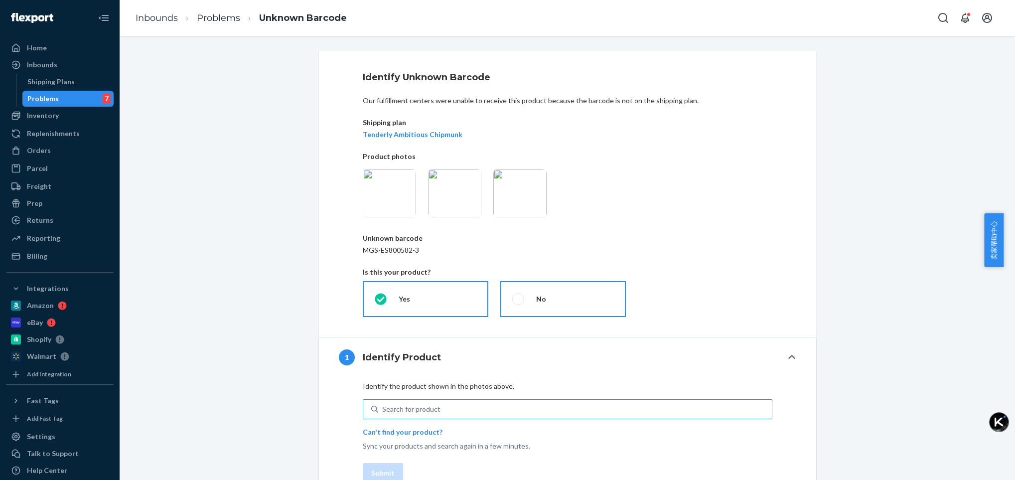
click at [394, 414] on div "Search for product" at bounding box center [411, 409] width 58 height 10
click at [383, 414] on input "Search for product" at bounding box center [382, 409] width 1 height 10
type input "mgs-es800582"
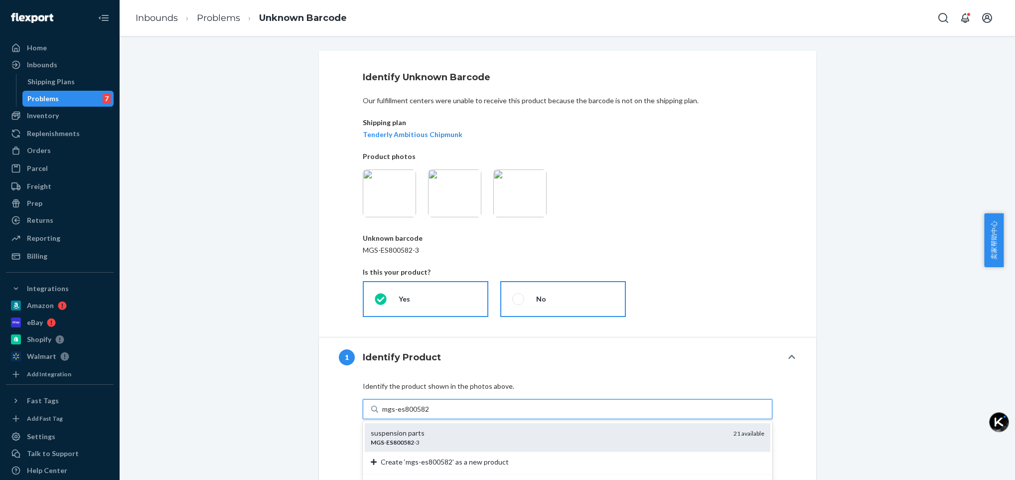
click at [398, 441] on em "ES800582" at bounding box center [400, 441] width 28 height 7
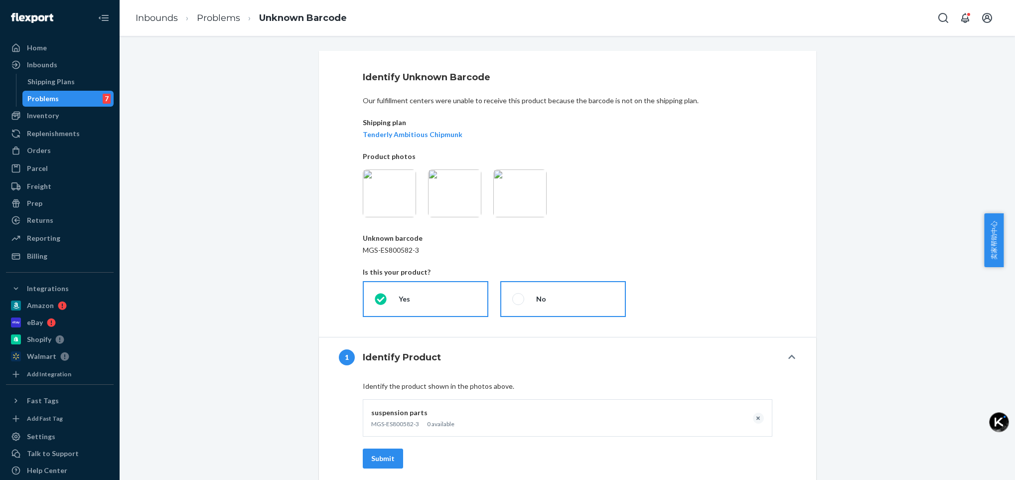
scroll to position [45, 0]
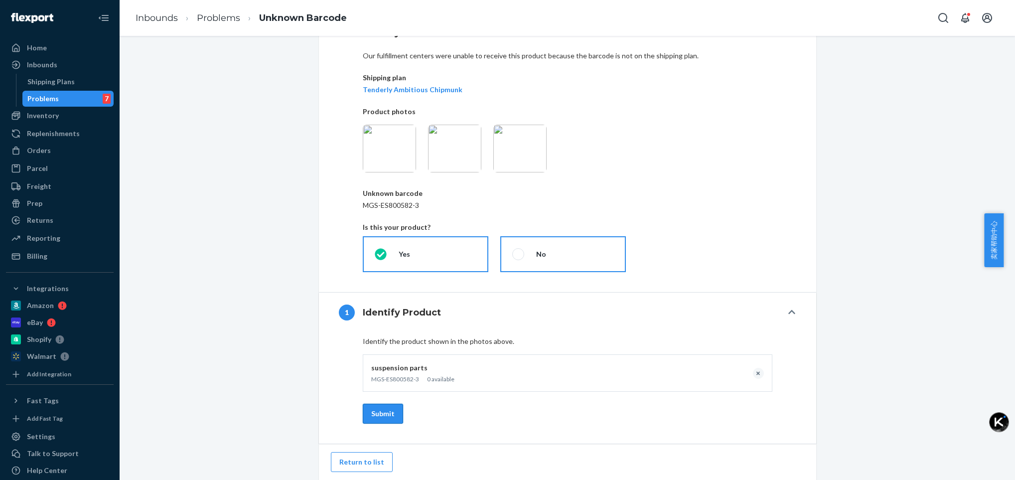
click at [374, 414] on button "Submit" at bounding box center [383, 414] width 40 height 20
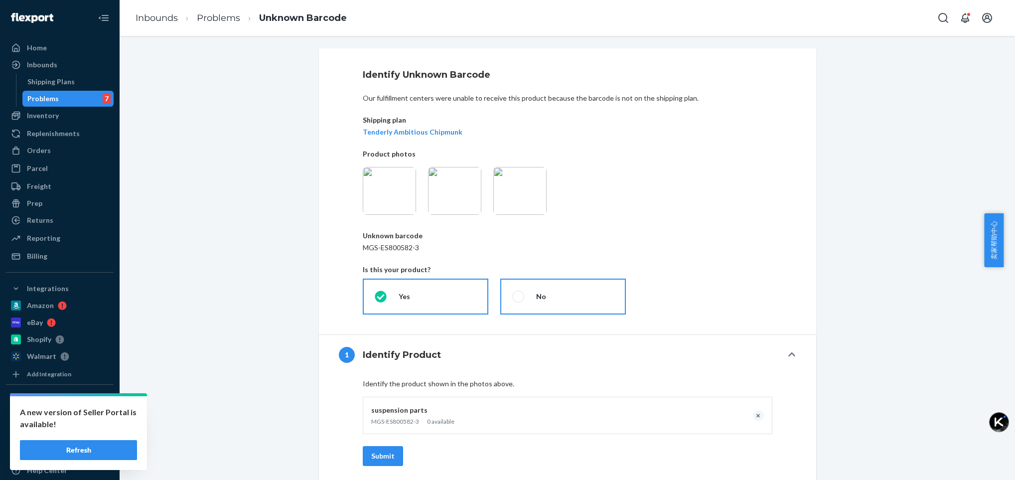
scroll to position [0, 0]
click at [64, 100] on div "Problems 7" at bounding box center [68, 99] width 90 height 14
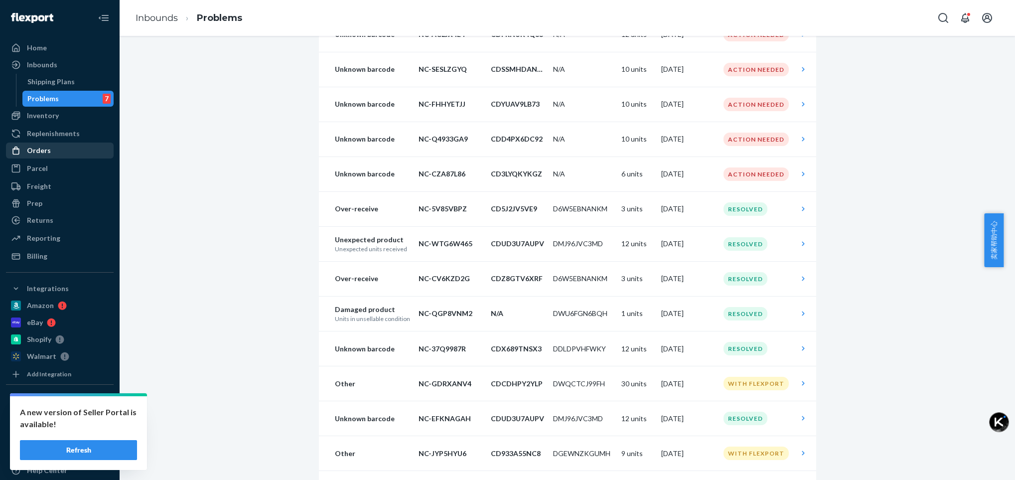
scroll to position [897, 0]
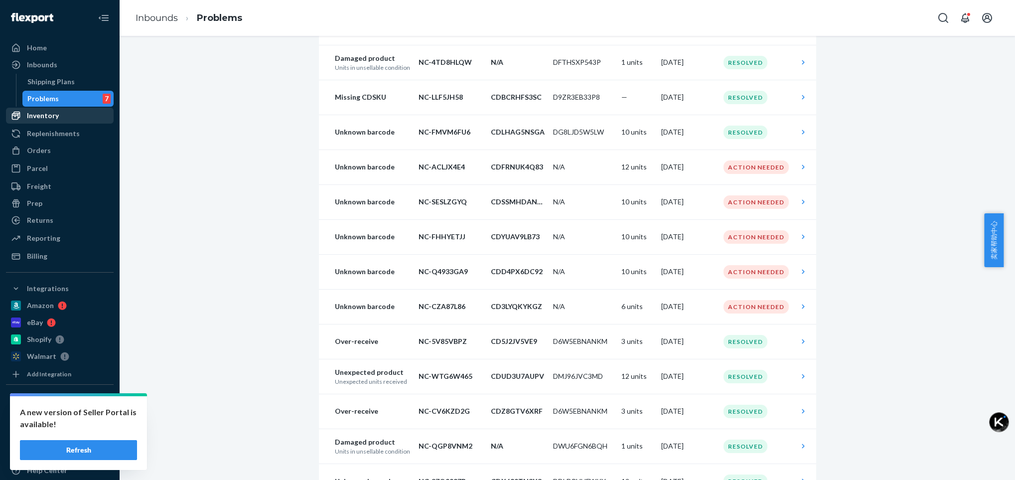
click at [46, 118] on div "Inventory" at bounding box center [43, 116] width 32 height 10
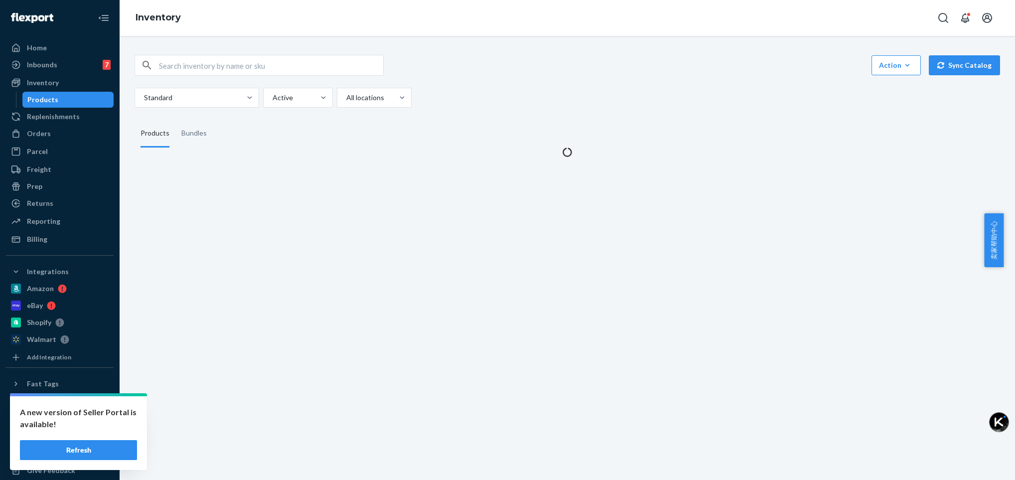
click at [91, 454] on button "Refresh" at bounding box center [78, 450] width 117 height 20
